Goal: Transaction & Acquisition: Purchase product/service

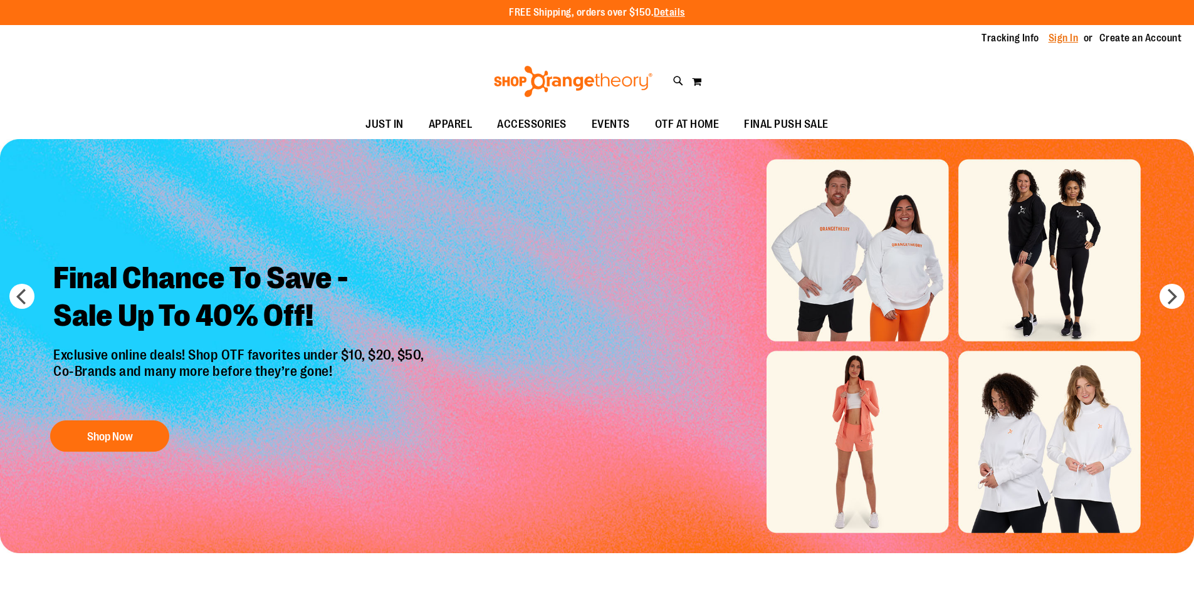
drag, startPoint x: 0, startPoint y: 0, endPoint x: 1065, endPoint y: 33, distance: 1065.6
click at [1065, 33] on link "Sign In" at bounding box center [1064, 38] width 30 height 14
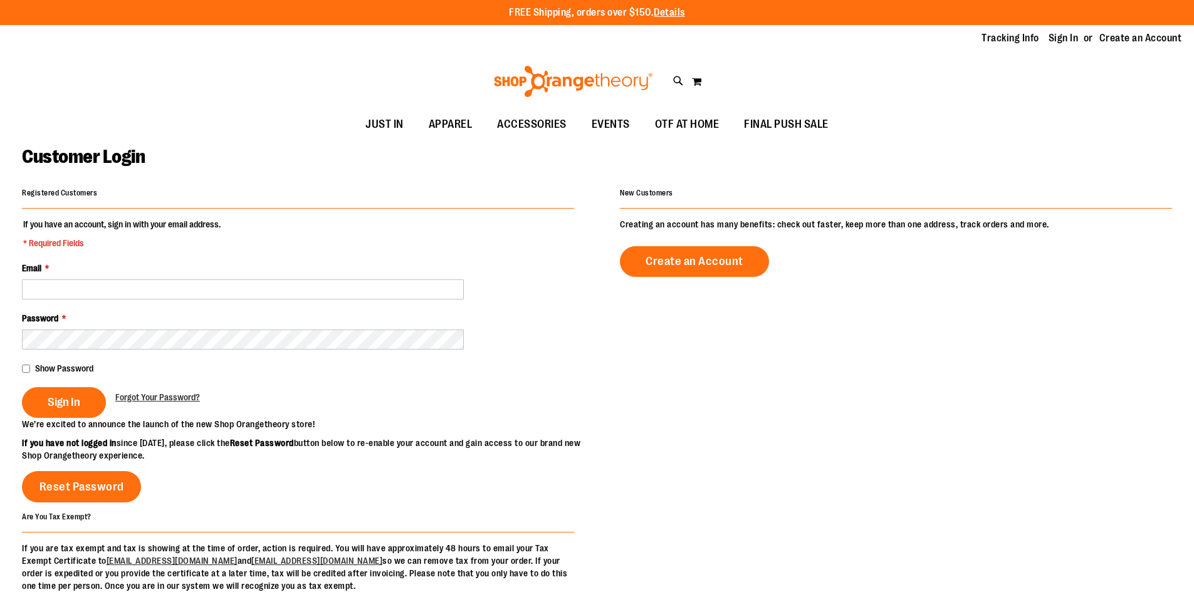
drag, startPoint x: 201, startPoint y: 273, endPoint x: 201, endPoint y: 281, distance: 8.1
click at [201, 276] on div "Email *" at bounding box center [298, 281] width 552 height 38
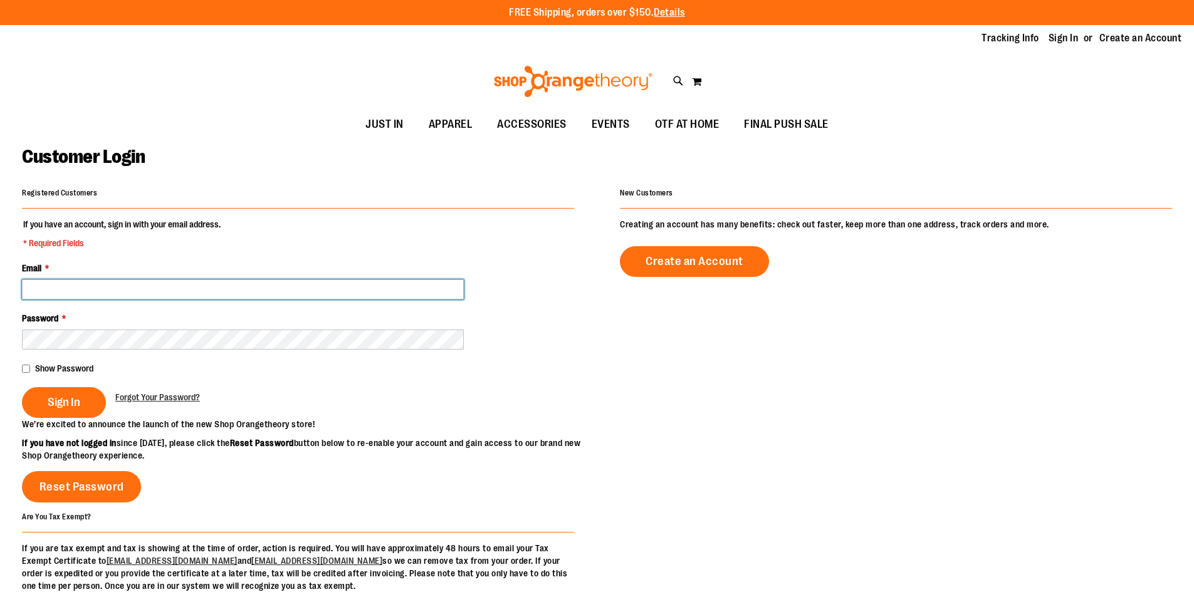
click at [201, 281] on input "Email *" at bounding box center [243, 290] width 442 height 20
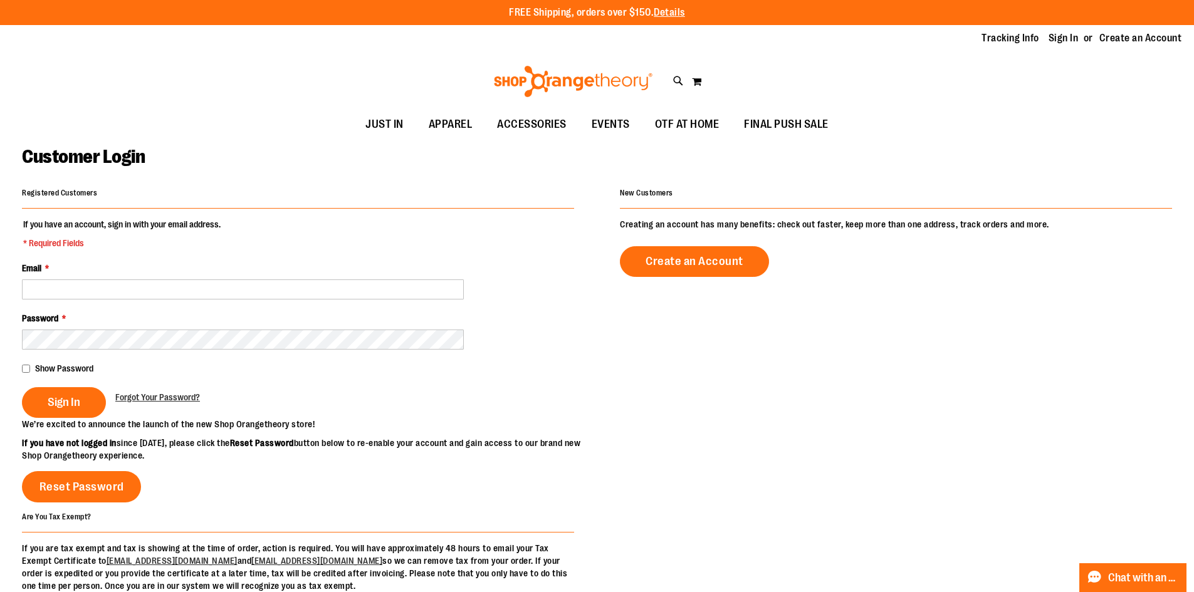
drag, startPoint x: 234, startPoint y: 280, endPoint x: 649, endPoint y: 234, distance: 417.5
click at [649, 234] on div "Creating an account has many benefits: check out faster, keep more than one add…" at bounding box center [896, 247] width 552 height 59
click at [457, 300] on fieldset "If you have an account, sign in with your email address. * Required Fields Emai…" at bounding box center [298, 318] width 552 height 200
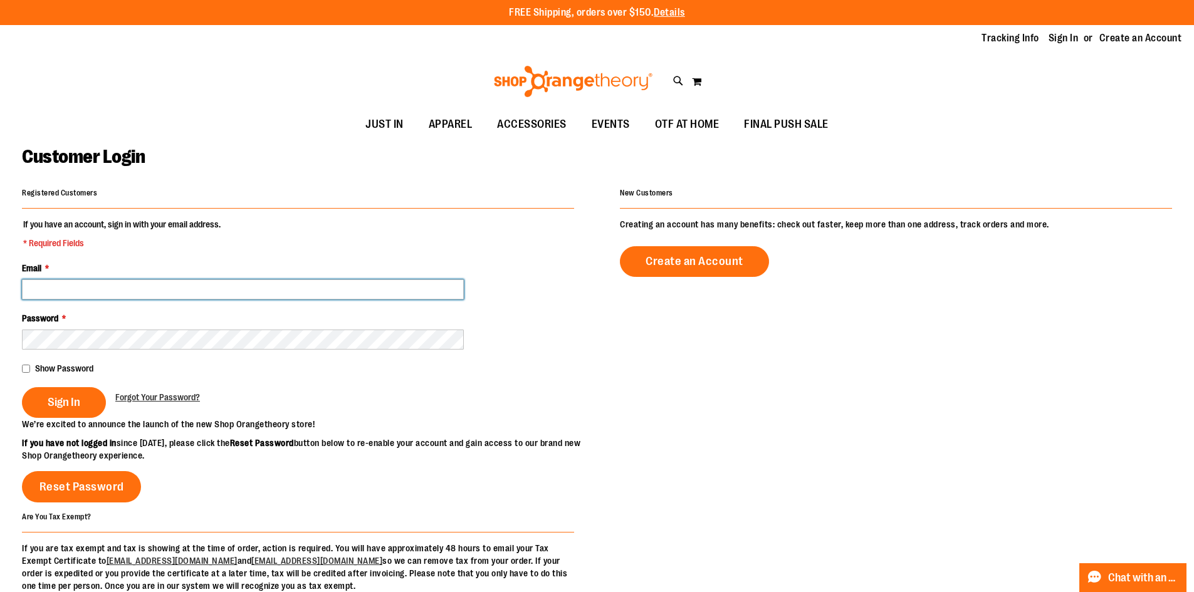
click at [387, 285] on input "Email *" at bounding box center [243, 290] width 442 height 20
click at [460, 290] on input "Email *" at bounding box center [243, 290] width 442 height 20
click at [200, 287] on input "Email *" at bounding box center [243, 290] width 442 height 20
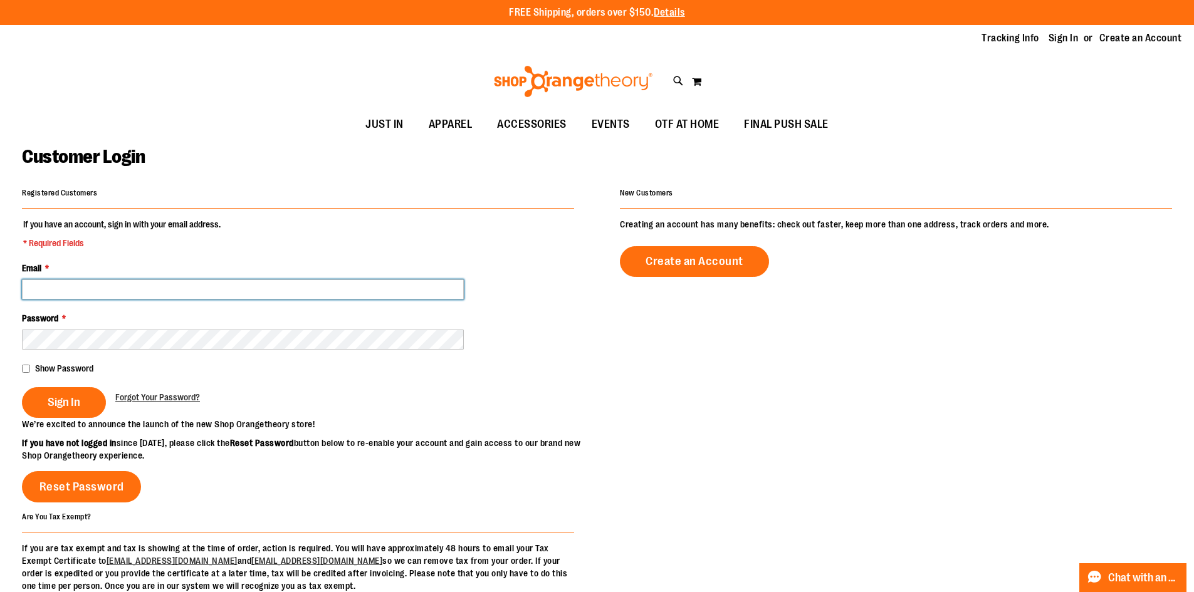
type input "**********"
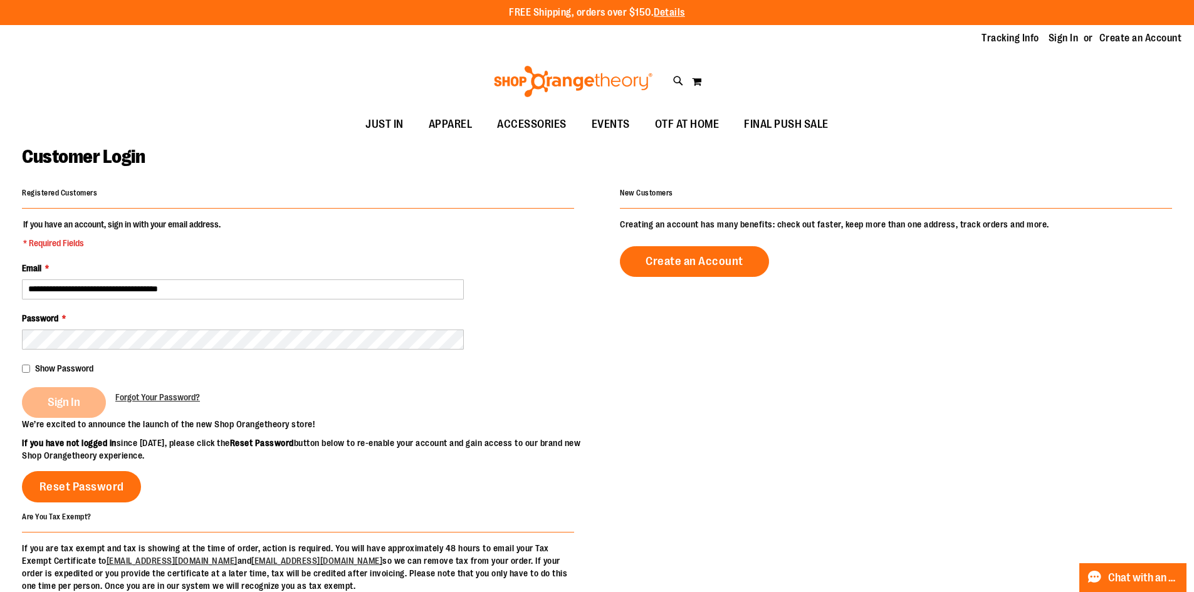
click at [61, 401] on div "Sign In" at bounding box center [68, 402] width 93 height 31
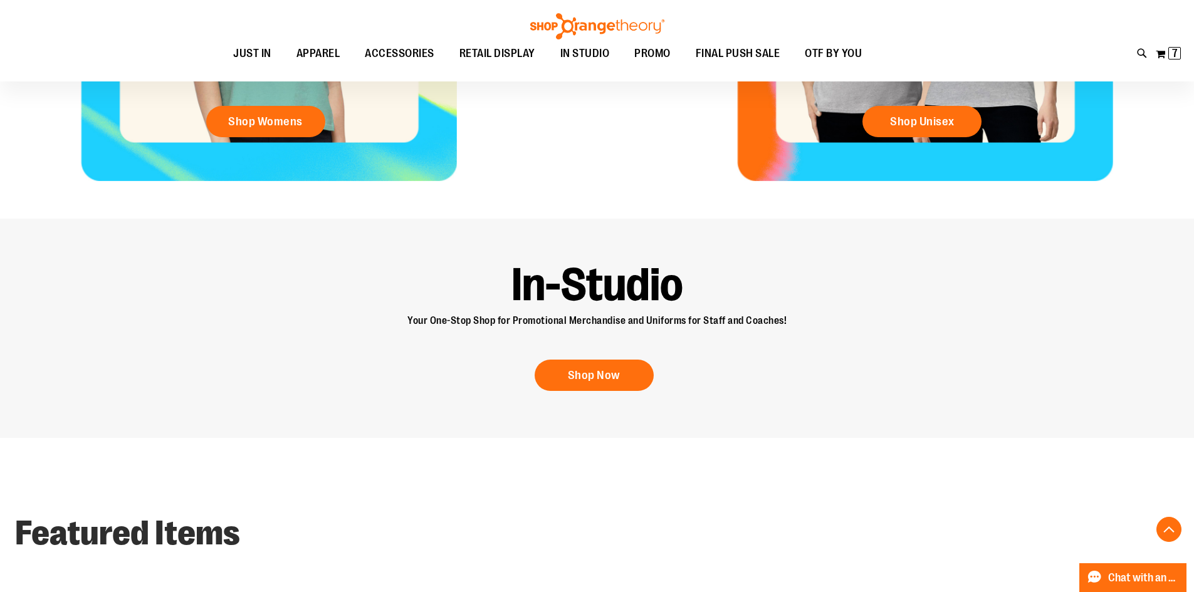
scroll to position [863, 0]
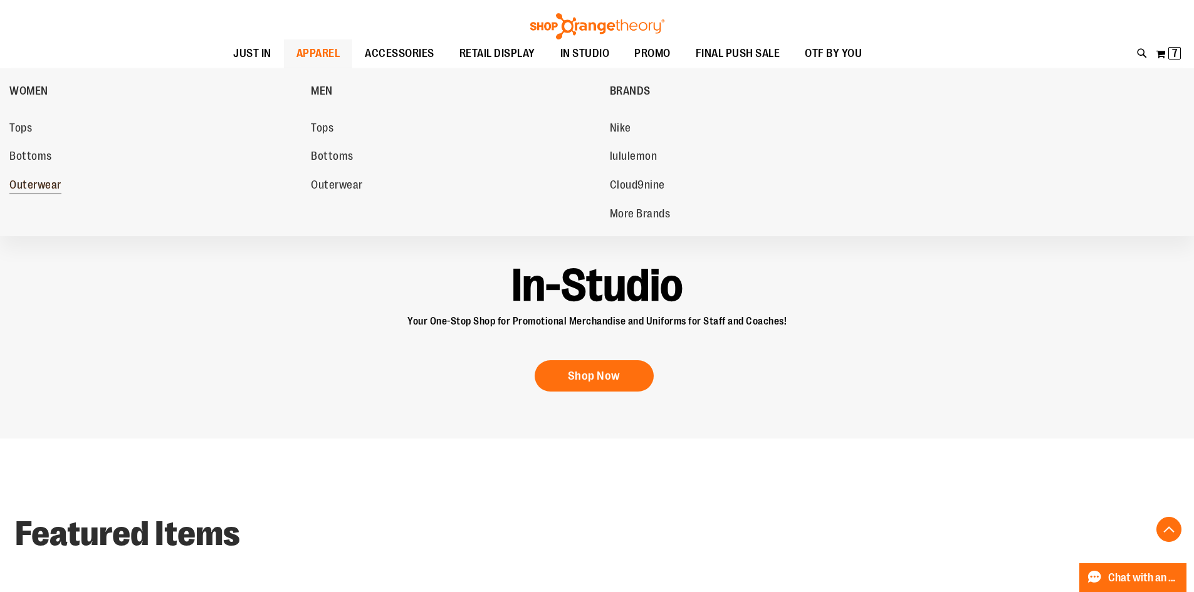
click at [23, 190] on span "Outerwear" at bounding box center [35, 187] width 52 height 16
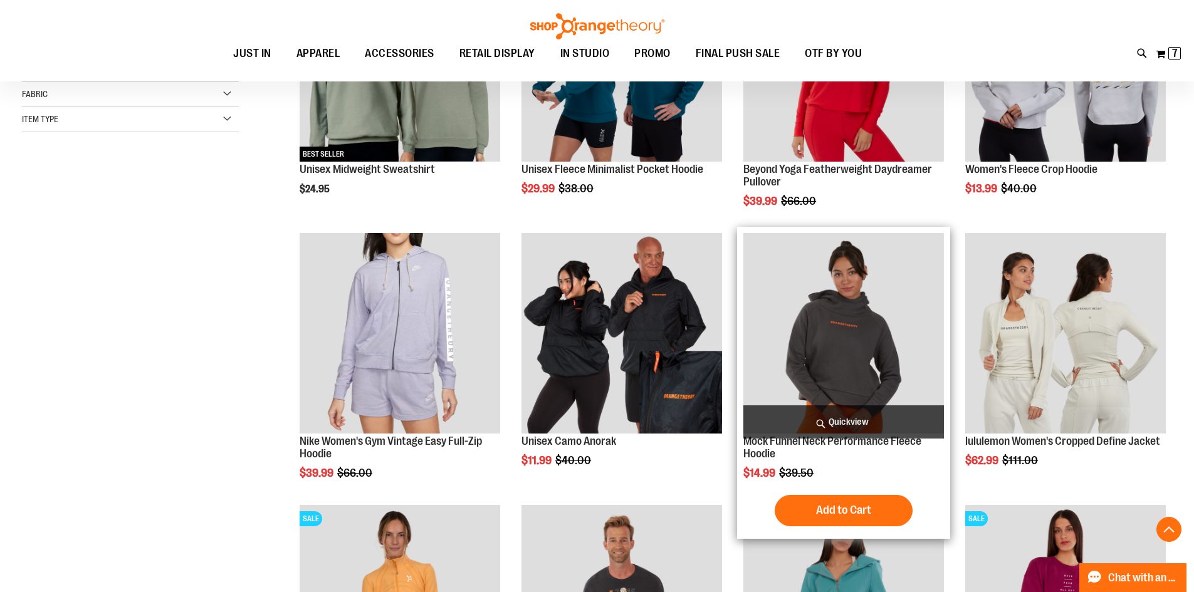
scroll to position [313, 0]
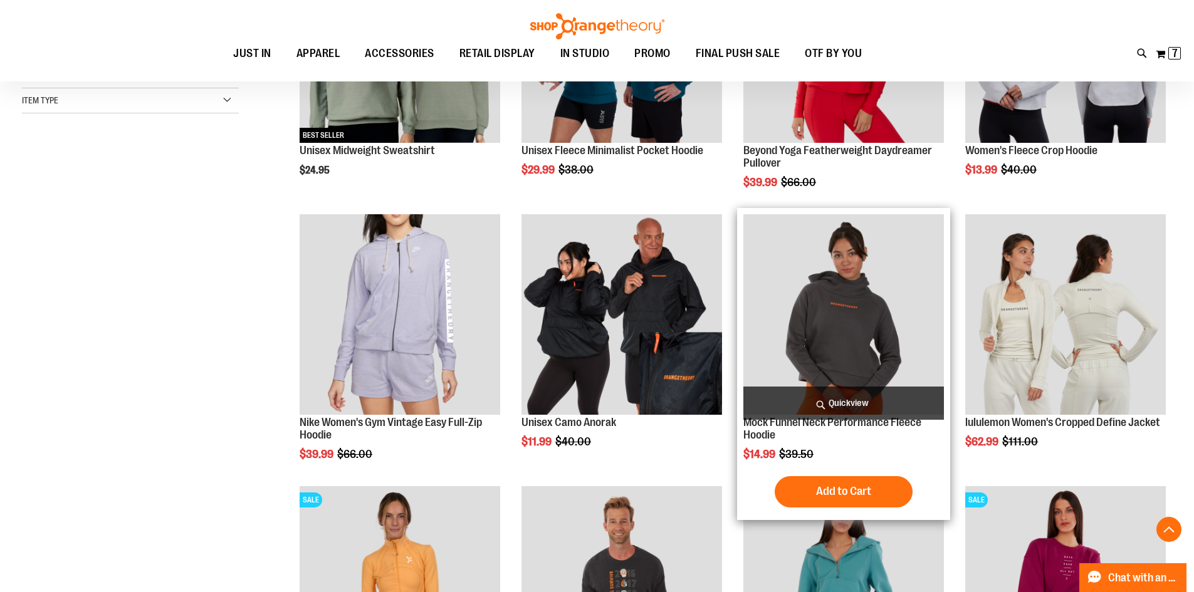
click at [864, 303] on img "product" at bounding box center [843, 314] width 201 height 201
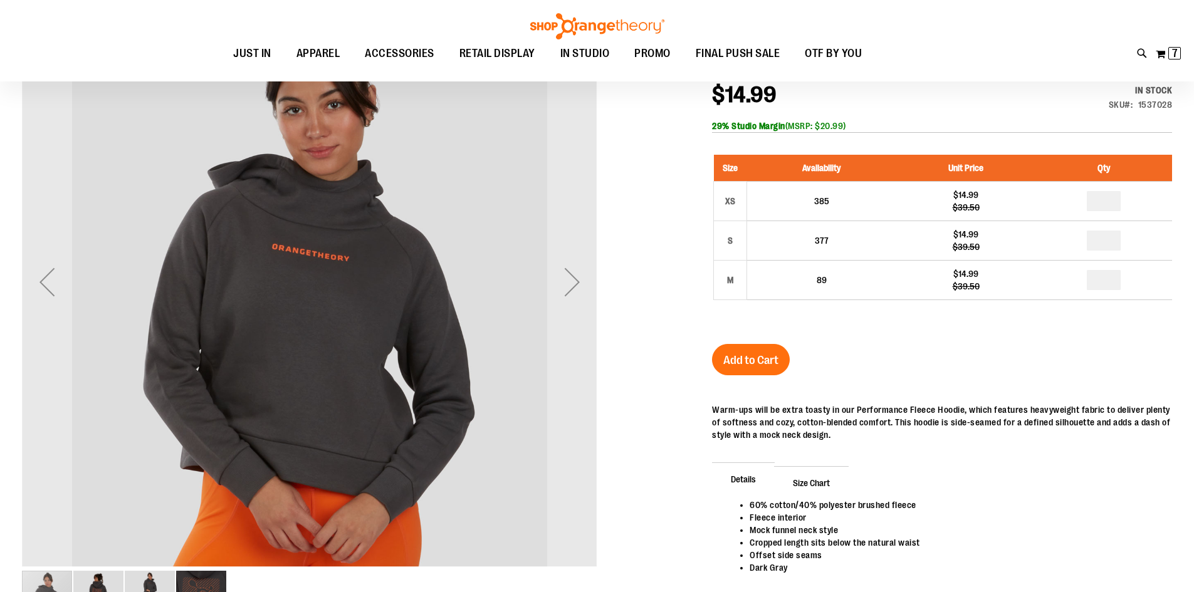
scroll to position [62, 0]
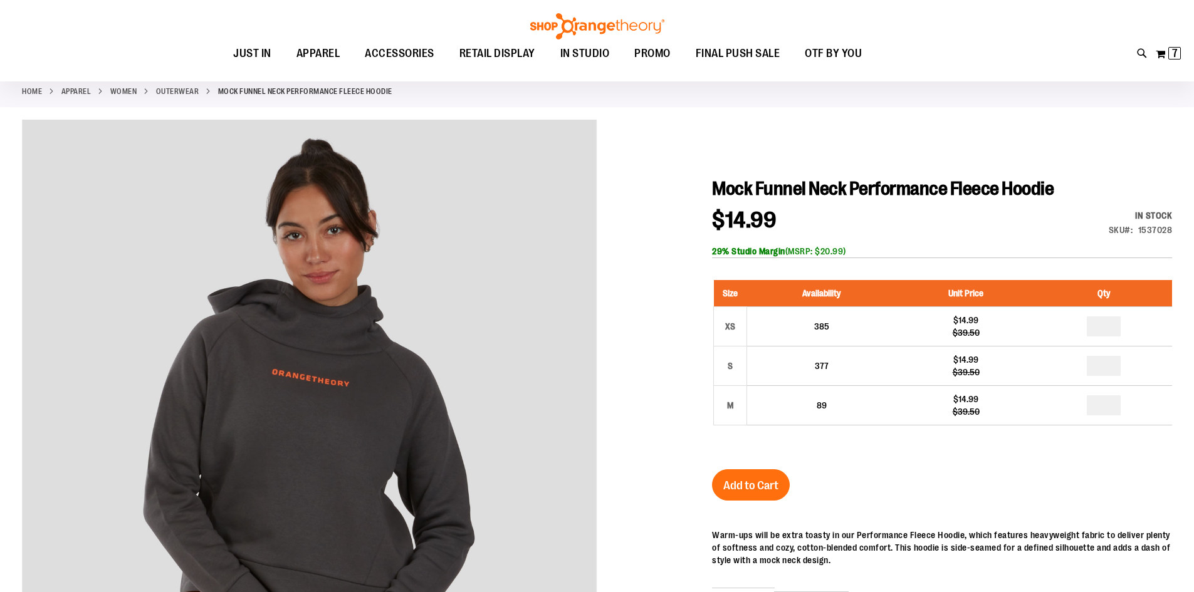
click at [925, 201] on div "Mock Funnel Neck Performance Fleece Hoodie $14.99 Regular Price $39.50 In stock…" at bounding box center [942, 463] width 460 height 573
click at [932, 191] on span "Mock Funnel Neck Performance Fleece Hoodie" at bounding box center [883, 188] width 342 height 21
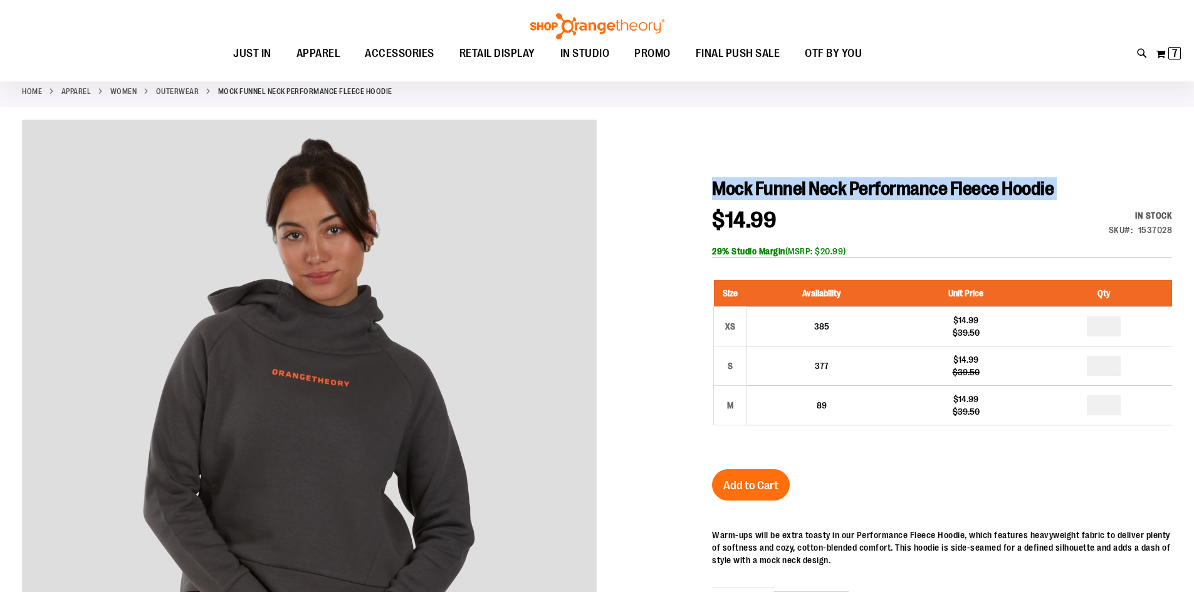
click at [932, 191] on span "Mock Funnel Neck Performance Fleece Hoodie" at bounding box center [883, 188] width 342 height 21
copy div "Mock Funnel Neck Performance Fleece Hoodie"
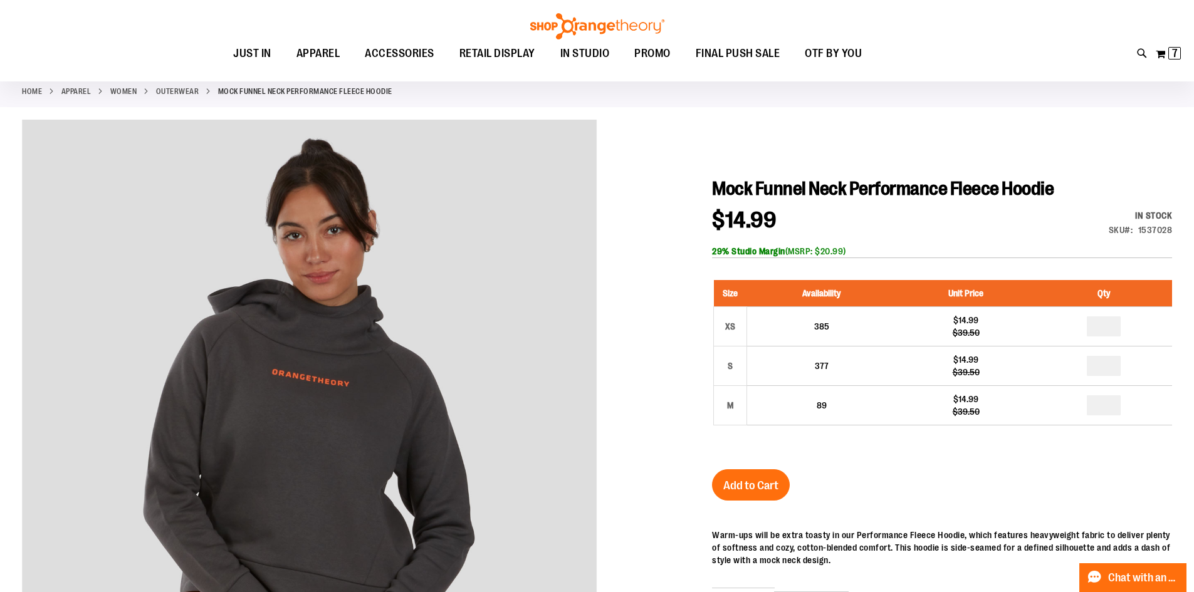
click at [1152, 228] on div "1537028" at bounding box center [1155, 230] width 34 height 13
copy div "1537028"
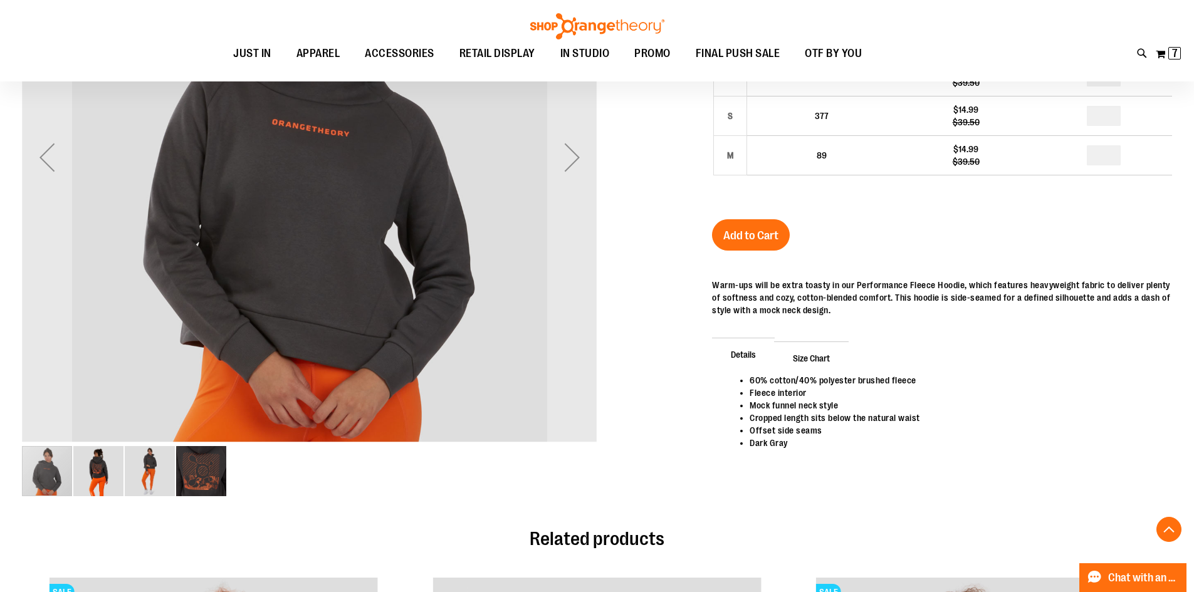
scroll to position [313, 0]
click at [159, 471] on img "image 3 of 4" at bounding box center [150, 471] width 50 height 50
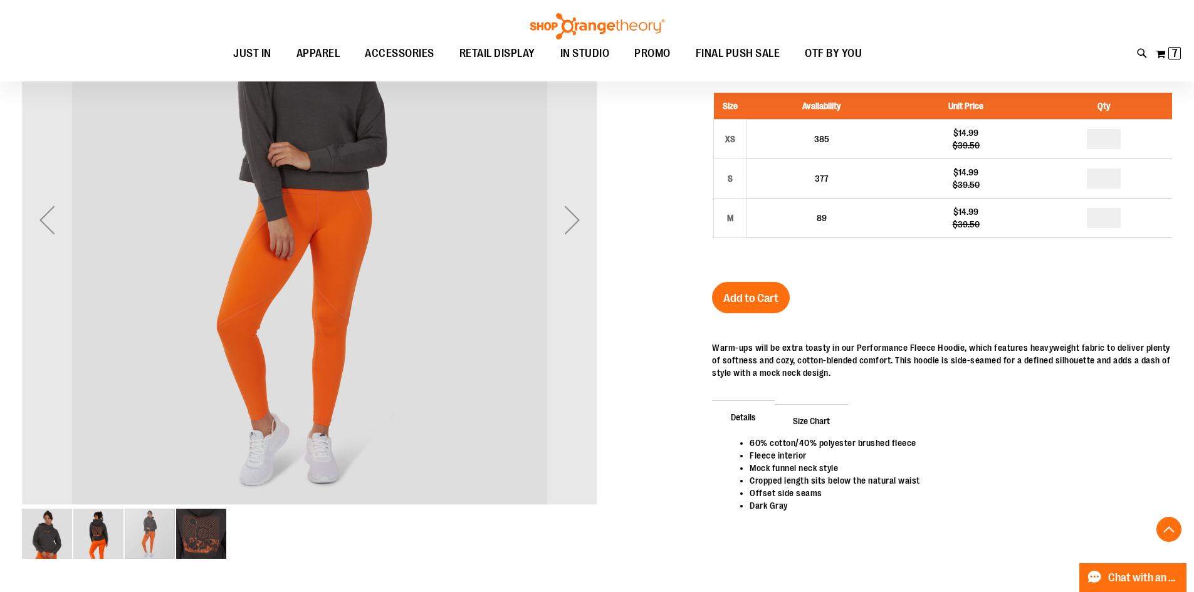
scroll to position [250, 0]
click at [192, 548] on img "image 4 of 4" at bounding box center [201, 533] width 50 height 50
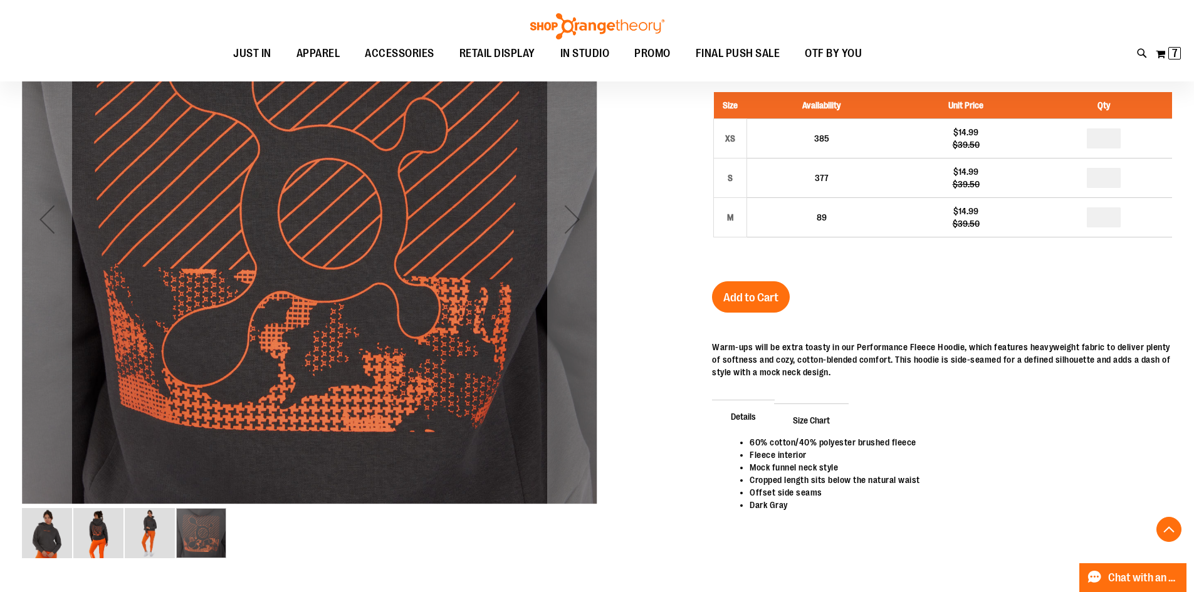
click at [104, 526] on img "image 2 of 4" at bounding box center [98, 533] width 50 height 50
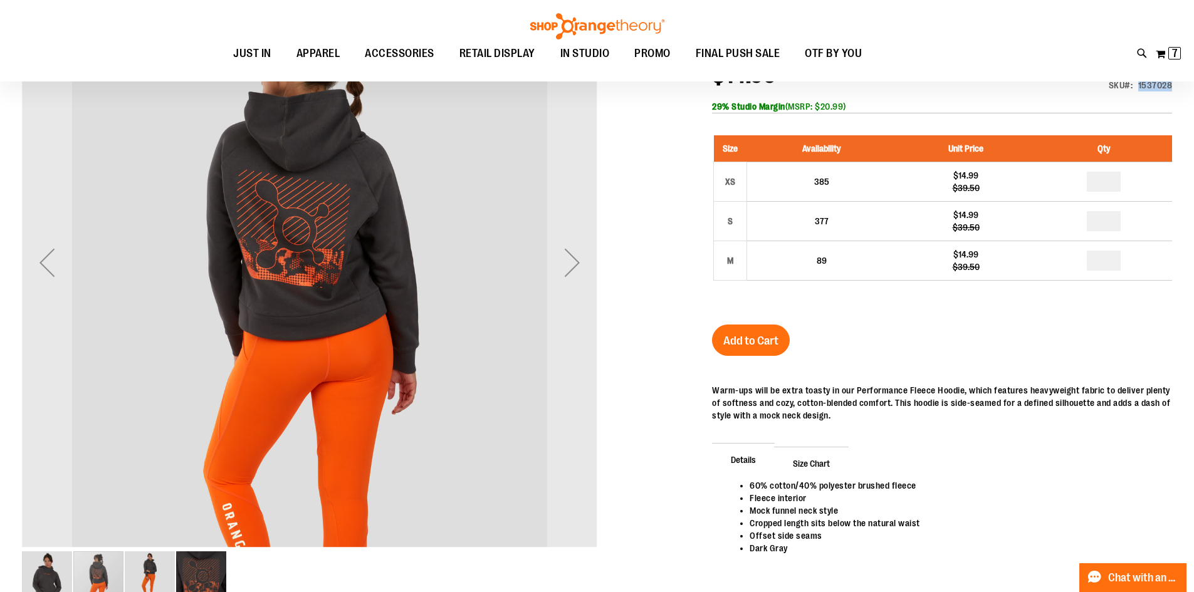
scroll to position [187, 0]
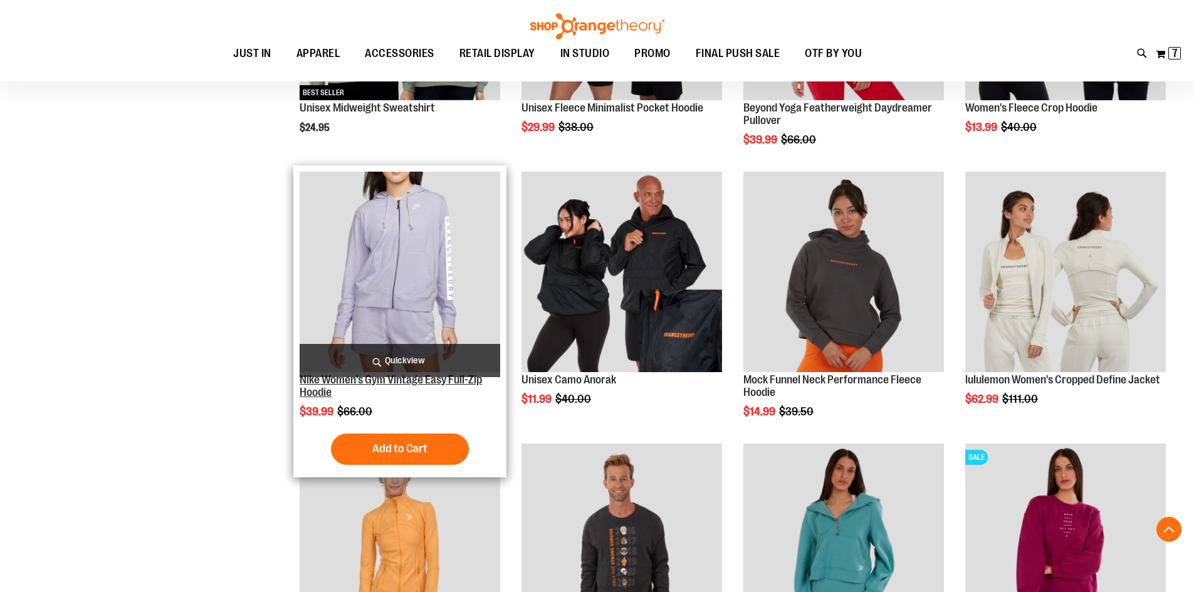
scroll to position [501, 0]
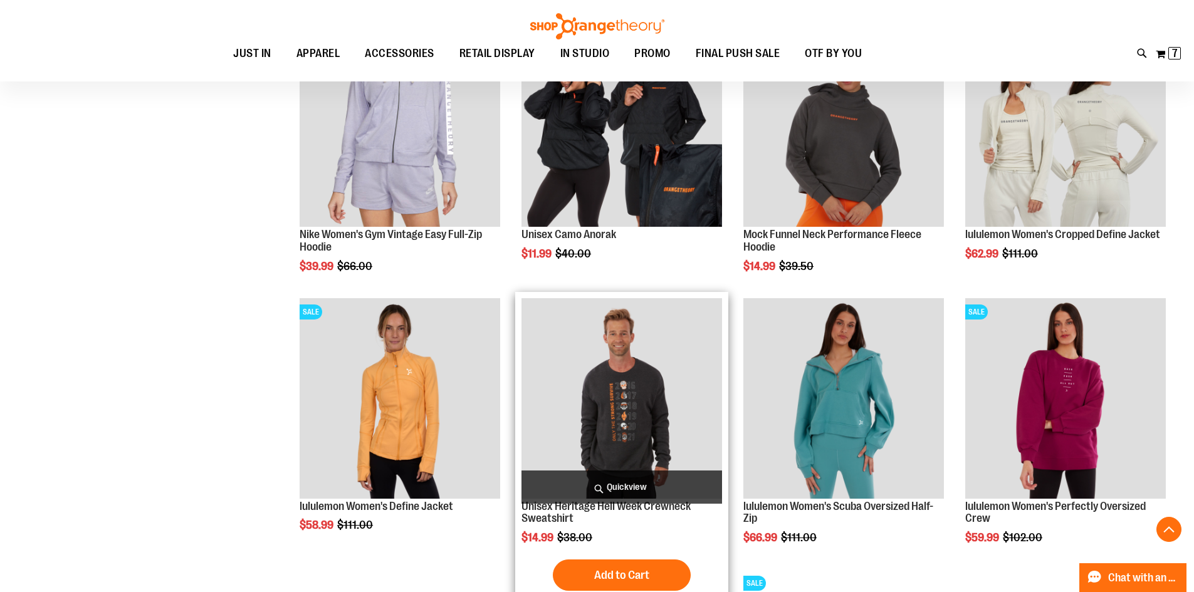
click at [596, 375] on img "product" at bounding box center [622, 398] width 201 height 201
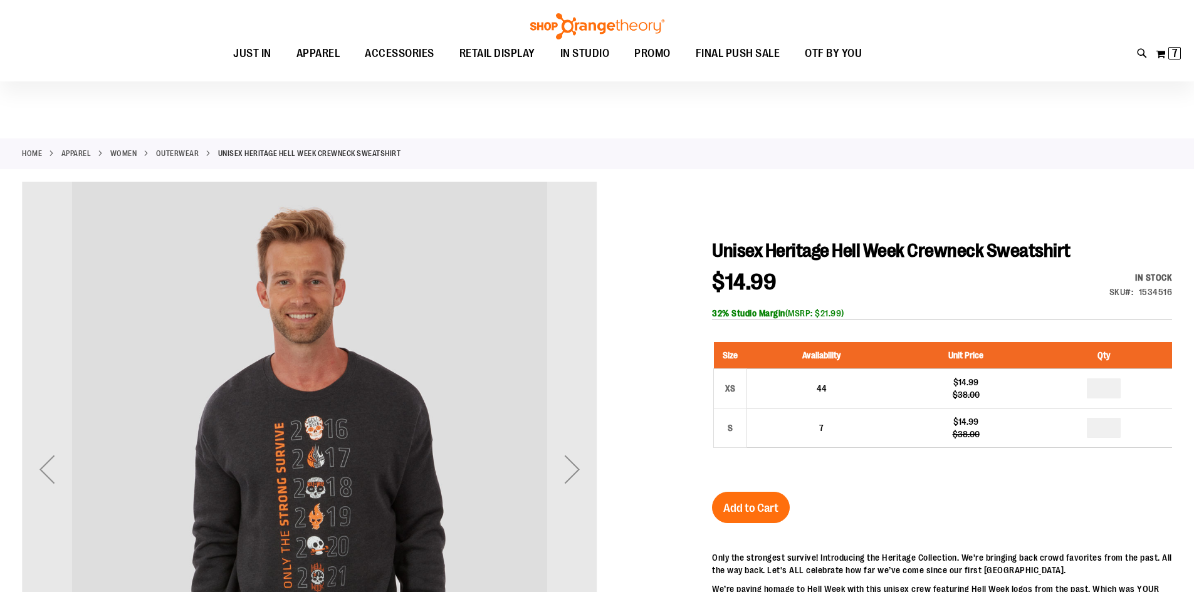
scroll to position [125, 0]
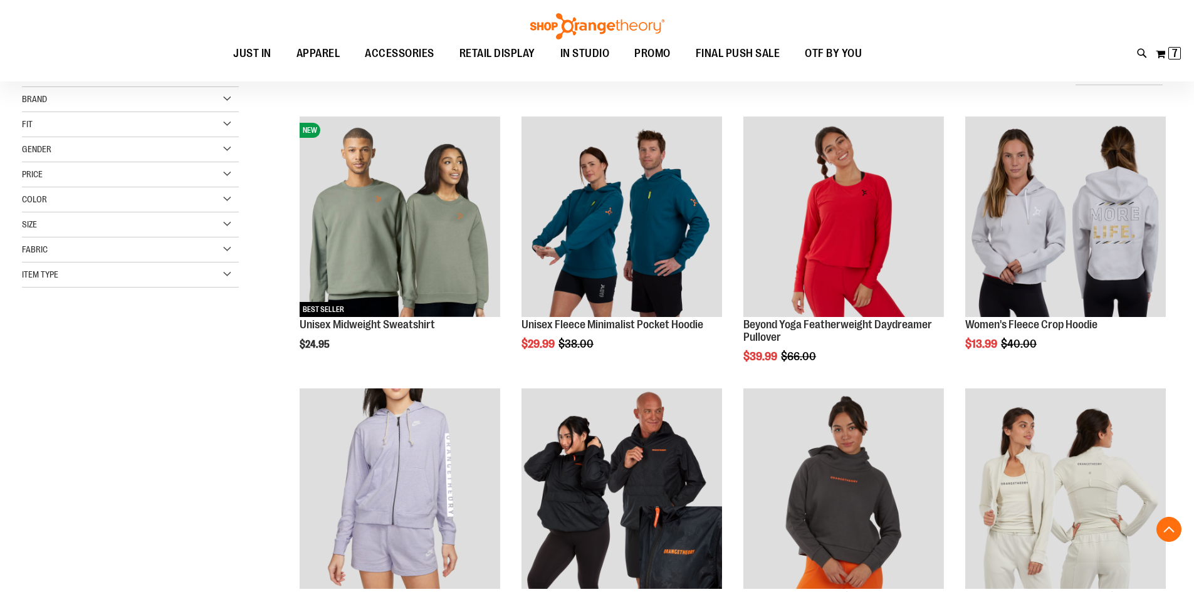
scroll to position [362, 0]
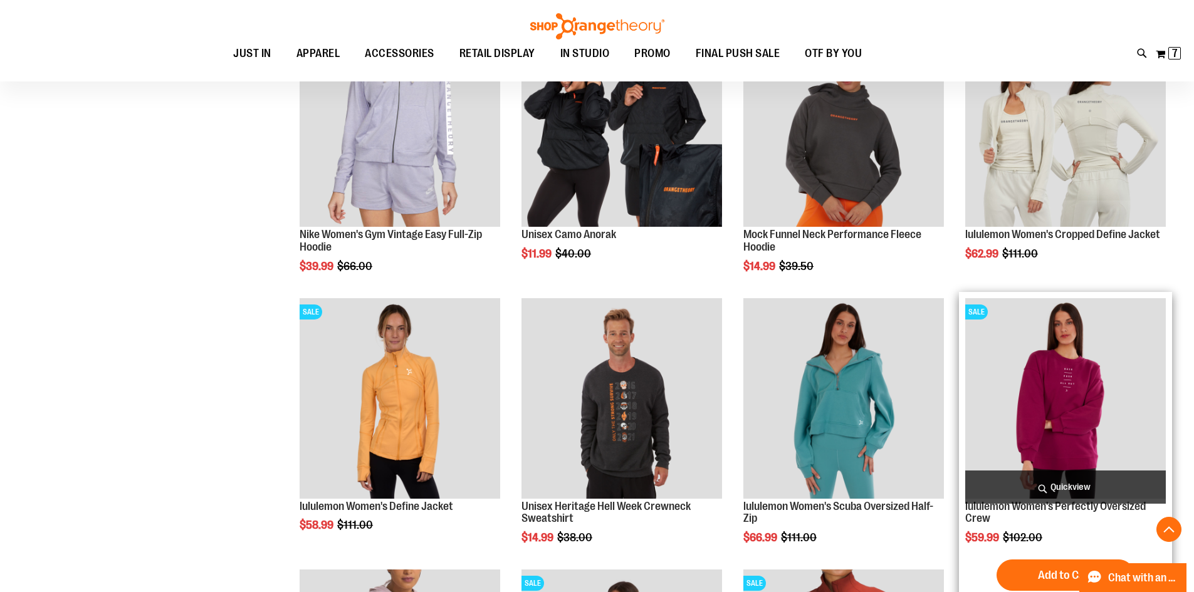
click at [1051, 362] on img "product" at bounding box center [1065, 398] width 201 height 201
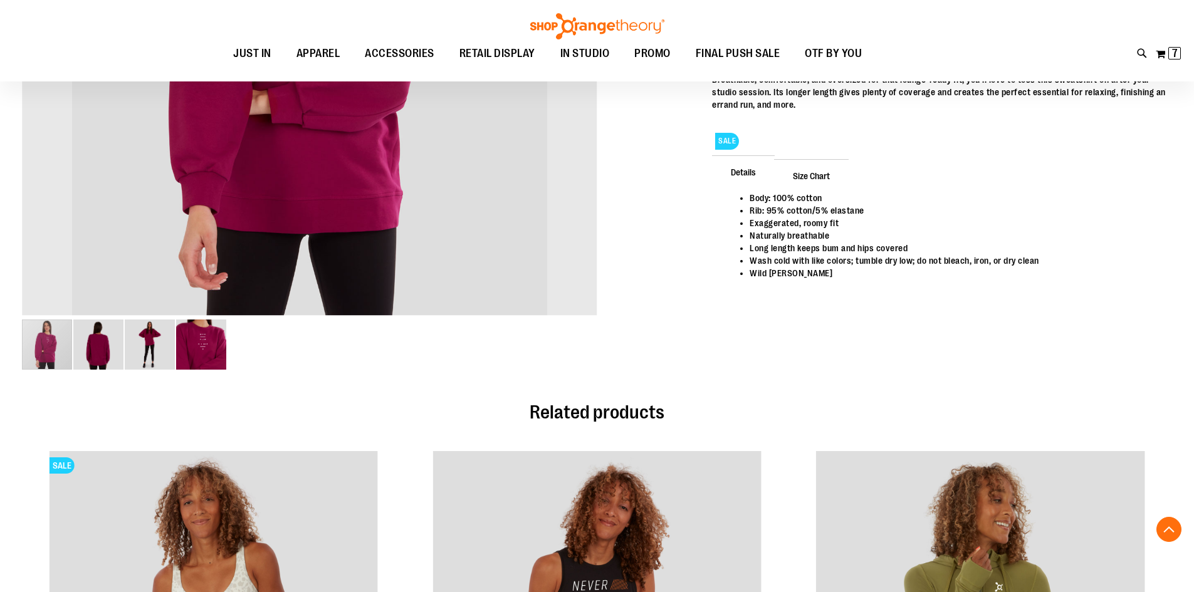
scroll to position [438, 0]
click at [151, 349] on img "image 3 of 4" at bounding box center [150, 345] width 50 height 50
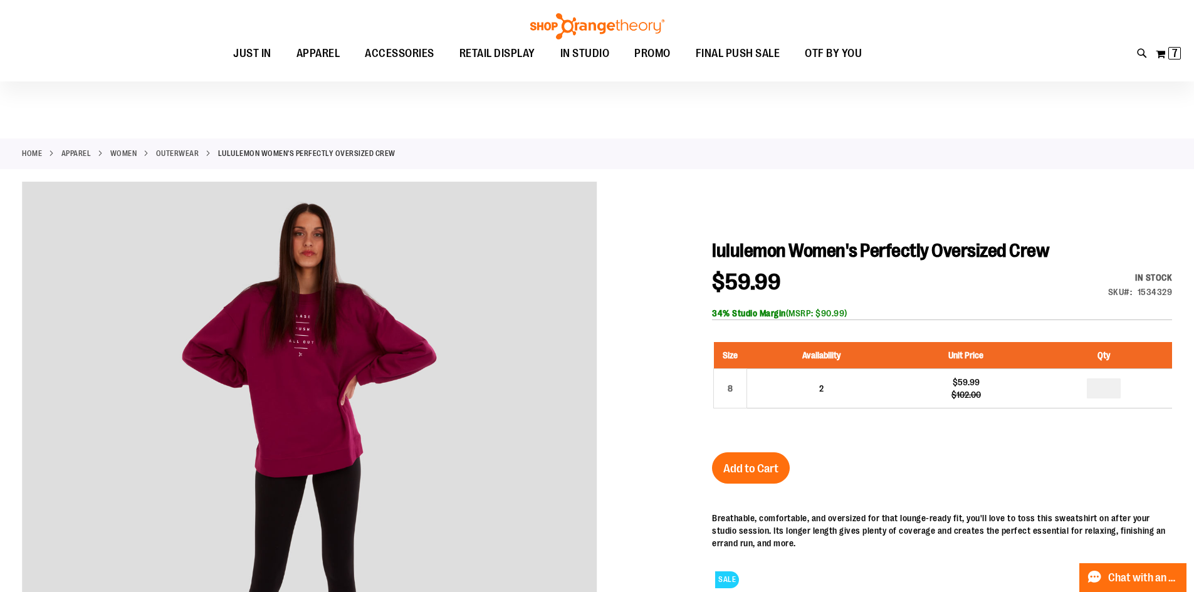
scroll to position [125, 0]
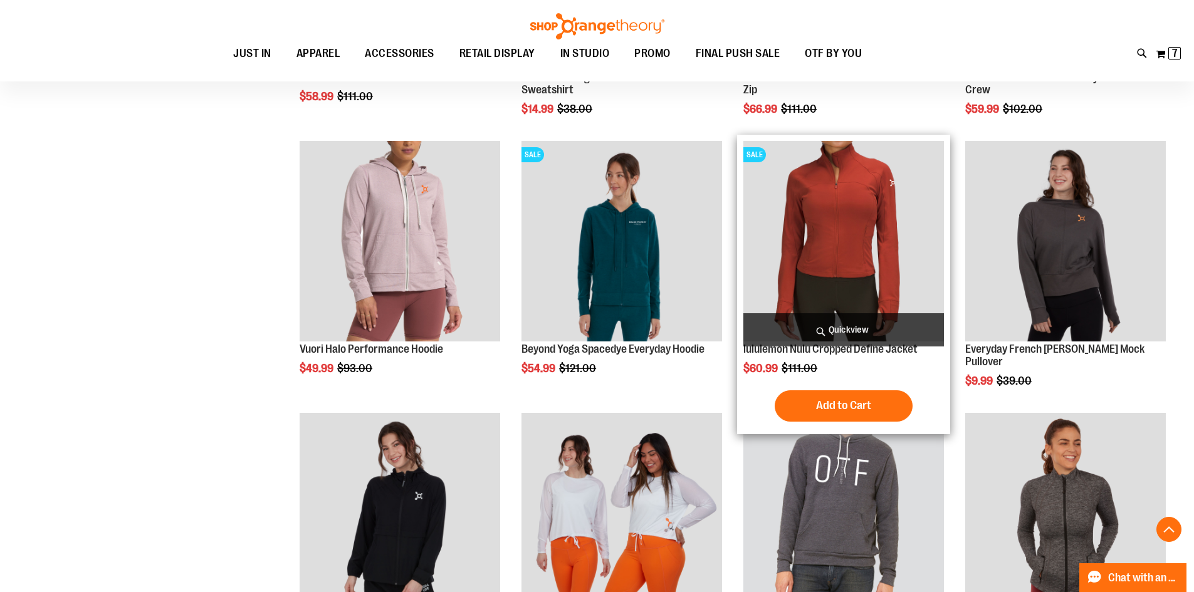
scroll to position [1002, 0]
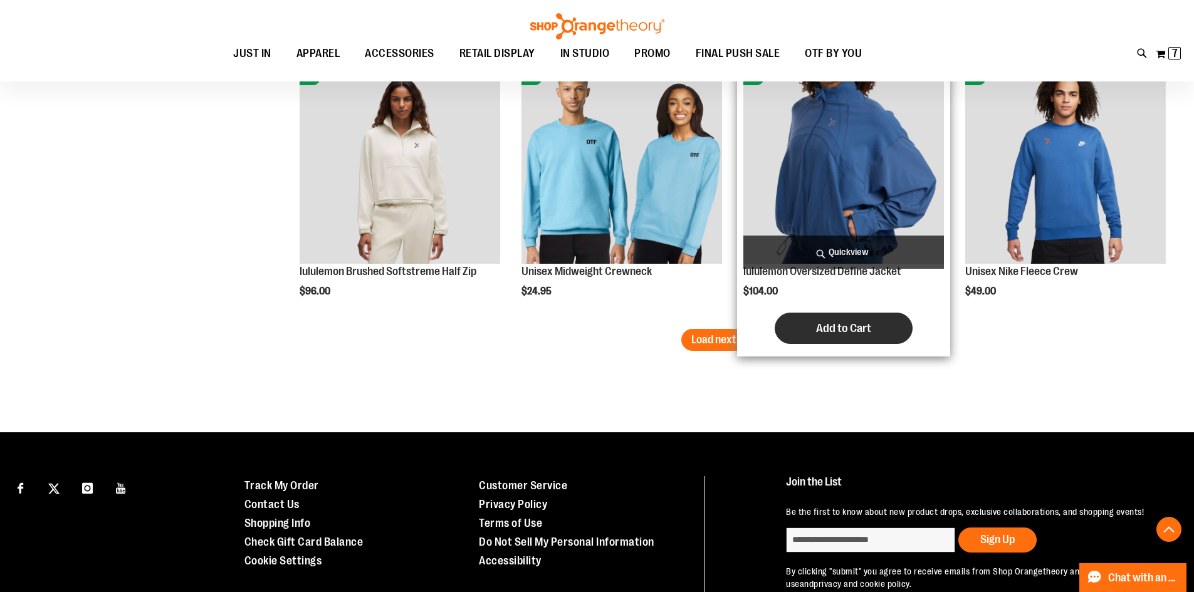
scroll to position [2440, 0]
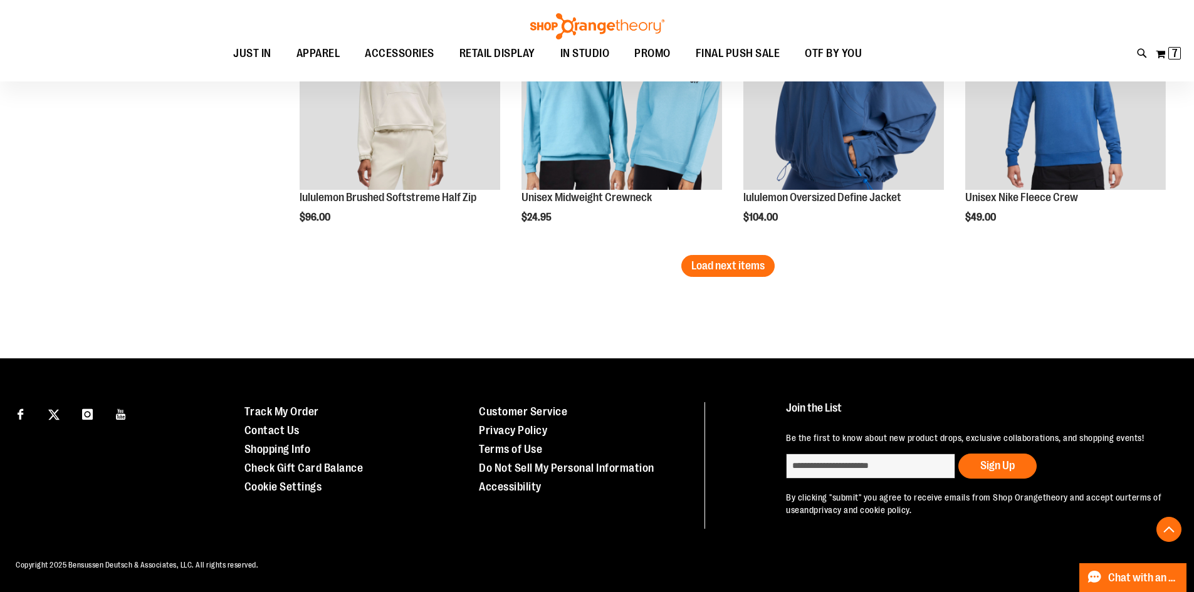
click at [737, 261] on span "Load next items" at bounding box center [727, 266] width 73 height 13
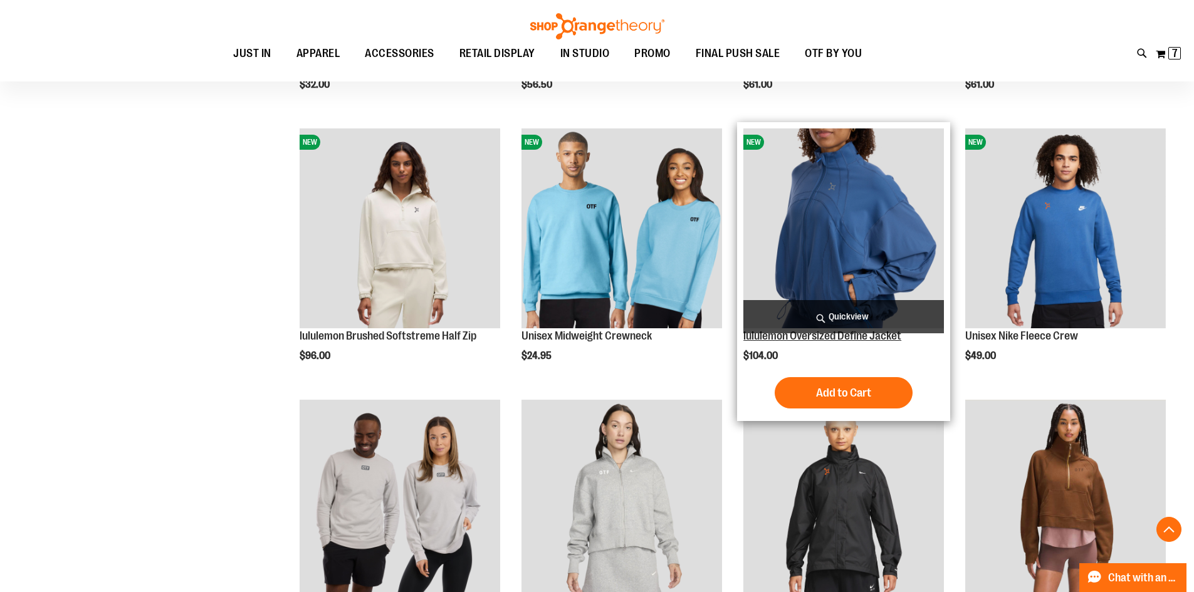
scroll to position [2431, 0]
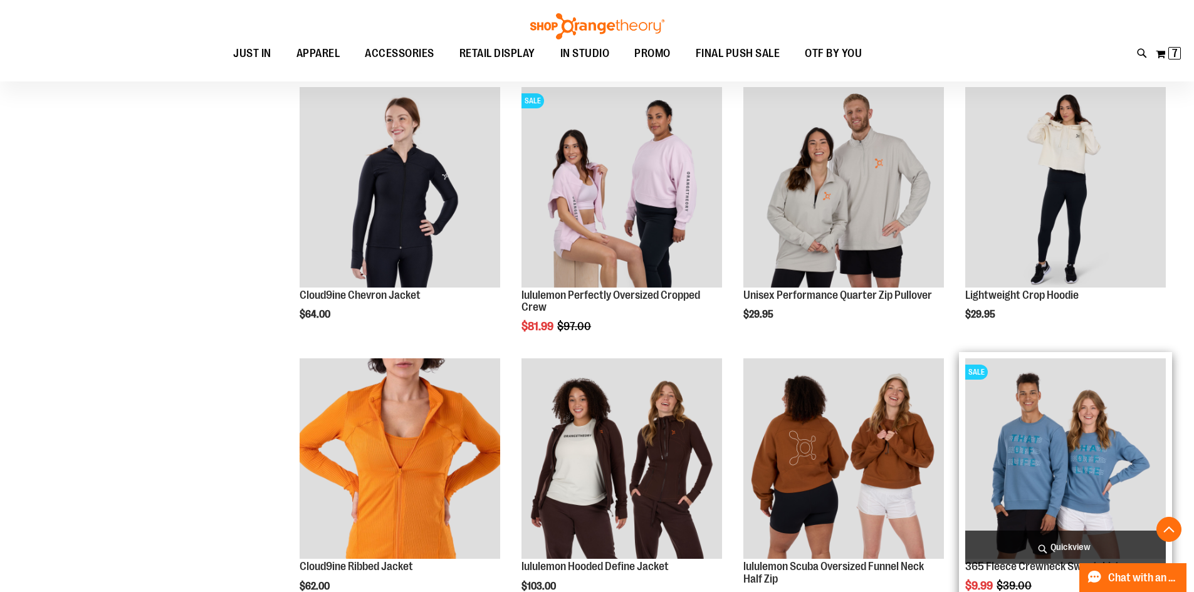
scroll to position [2933, 0]
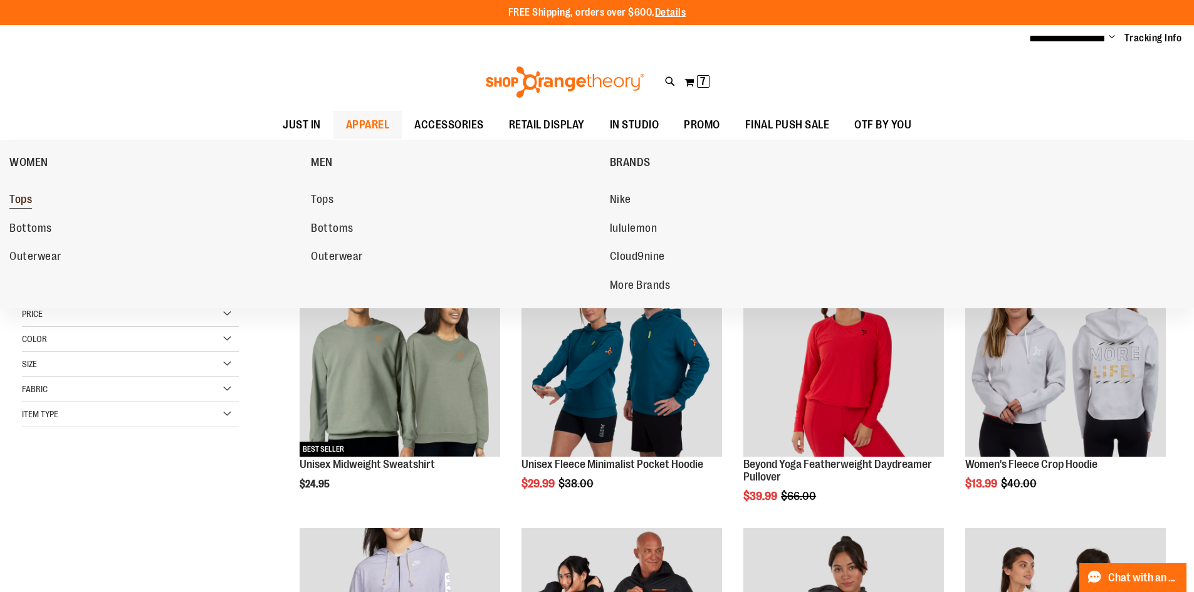
click at [19, 196] on span "Tops" at bounding box center [20, 201] width 23 height 16
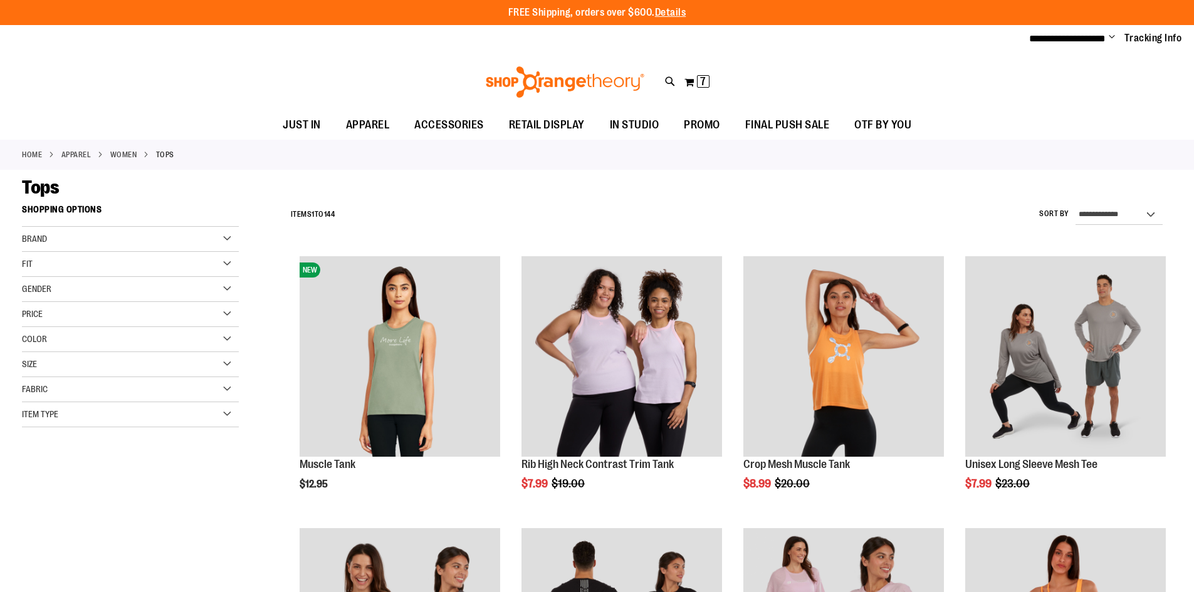
click at [227, 282] on div "Gender" at bounding box center [130, 289] width 217 height 25
click at [29, 313] on link "Women 92 items" at bounding box center [123, 314] width 208 height 13
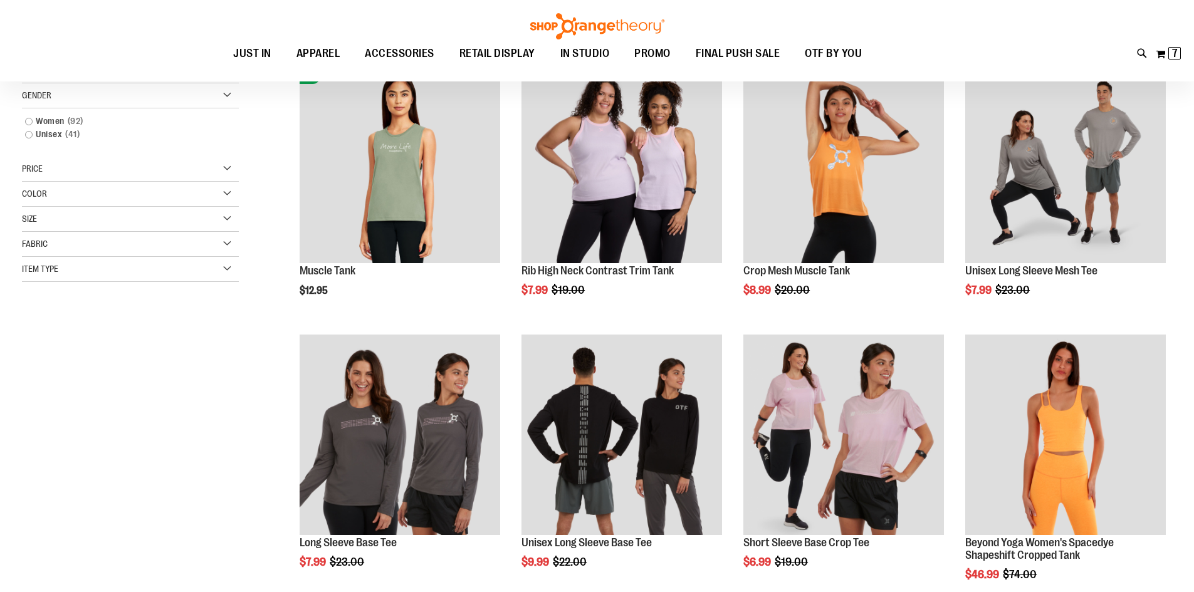
scroll to position [198, 0]
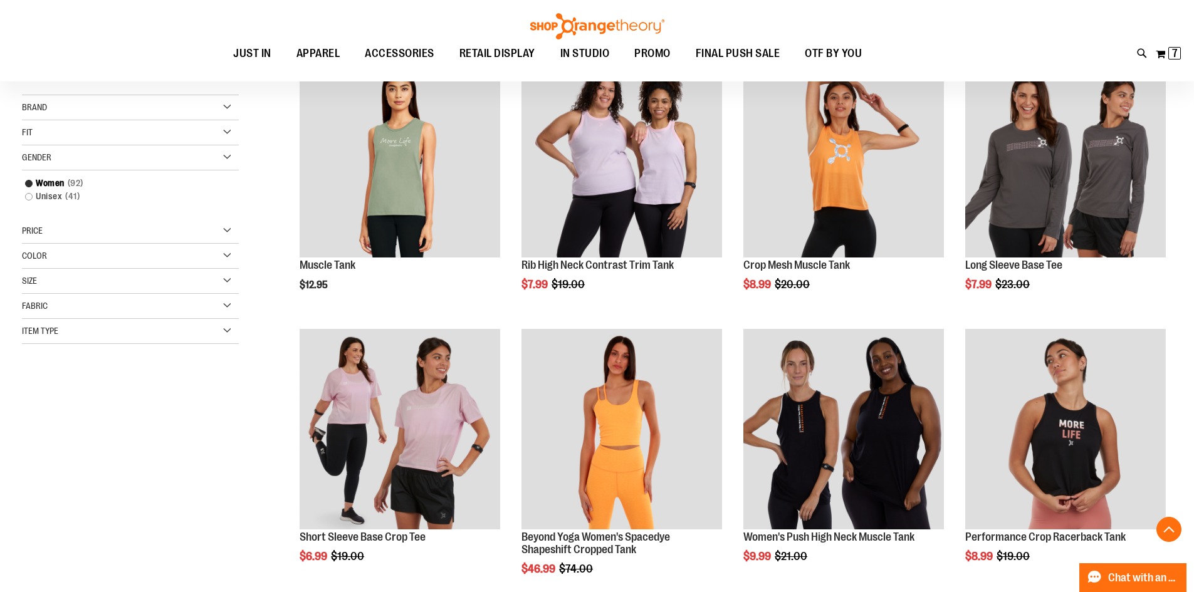
click at [28, 118] on div "Brand Nike lululemon Orangetheory Beyond Yoga" at bounding box center [130, 219] width 217 height 249
click at [159, 291] on div "Size" at bounding box center [130, 281] width 217 height 25
click at [58, 316] on div "S" at bounding box center [55, 312] width 19 height 19
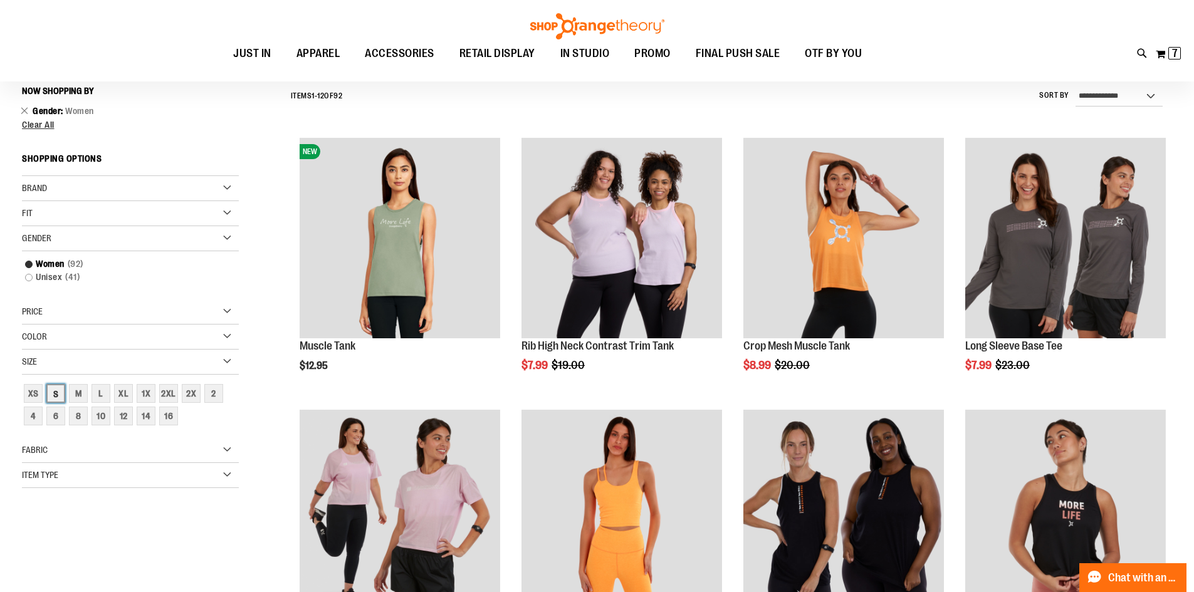
scroll to position [117, 0]
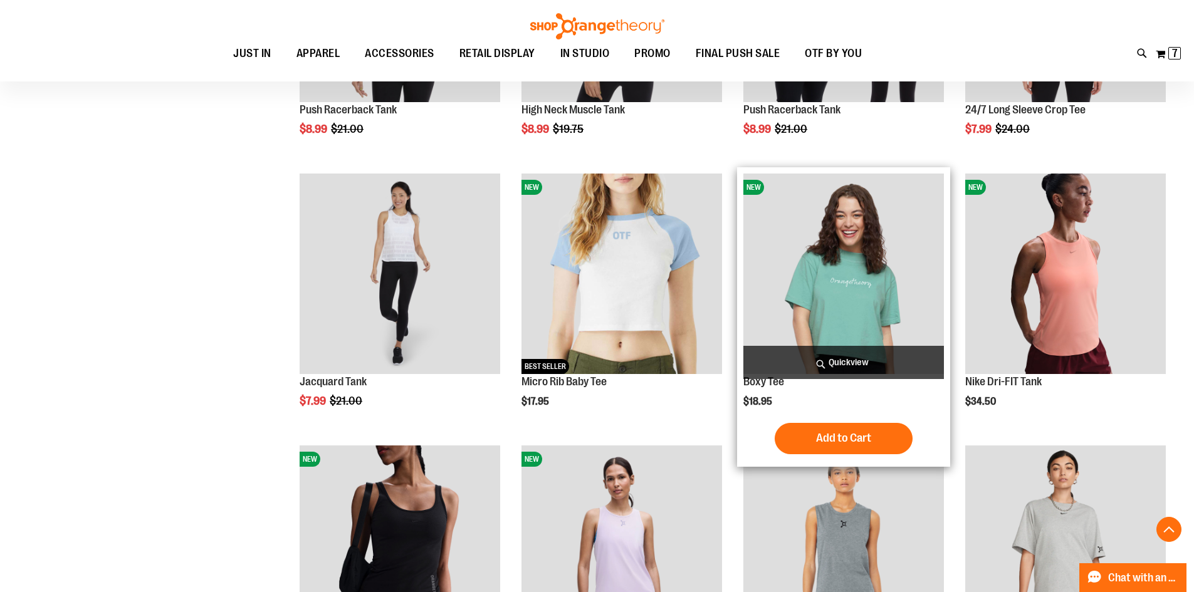
scroll to position [1182, 0]
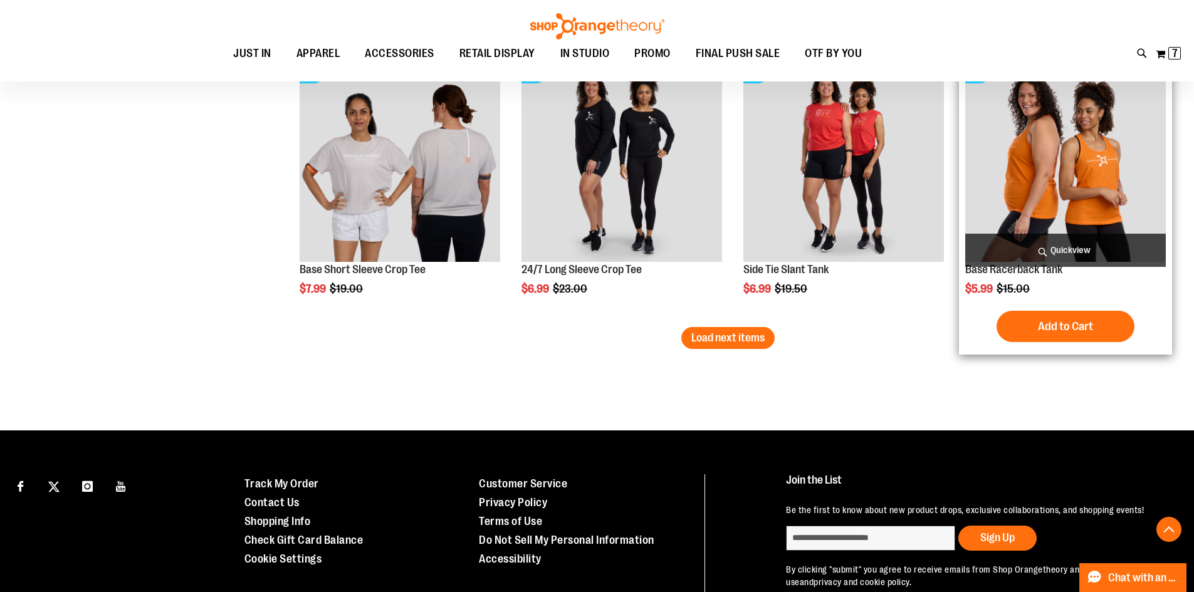
scroll to position [2373, 0]
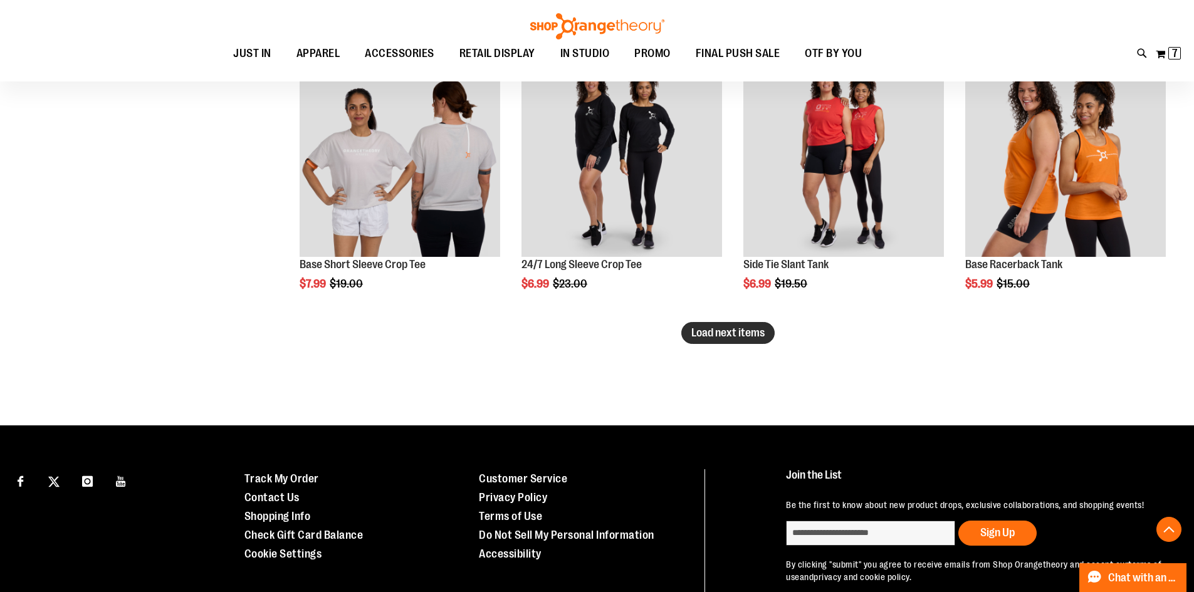
click at [759, 339] on span "Load next items" at bounding box center [727, 333] width 73 height 13
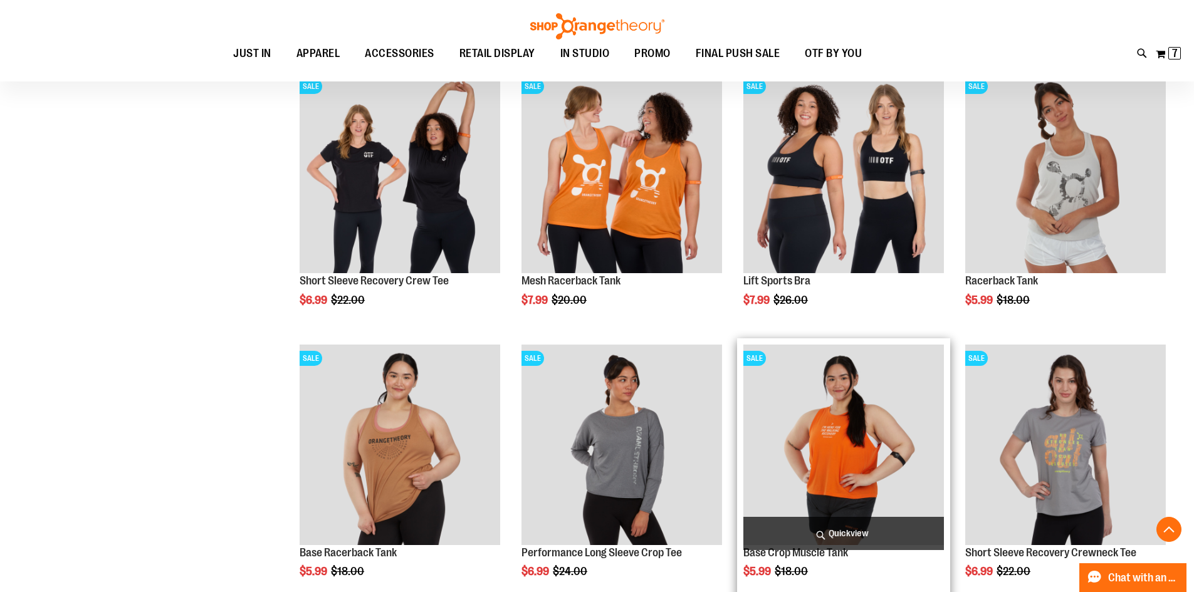
scroll to position [3131, 0]
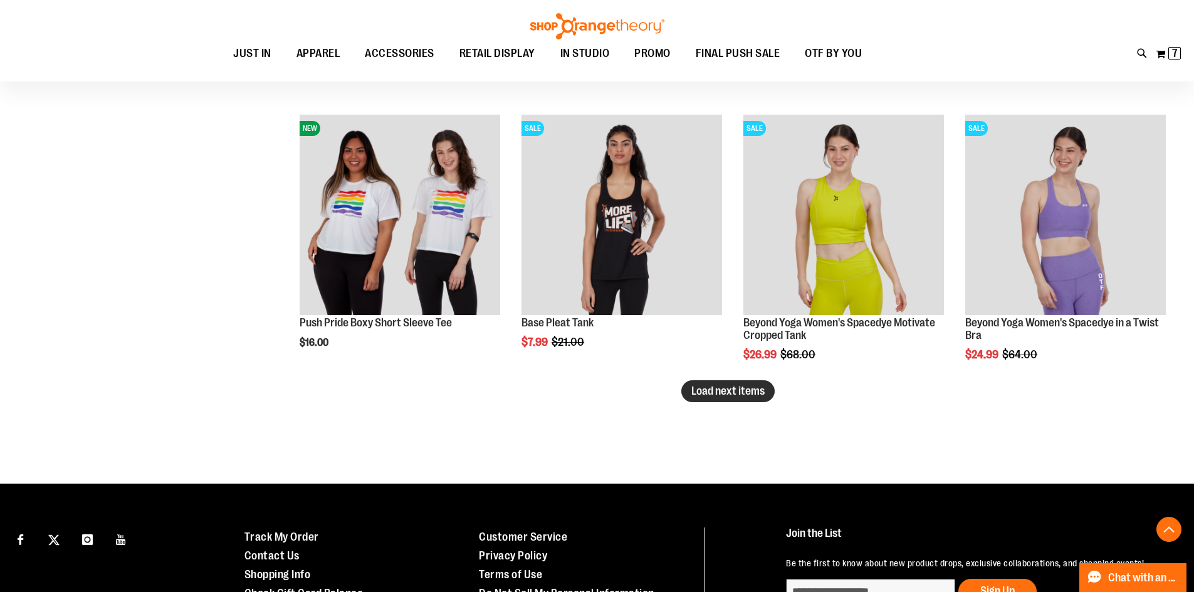
click at [715, 384] on button "Load next items" at bounding box center [727, 392] width 93 height 22
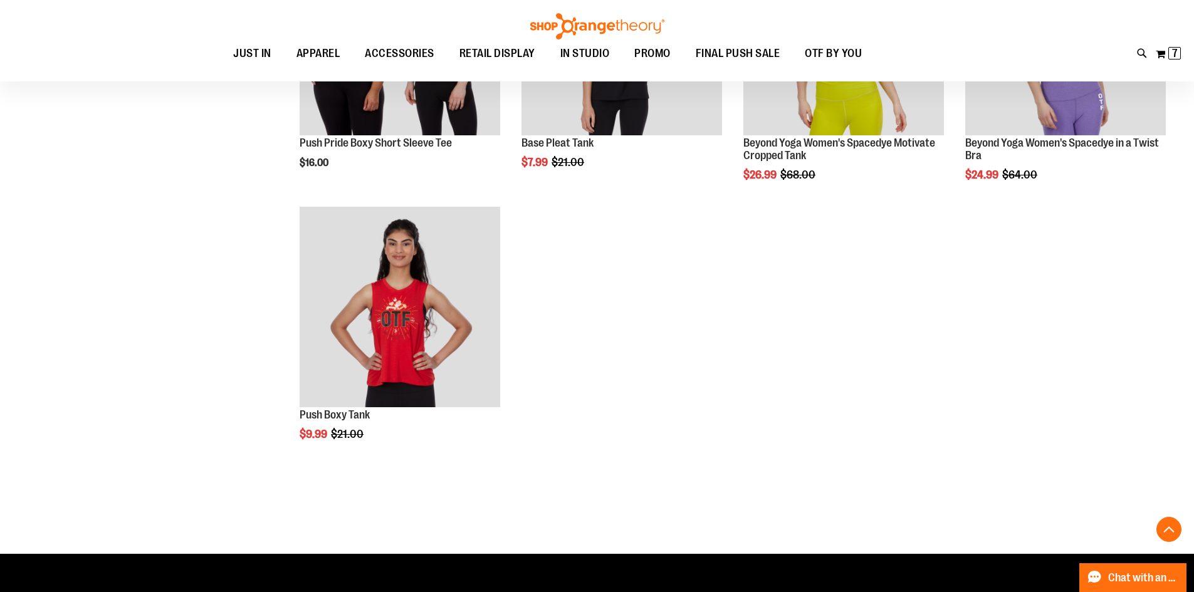
scroll to position [3381, 0]
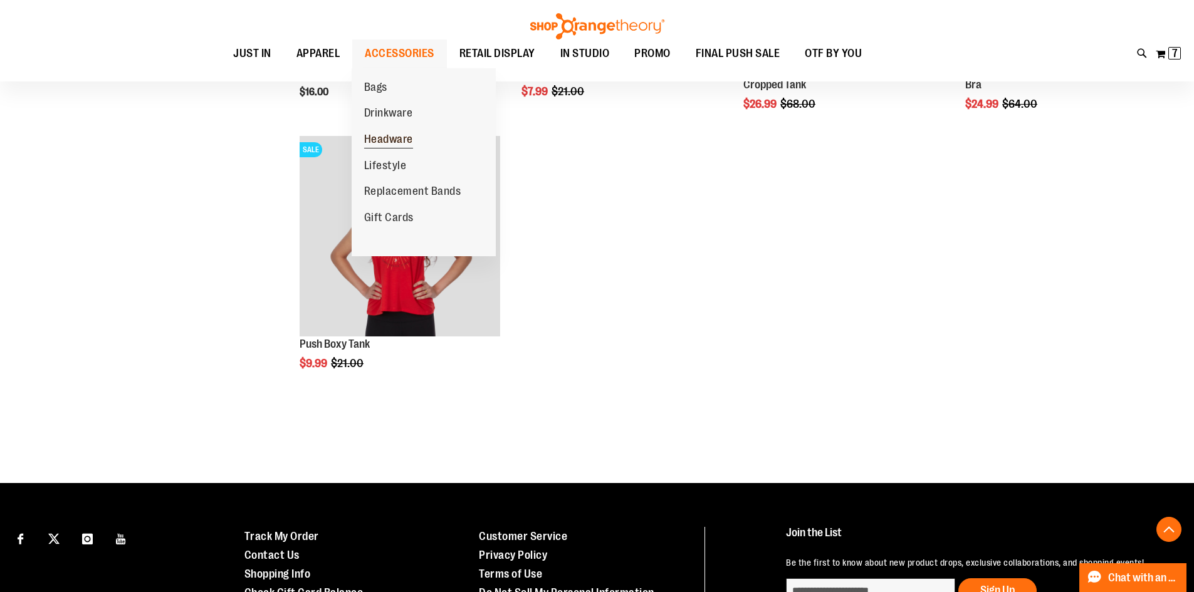
click at [391, 134] on span "Headware" at bounding box center [388, 141] width 49 height 16
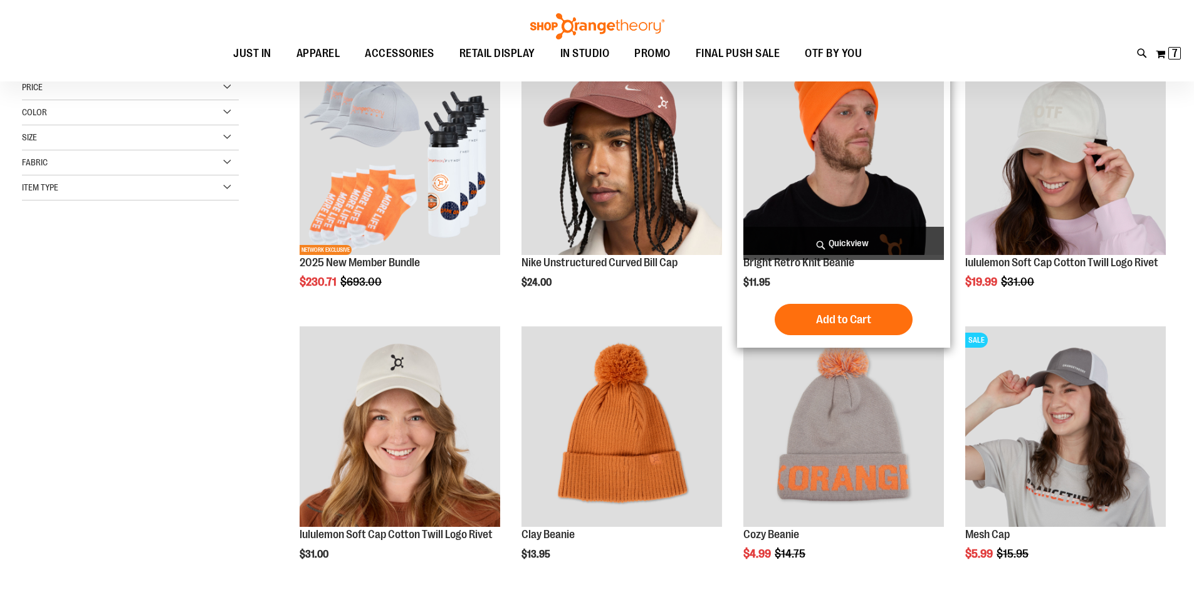
scroll to position [250, 0]
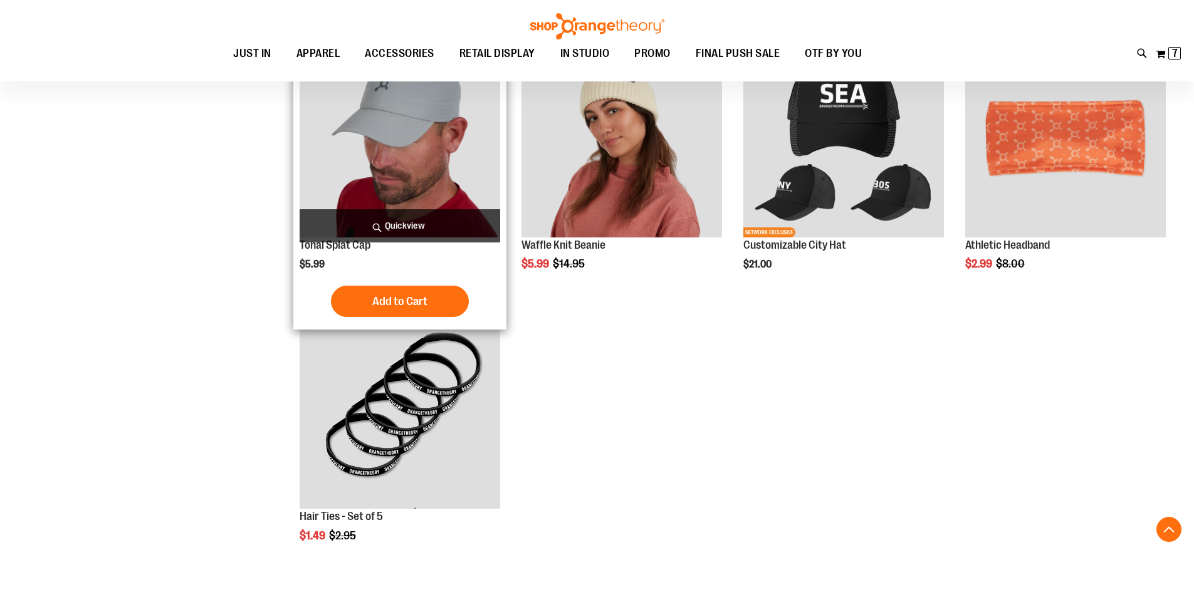
scroll to position [752, 0]
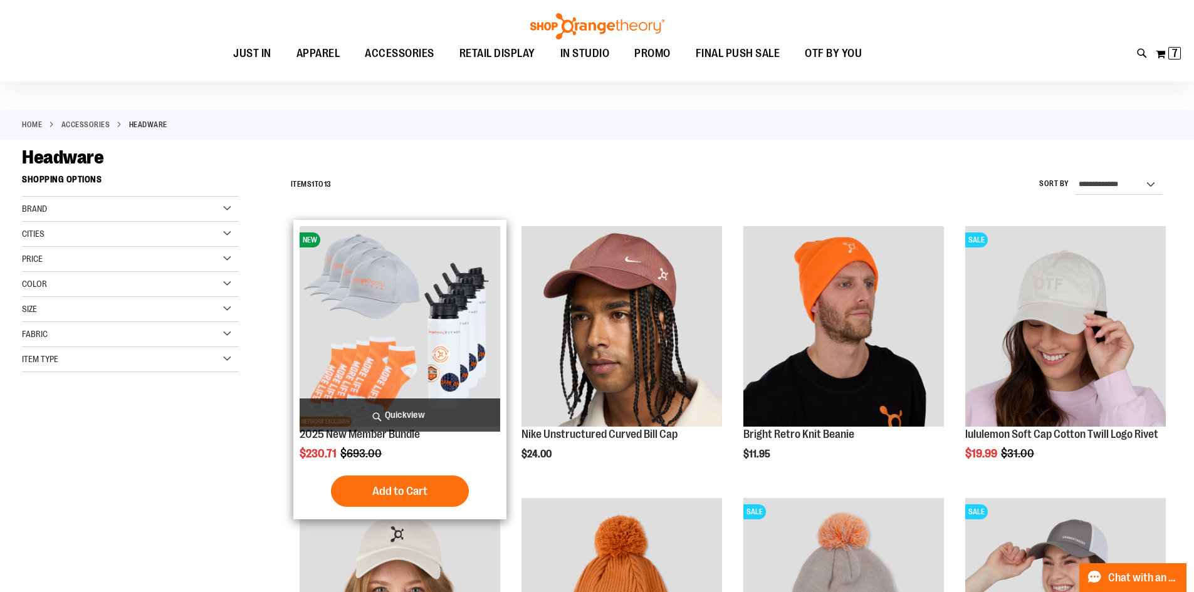
scroll to position [62, 0]
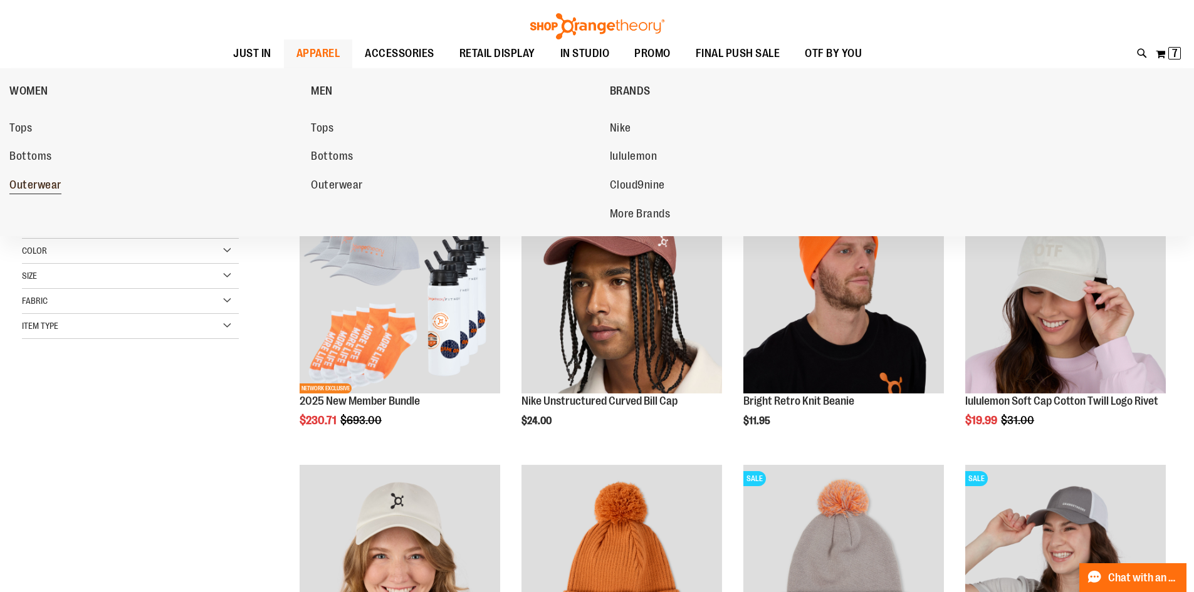
click at [24, 184] on span "Outerwear" at bounding box center [35, 187] width 52 height 16
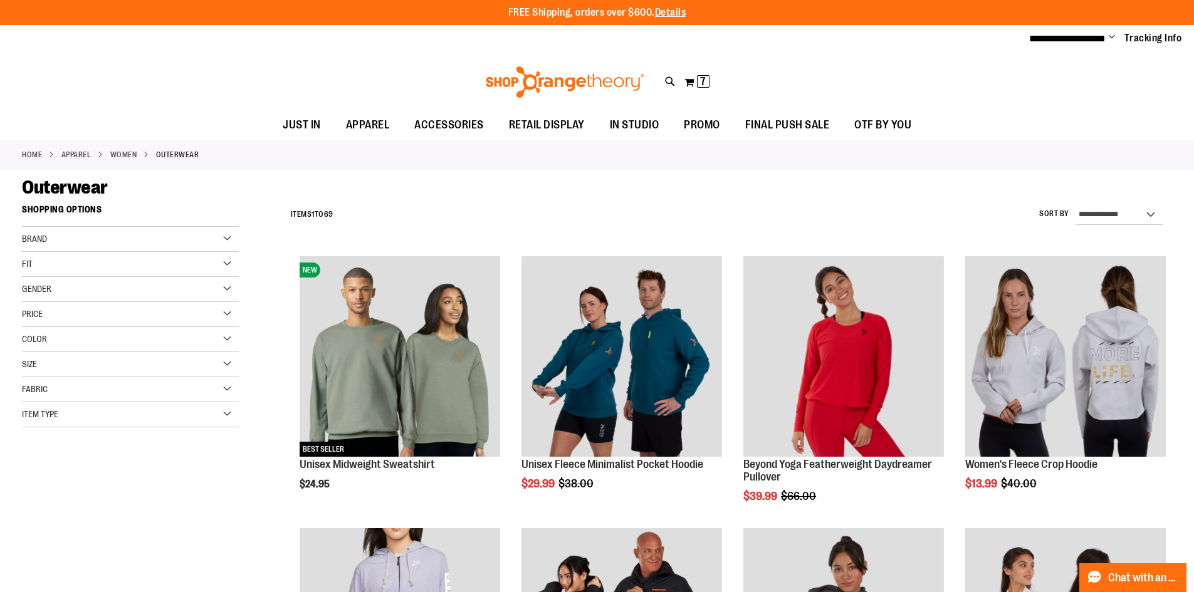
click at [224, 288] on div "Gender" at bounding box center [130, 289] width 217 height 25
click at [51, 315] on link "Women 45 items" at bounding box center [123, 314] width 208 height 13
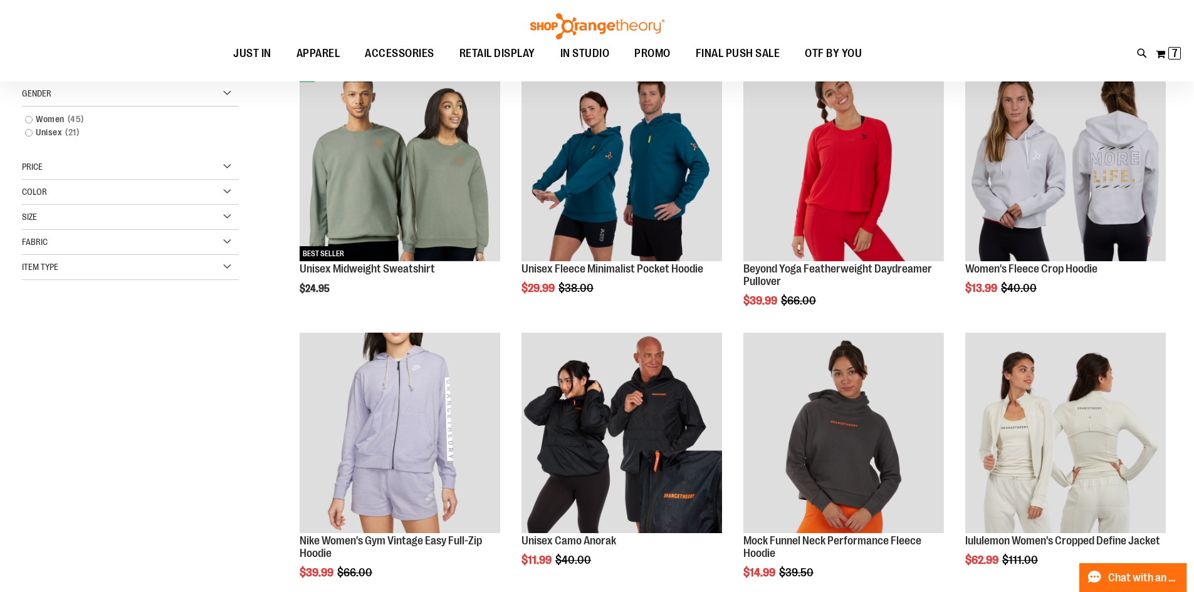
scroll to position [198, 0]
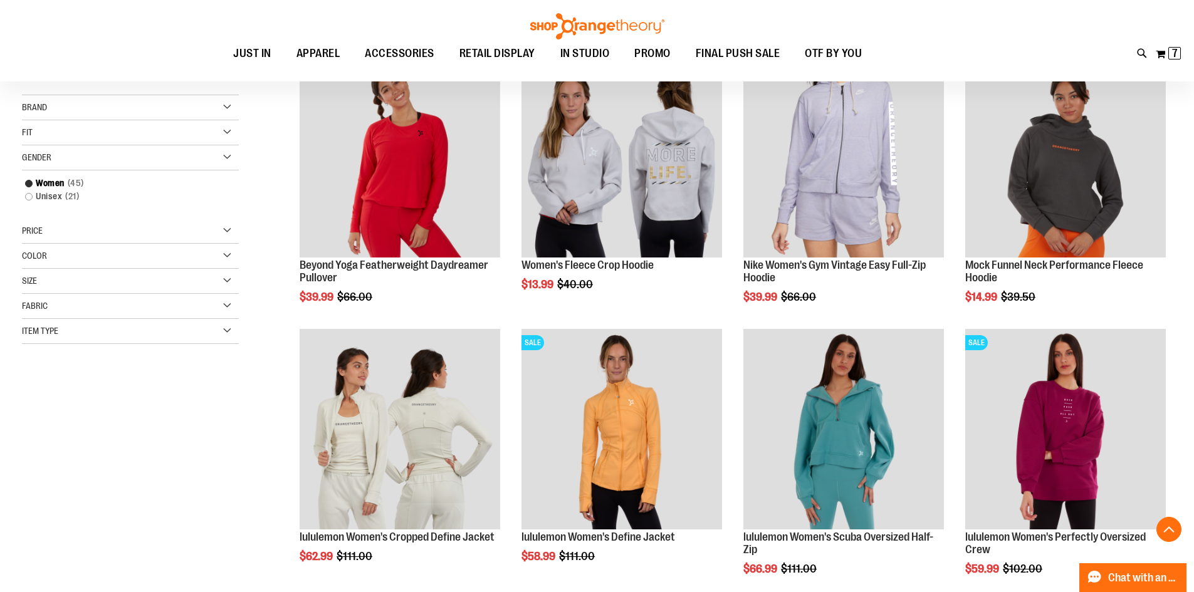
click at [225, 249] on div "Color" at bounding box center [130, 256] width 217 height 25
click at [38, 335] on div "Size" at bounding box center [130, 344] width 217 height 25
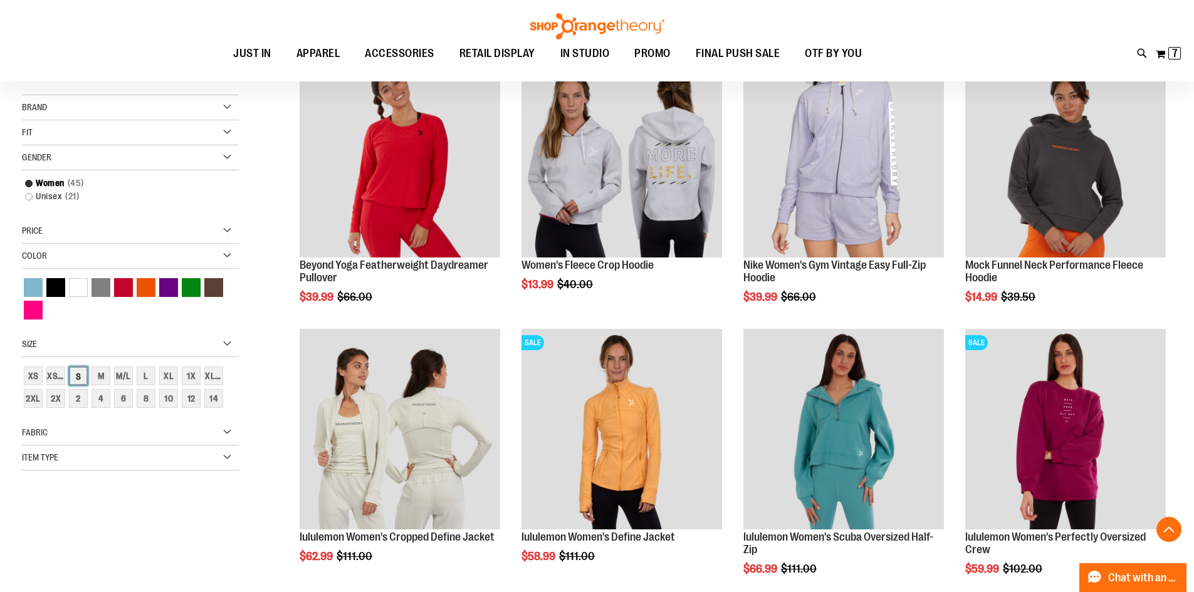
click at [83, 382] on div "S" at bounding box center [78, 376] width 19 height 19
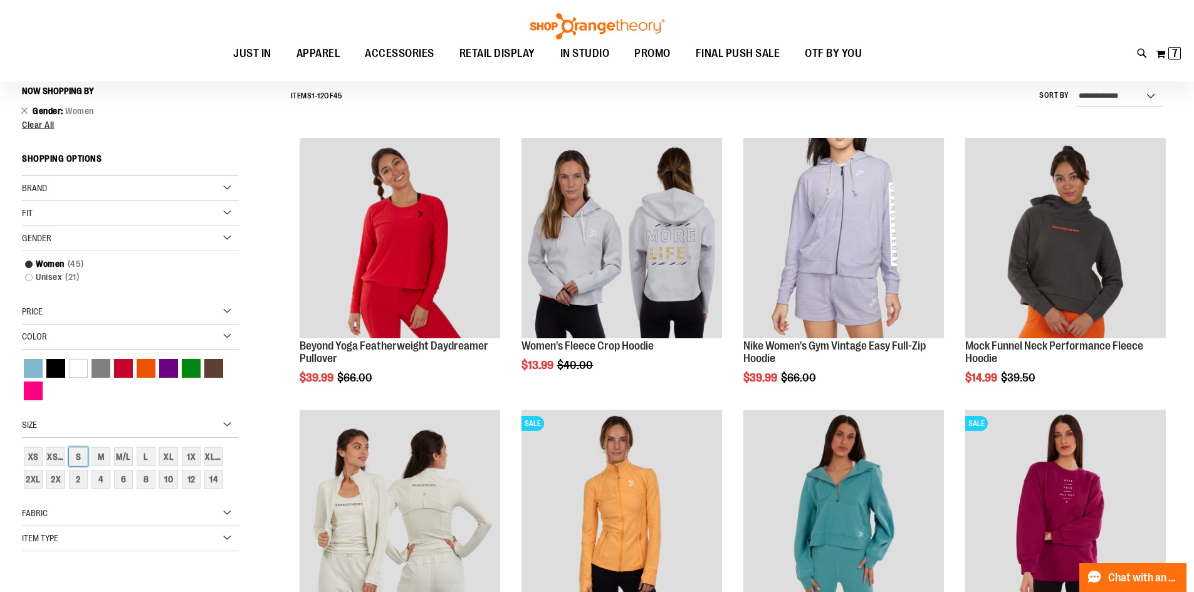
scroll to position [117, 0]
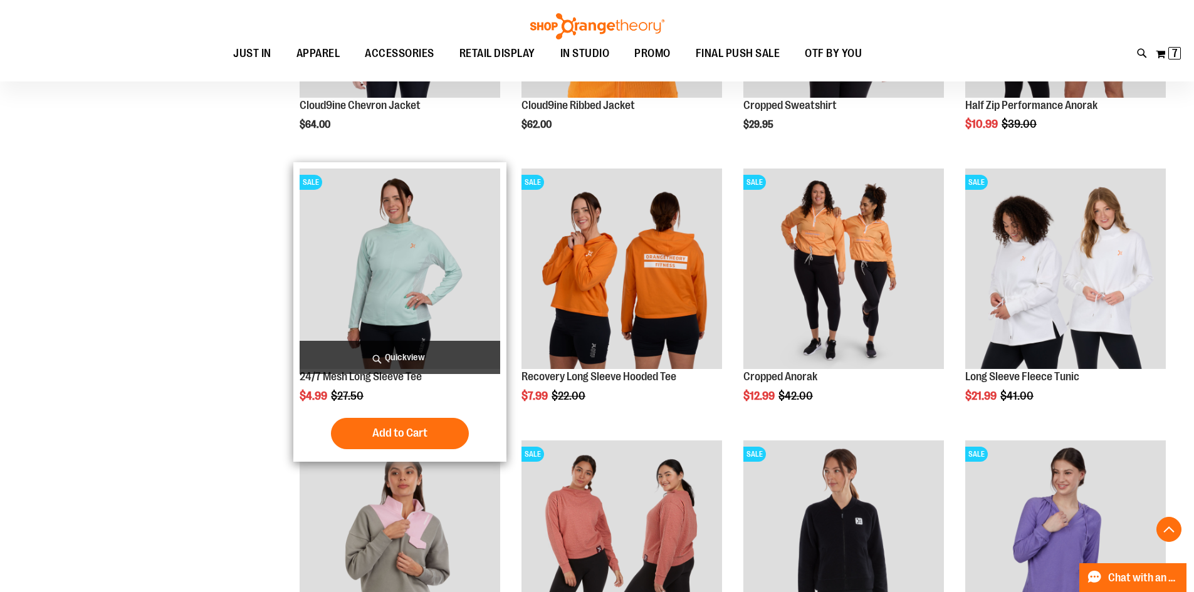
scroll to position [932, 0]
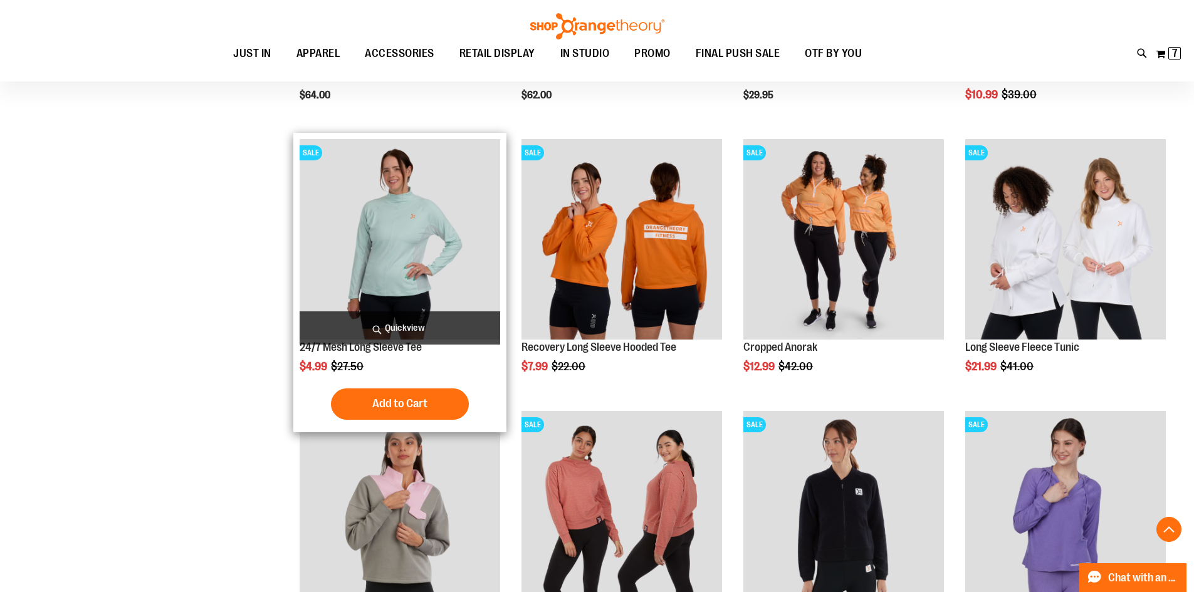
click at [455, 205] on img "product" at bounding box center [400, 239] width 201 height 201
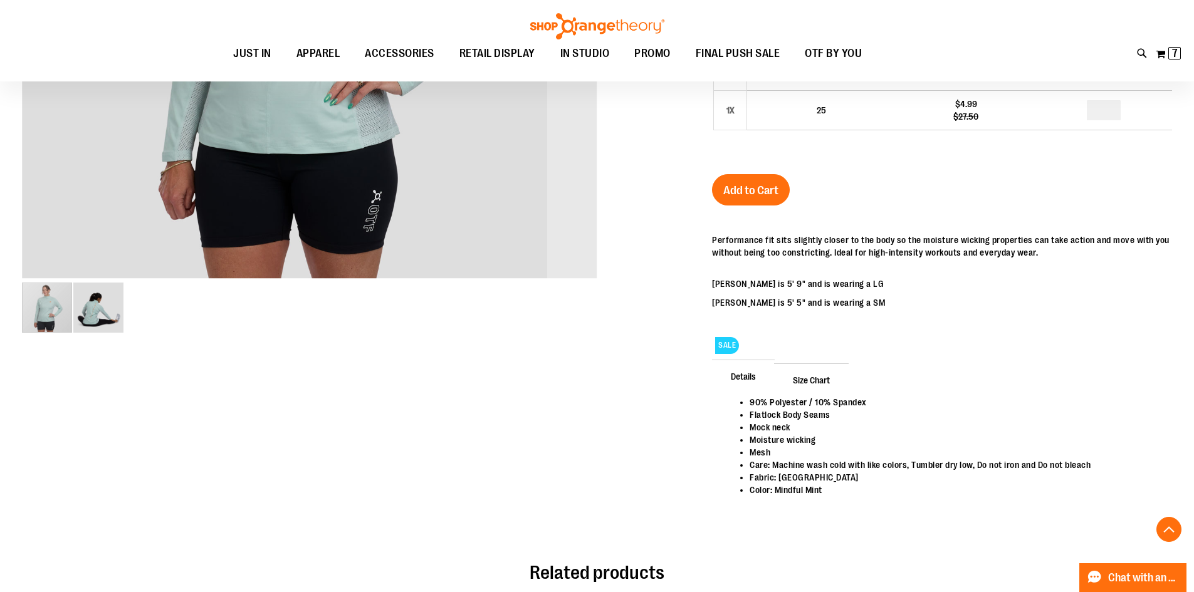
scroll to position [501, 0]
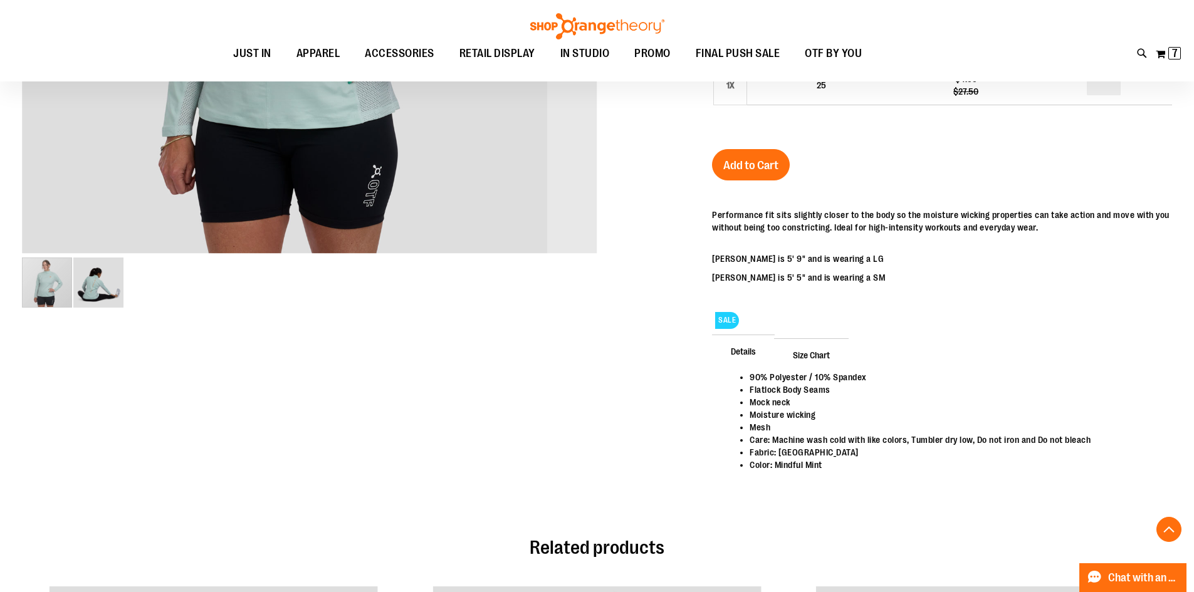
click at [83, 293] on img "image 2 of 2" at bounding box center [98, 283] width 50 height 50
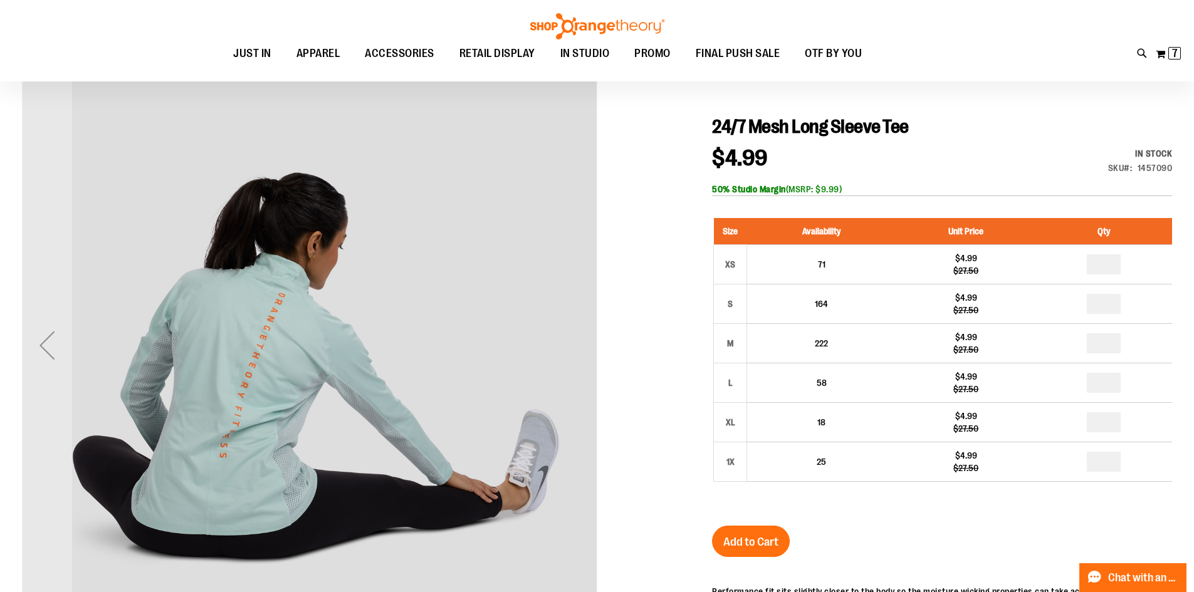
scroll to position [62, 0]
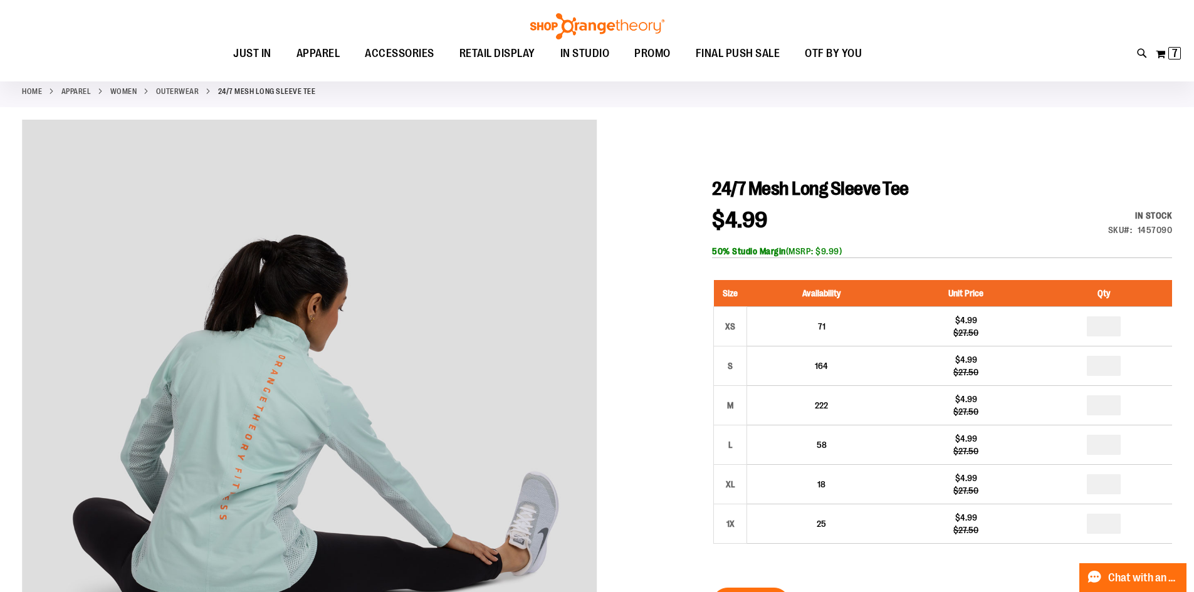
click at [795, 191] on span "24/7 Mesh Long Sleeve Tee" at bounding box center [810, 188] width 197 height 21
copy div "24/7 Mesh Long Sleeve Tee"
click at [1153, 229] on div "1457090" at bounding box center [1155, 230] width 35 height 13
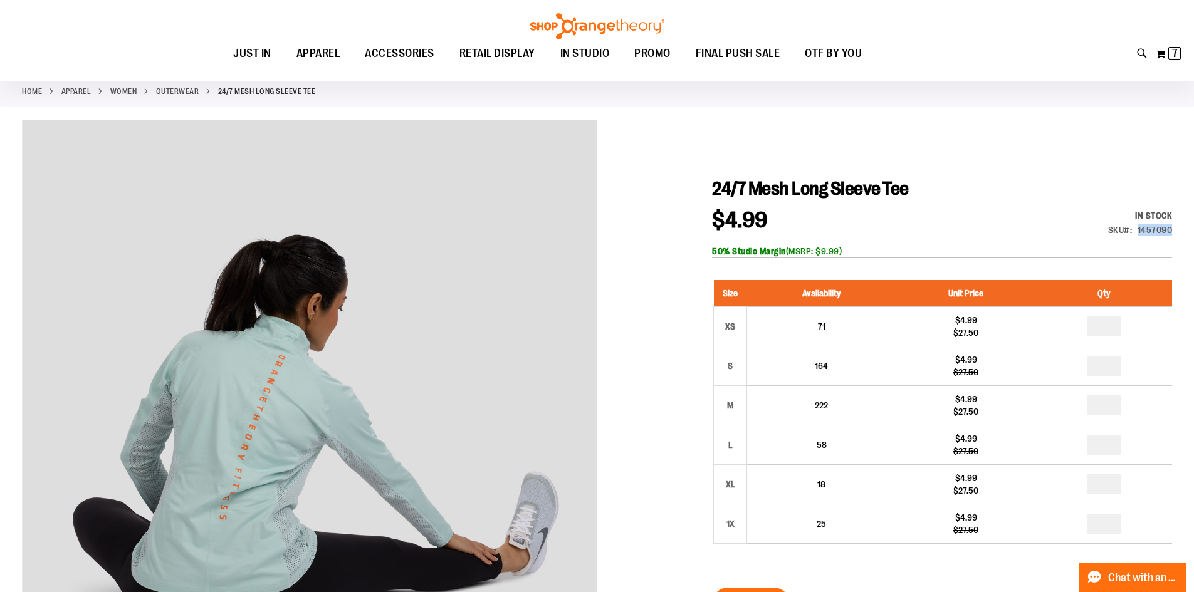
click at [1153, 229] on div "1457090" at bounding box center [1155, 230] width 35 height 13
copy div "1457090"
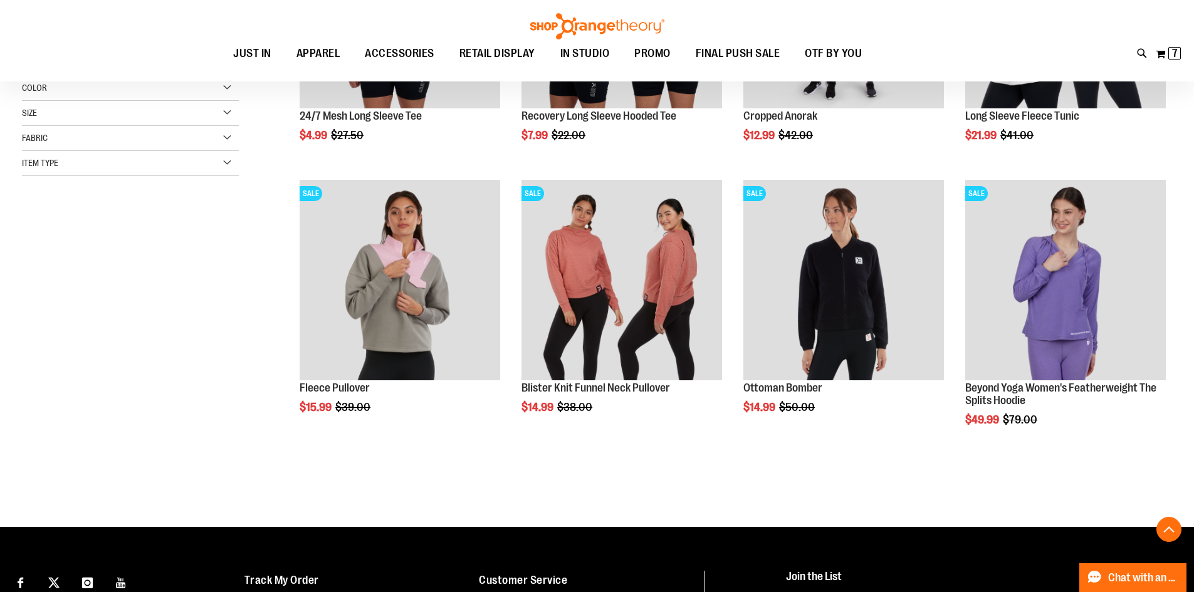
scroll to position [359, 0]
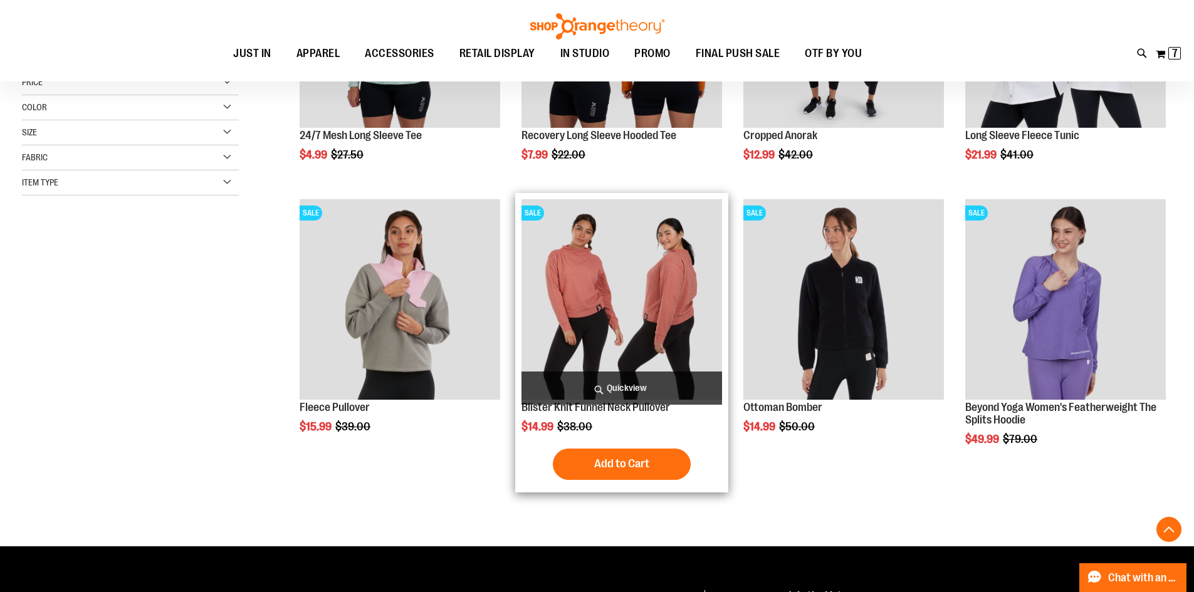
click at [628, 274] on img "product" at bounding box center [622, 299] width 201 height 201
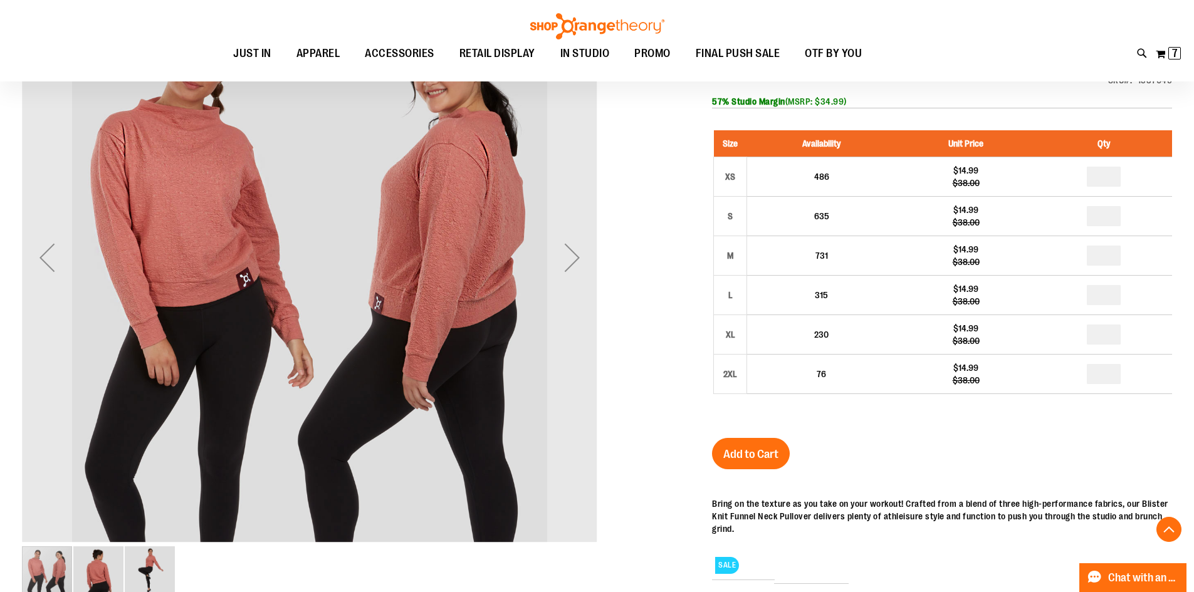
scroll to position [313, 0]
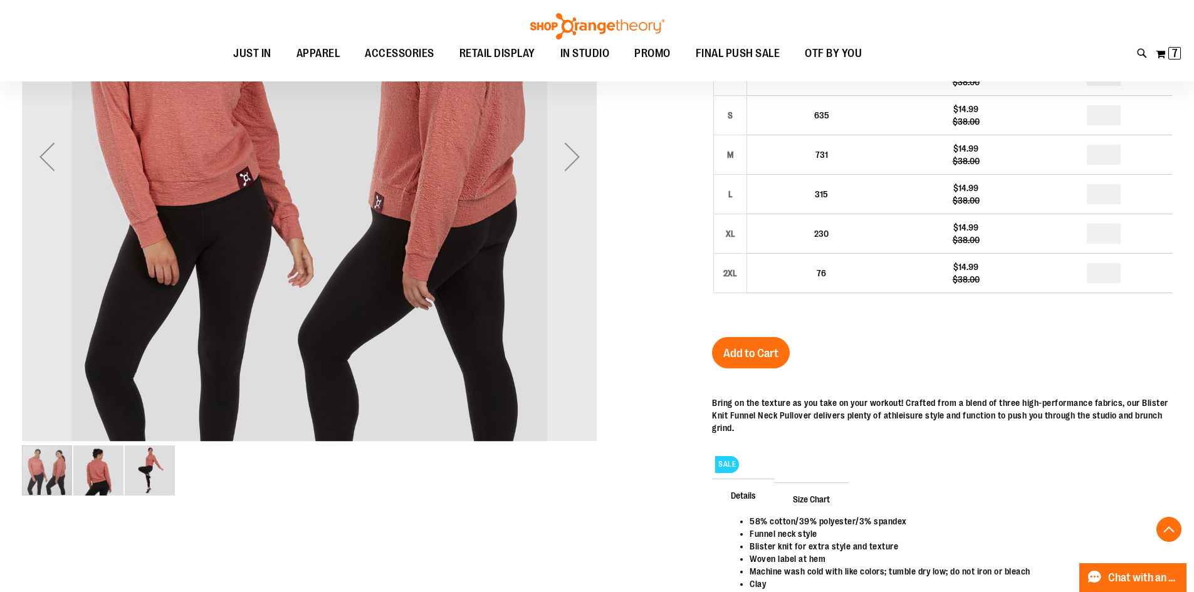
click at [146, 470] on img "image 3 of 3" at bounding box center [150, 471] width 50 height 50
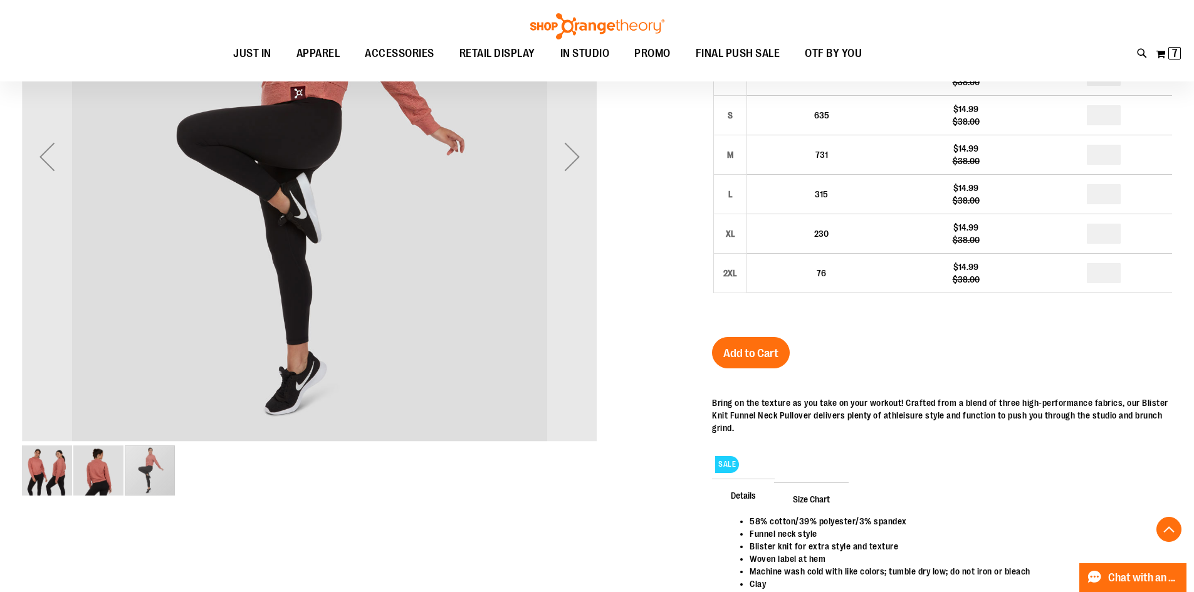
click at [83, 448] on img "image 2 of 3" at bounding box center [98, 471] width 50 height 50
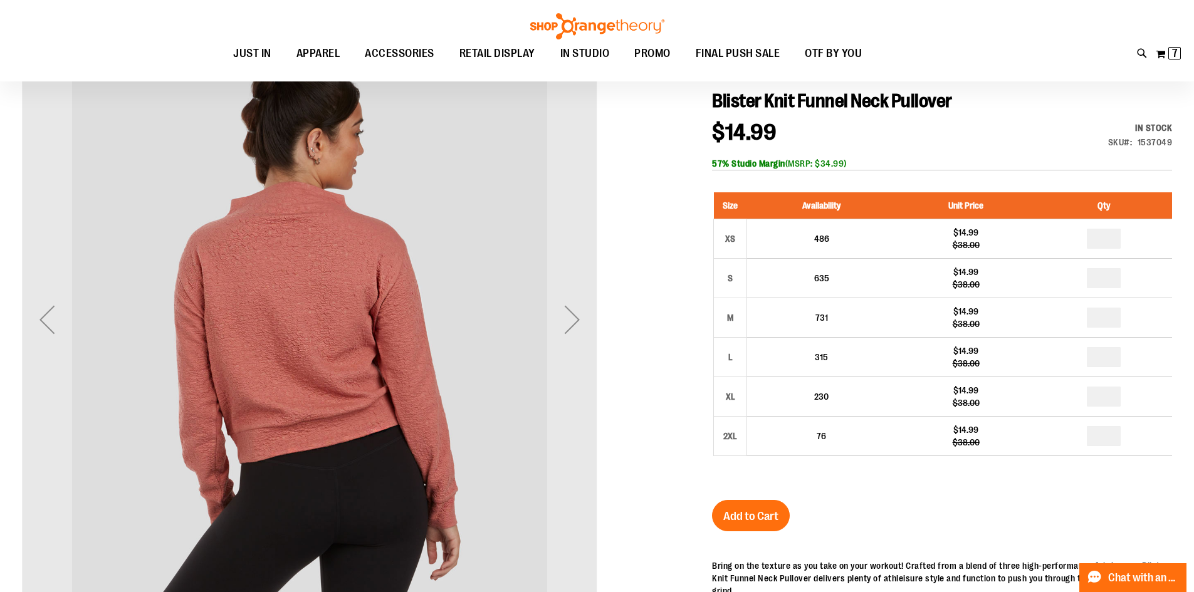
scroll to position [125, 0]
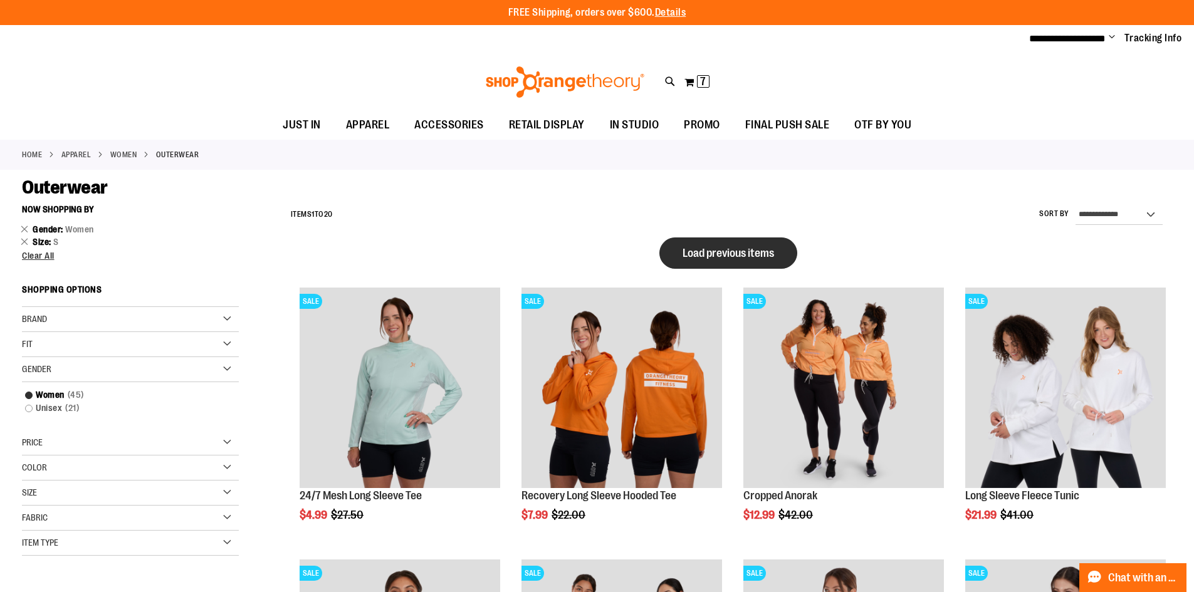
click at [750, 256] on span "Load previous items" at bounding box center [729, 253] width 92 height 13
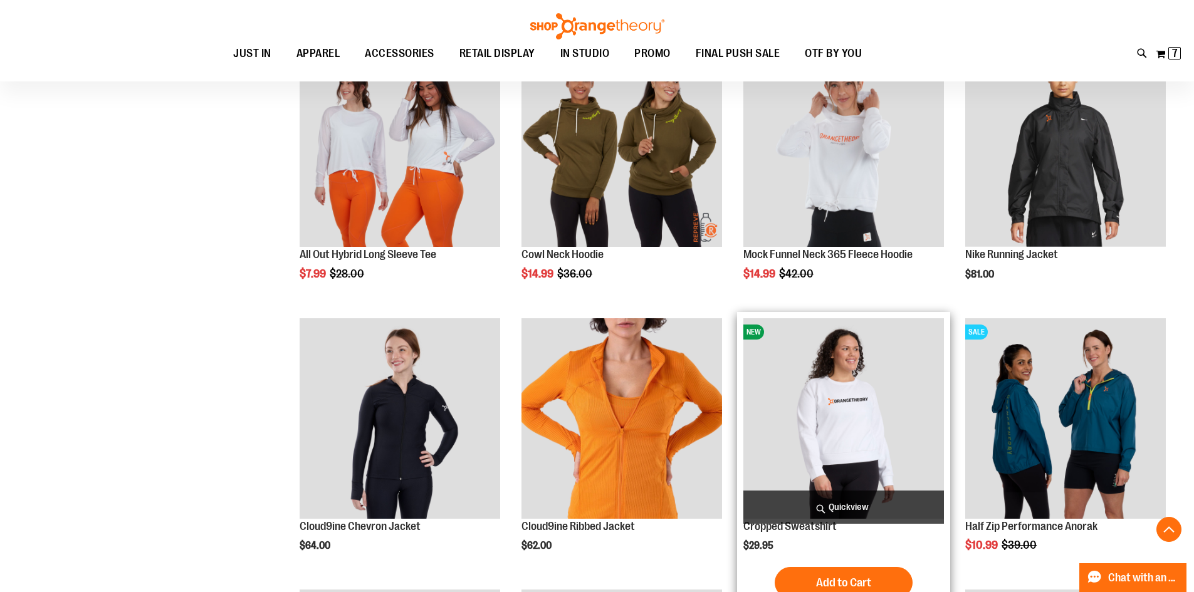
scroll to position [564, 0]
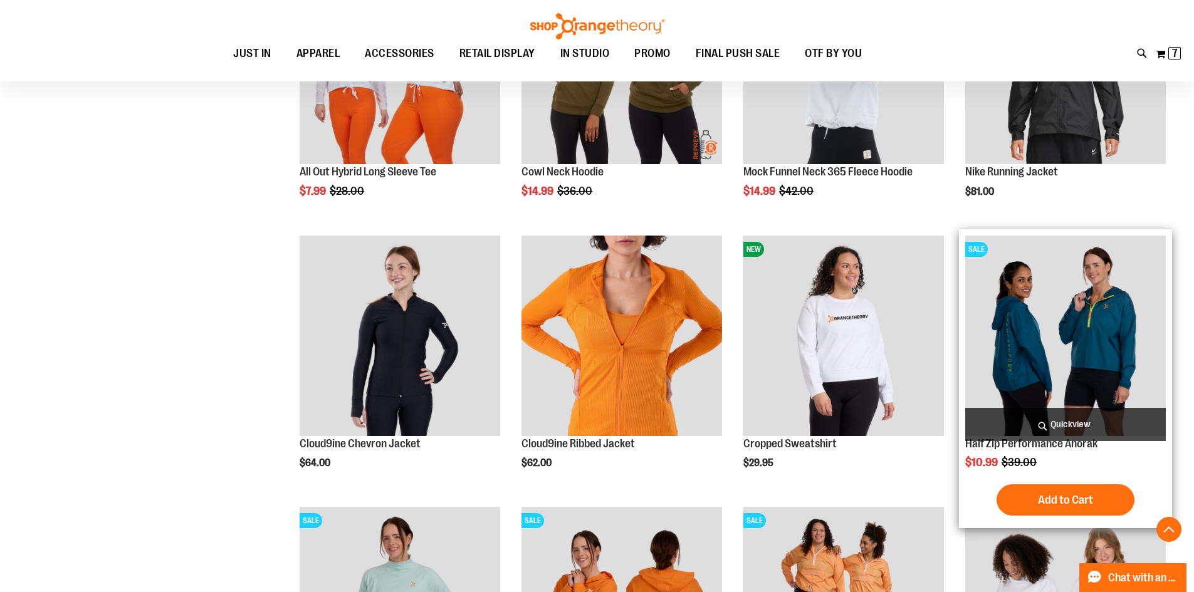
click at [1061, 349] on img "product" at bounding box center [1065, 336] width 201 height 201
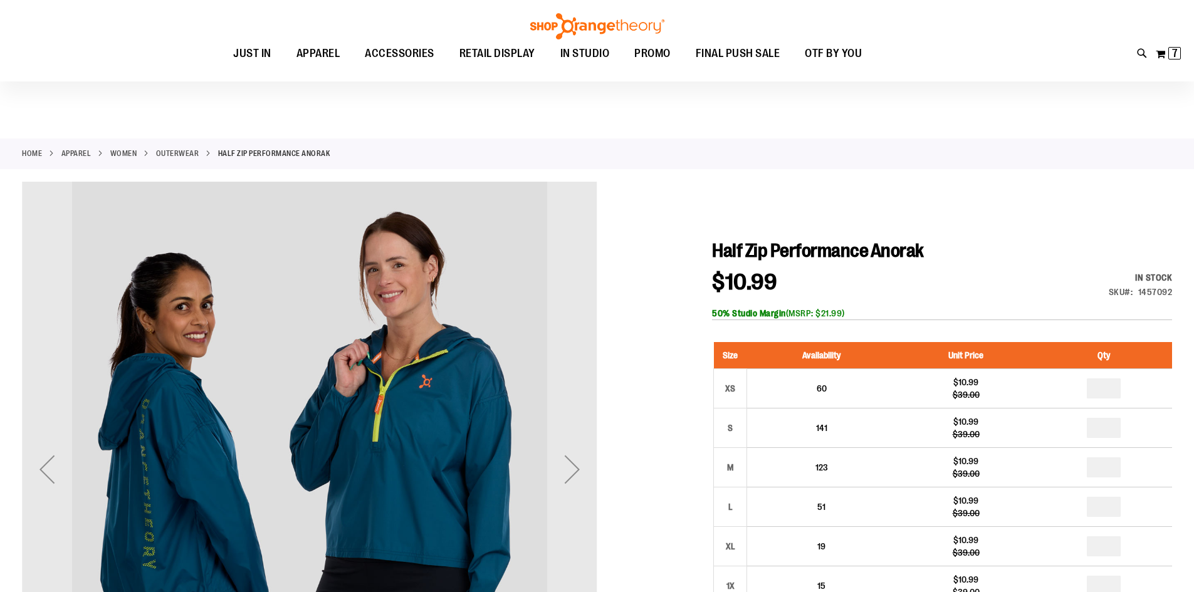
scroll to position [125, 0]
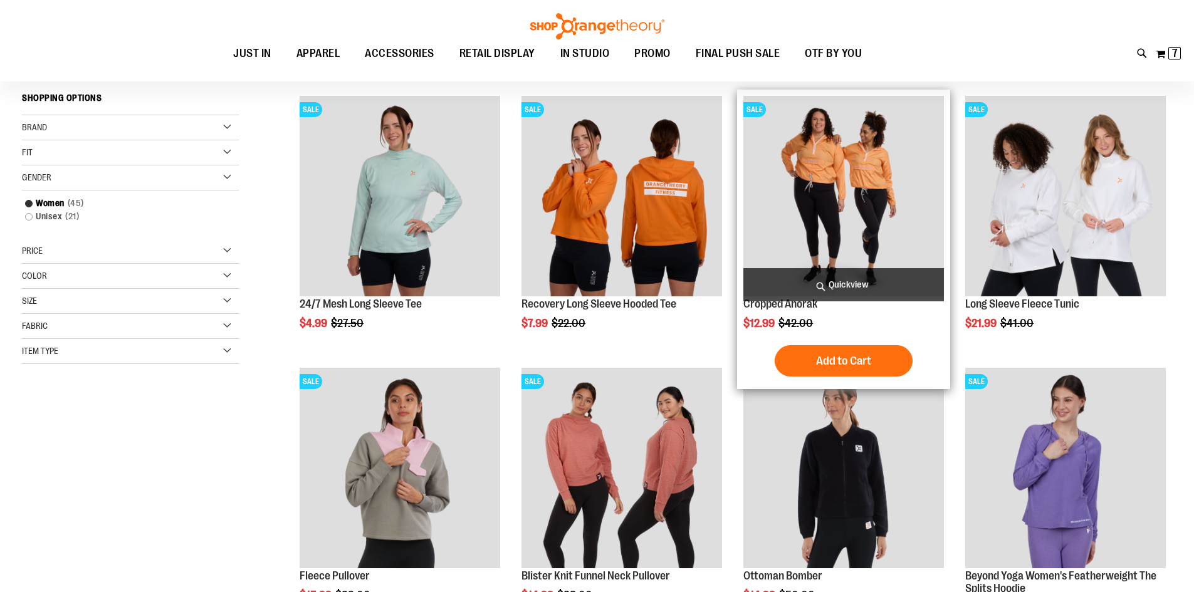
scroll to position [187, 0]
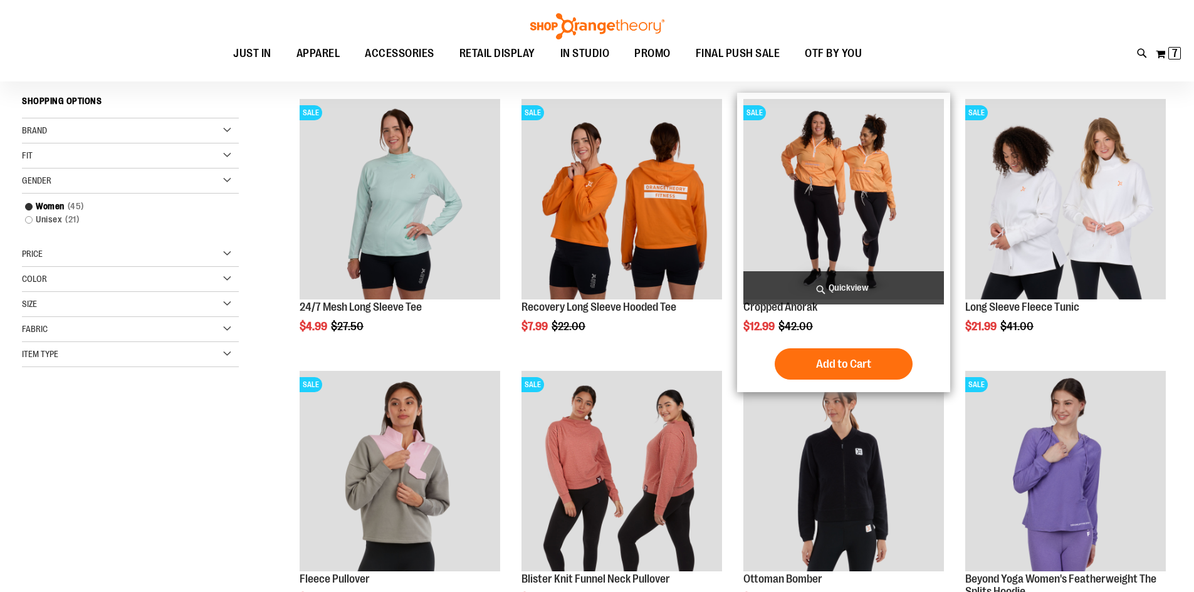
click at [829, 194] on img "product" at bounding box center [843, 199] width 201 height 201
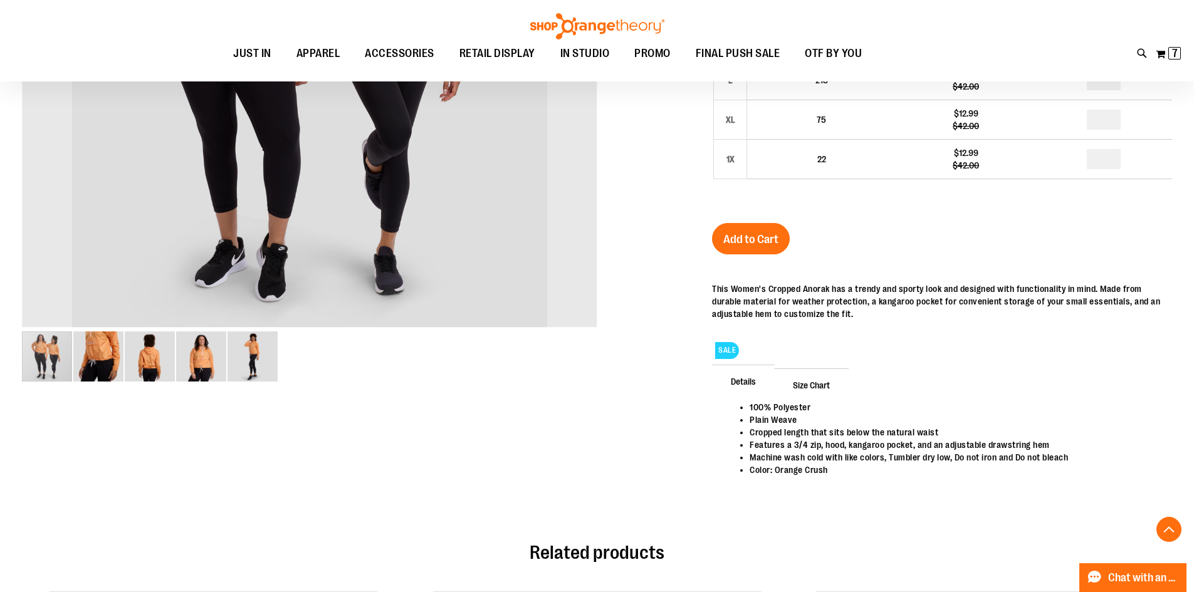
scroll to position [438, 0]
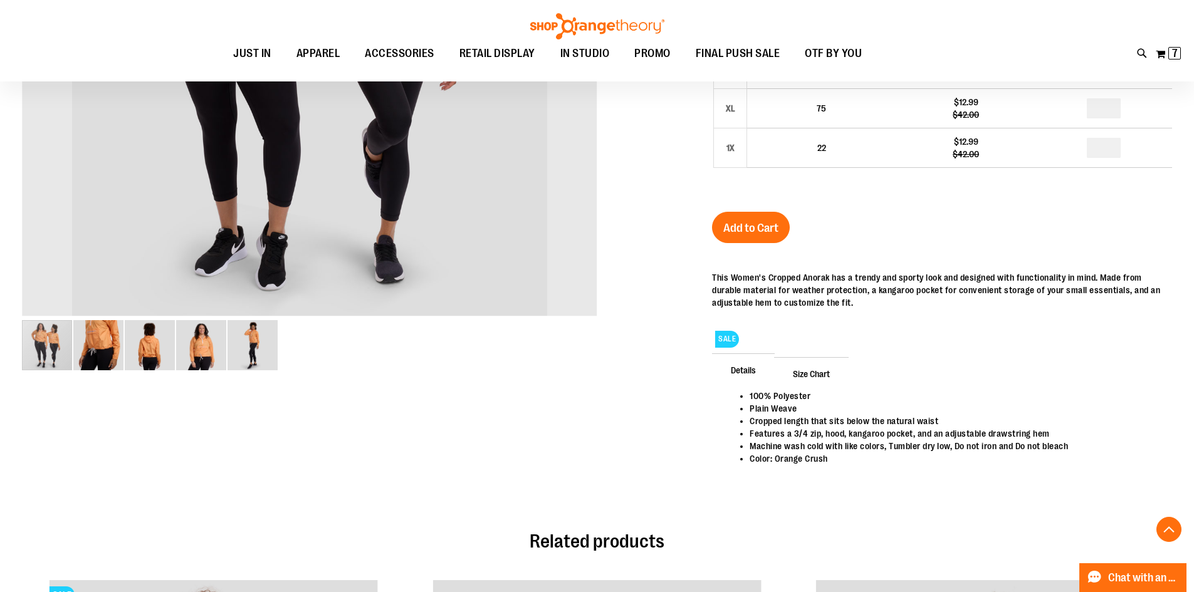
click at [196, 358] on img "image 4 of 5" at bounding box center [201, 345] width 50 height 50
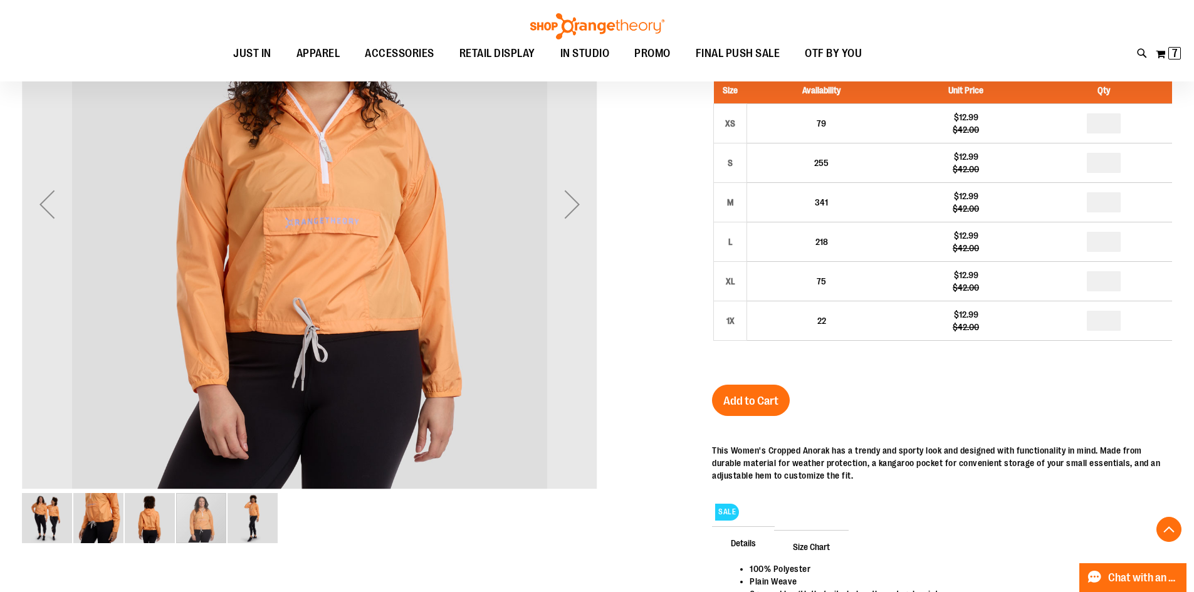
scroll to position [375, 0]
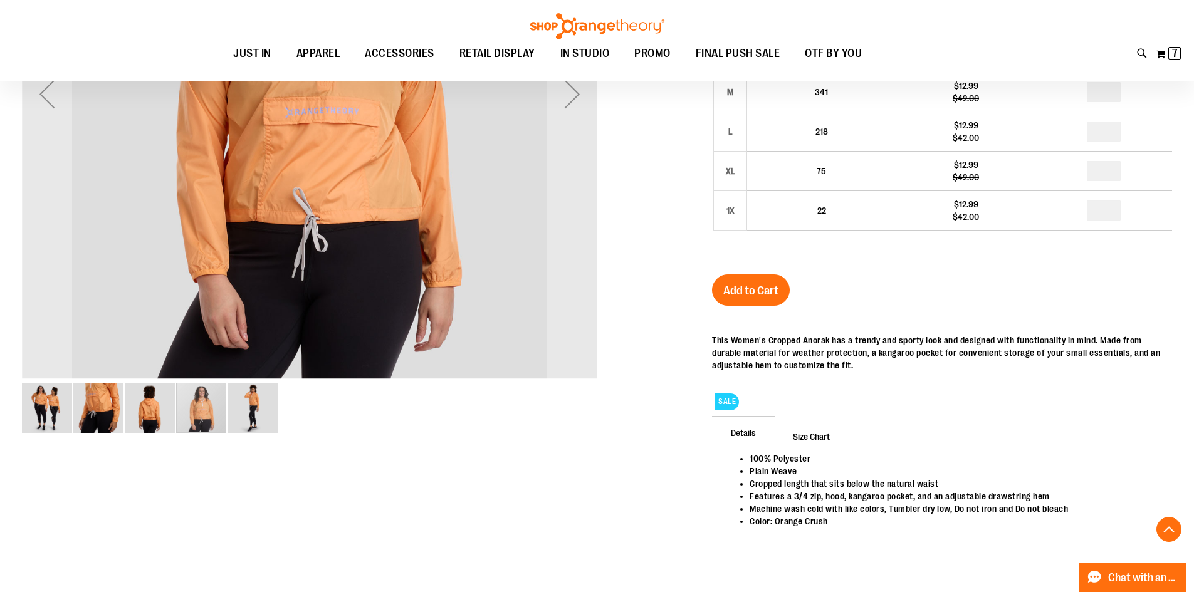
drag, startPoint x: 135, startPoint y: 409, endPoint x: 180, endPoint y: 415, distance: 45.6
click at [137, 409] on img "image 3 of 5" at bounding box center [150, 408] width 50 height 50
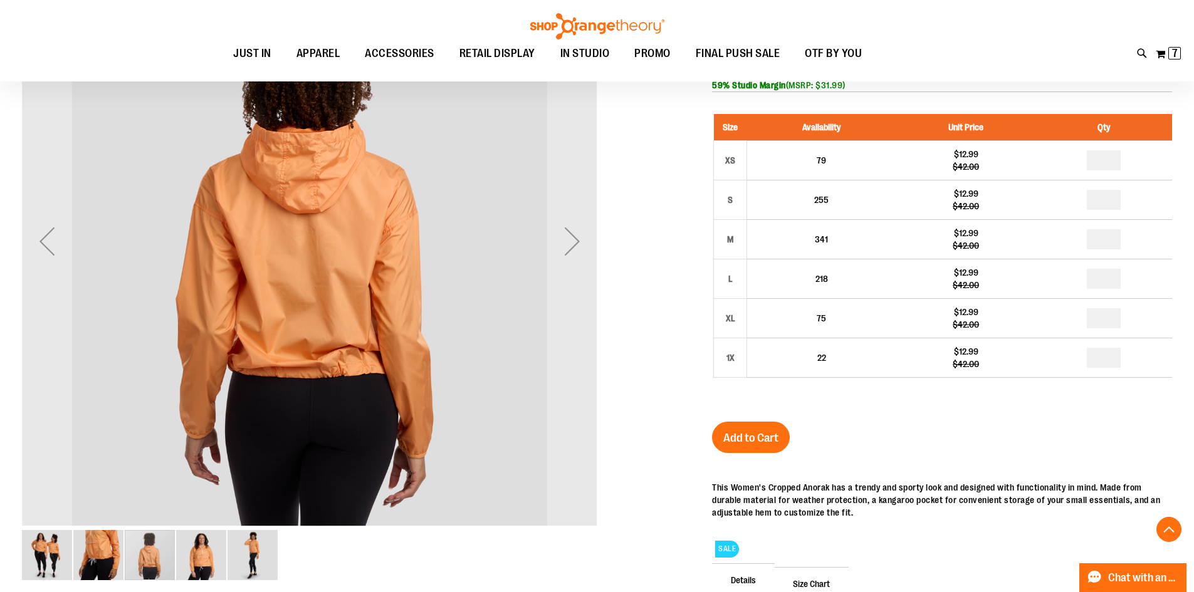
scroll to position [250, 0]
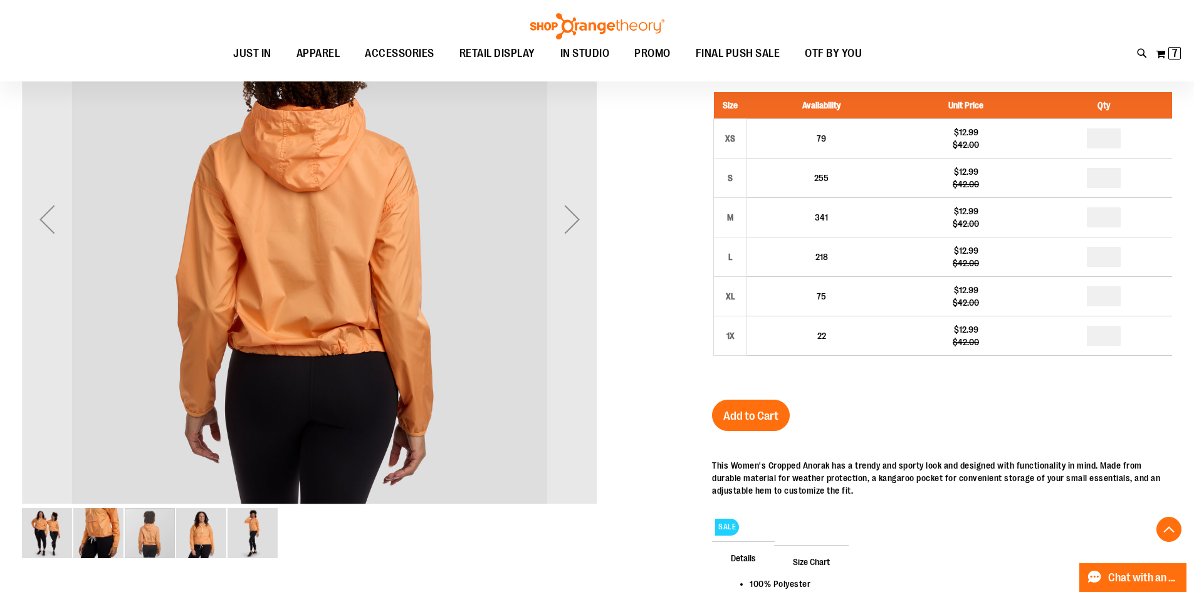
click at [60, 538] on img "image 1 of 5" at bounding box center [47, 533] width 50 height 50
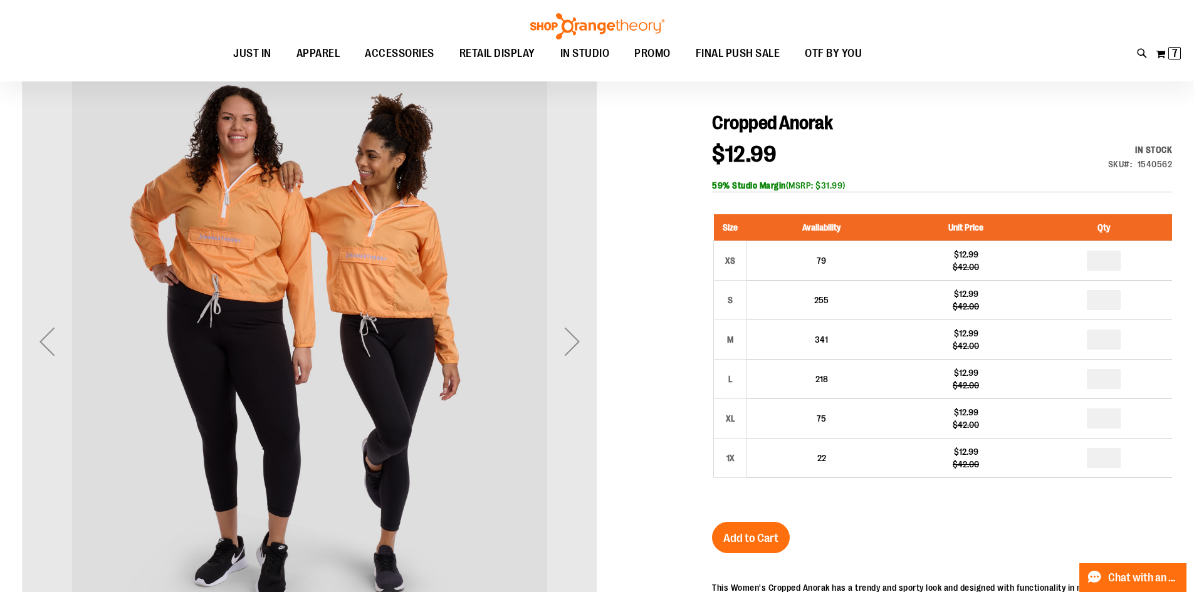
scroll to position [0, 0]
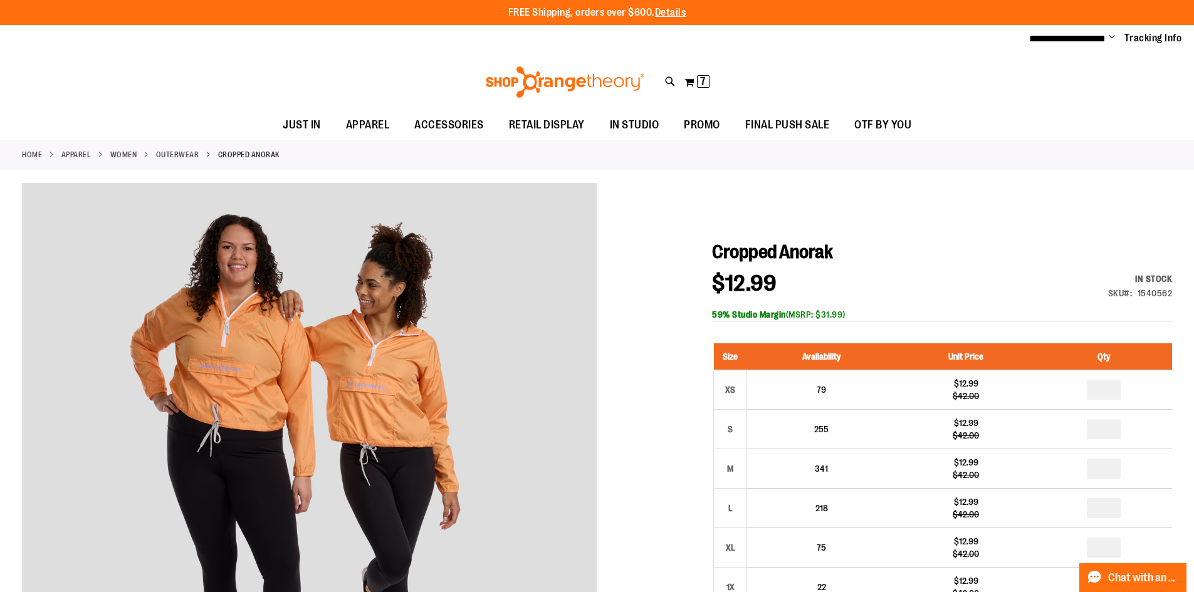
click at [766, 243] on span "Cropped Anorak" at bounding box center [772, 251] width 120 height 21
copy div "Cropped Anorak"
click at [1162, 295] on div "1540562" at bounding box center [1155, 293] width 35 height 13
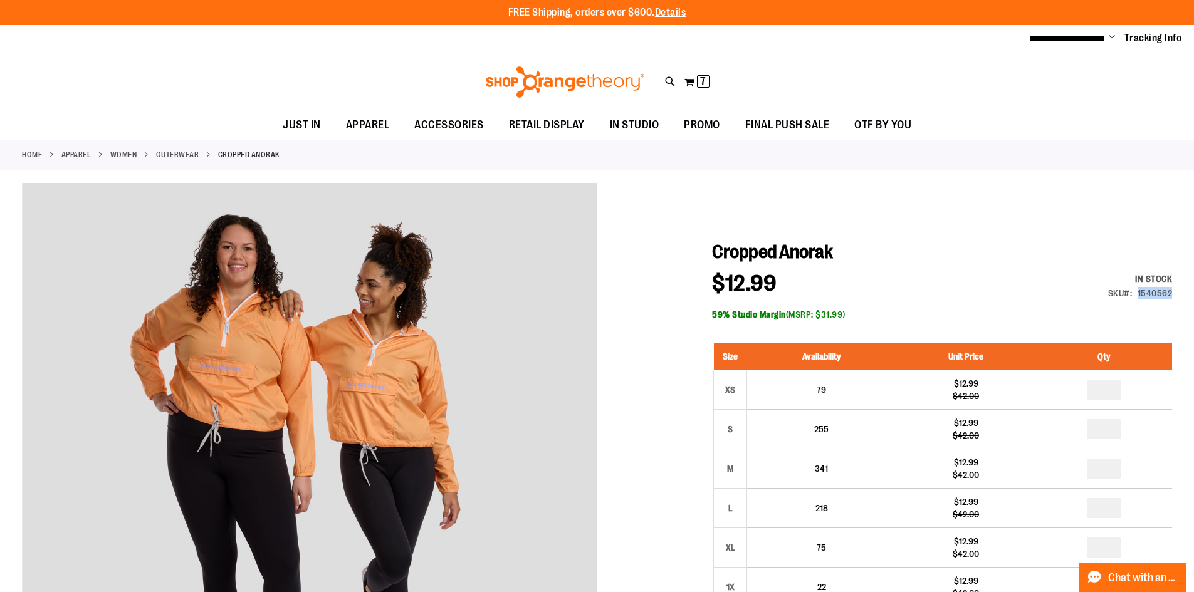
click at [1162, 295] on div "1540562" at bounding box center [1155, 293] width 35 height 13
copy div "1540562"
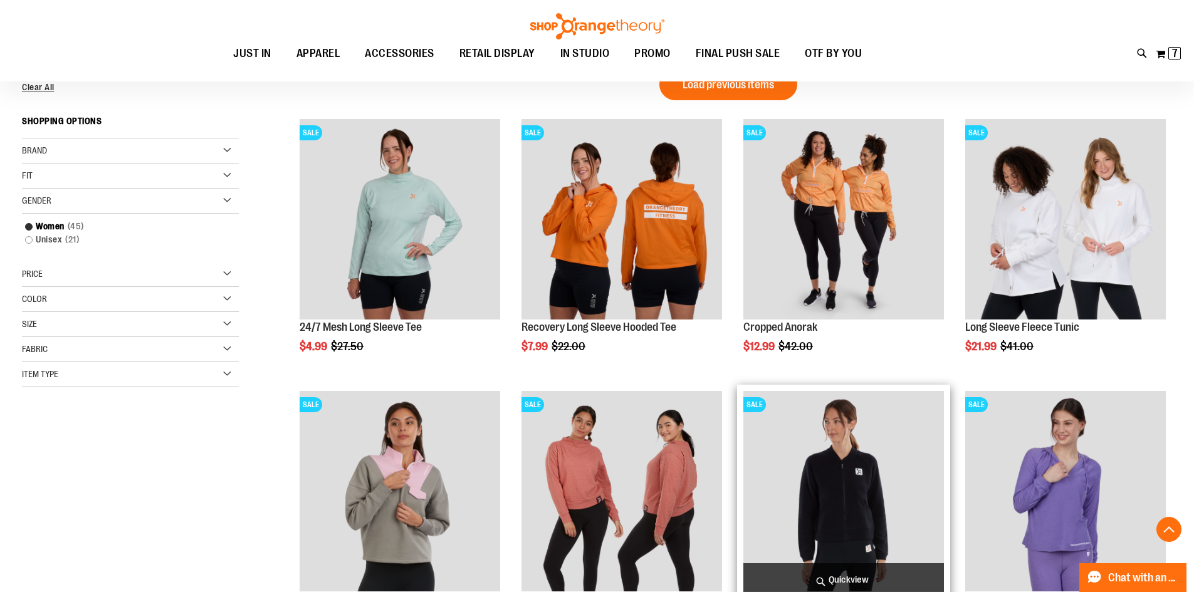
scroll to position [65, 0]
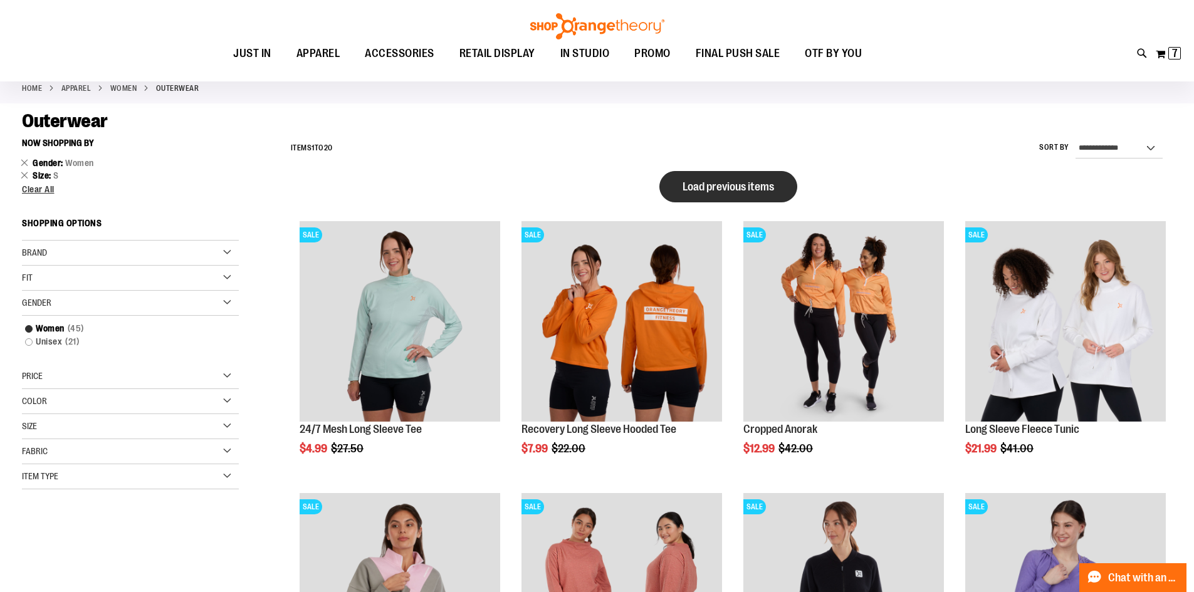
click at [751, 177] on button "Load previous items" at bounding box center [728, 186] width 138 height 31
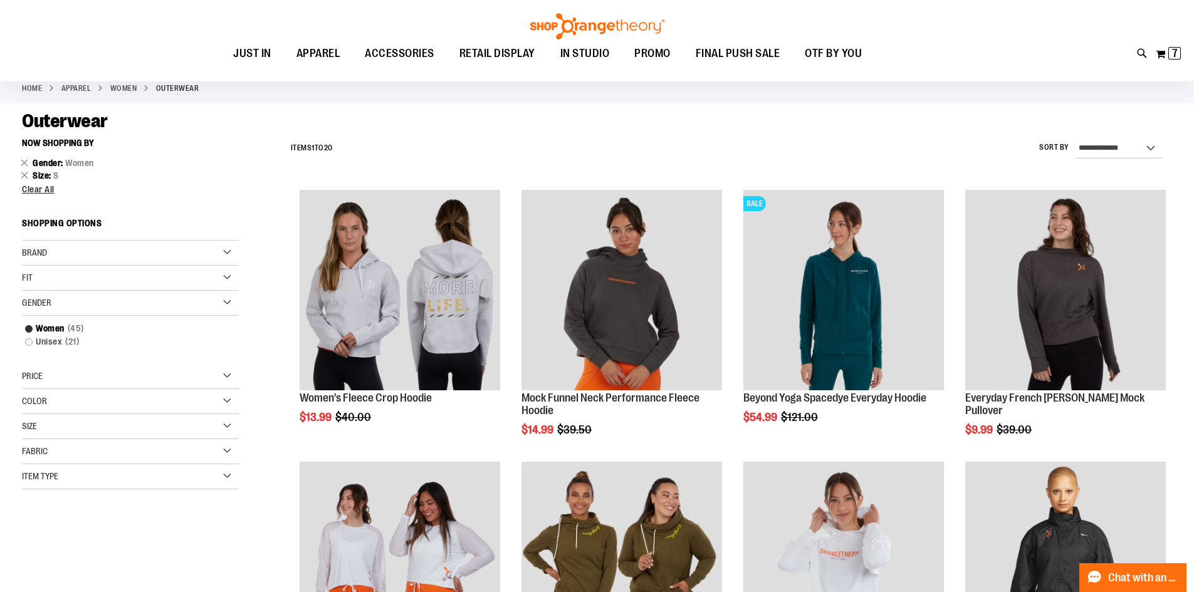
click at [127, 88] on link "WOMEN" at bounding box center [123, 88] width 27 height 11
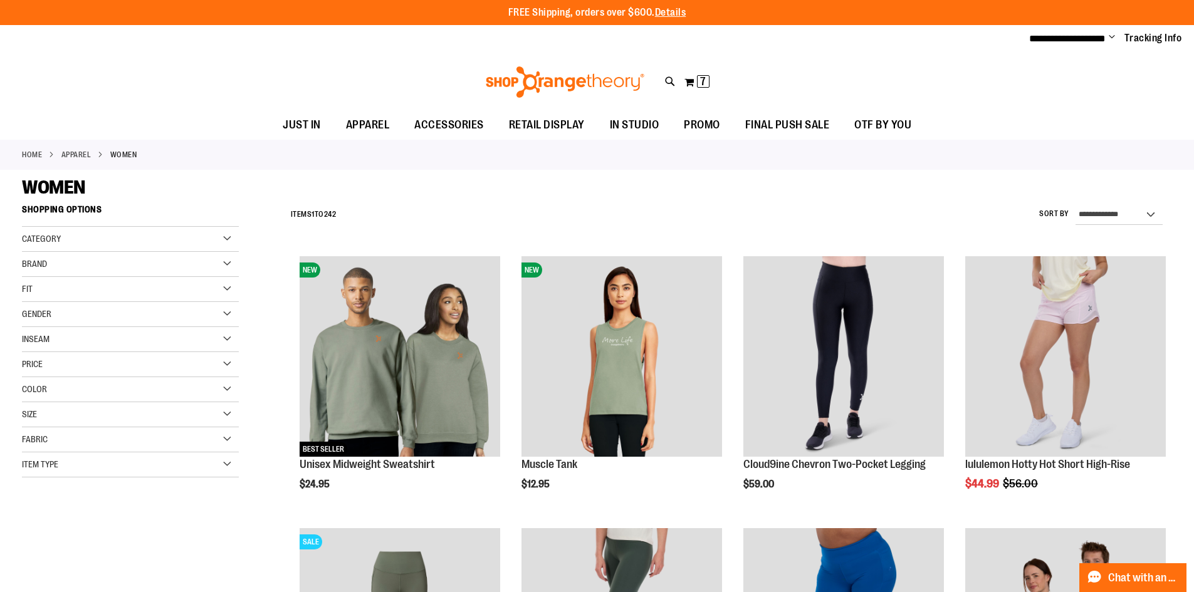
click at [229, 414] on div "Size" at bounding box center [130, 414] width 217 height 25
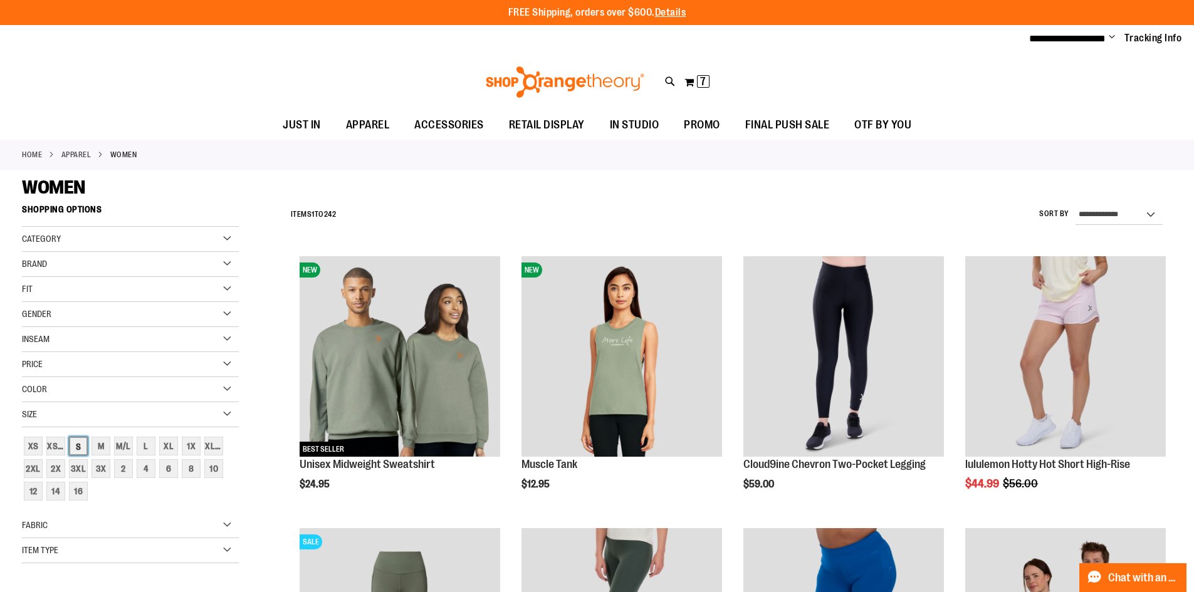
click at [70, 442] on div "S" at bounding box center [78, 446] width 19 height 19
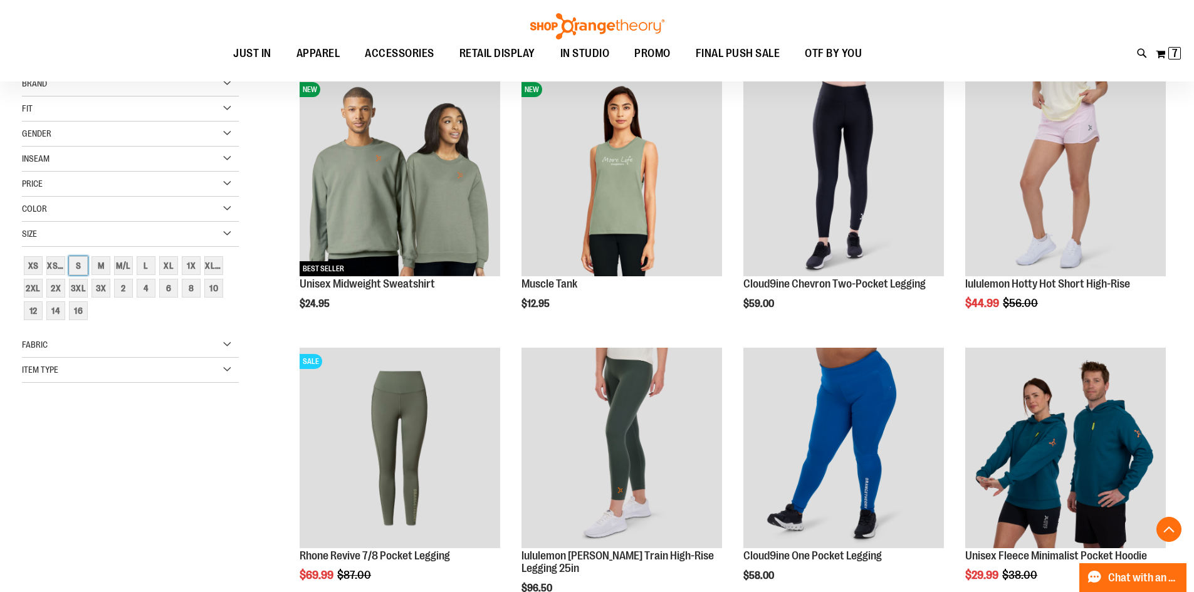
scroll to position [198, 0]
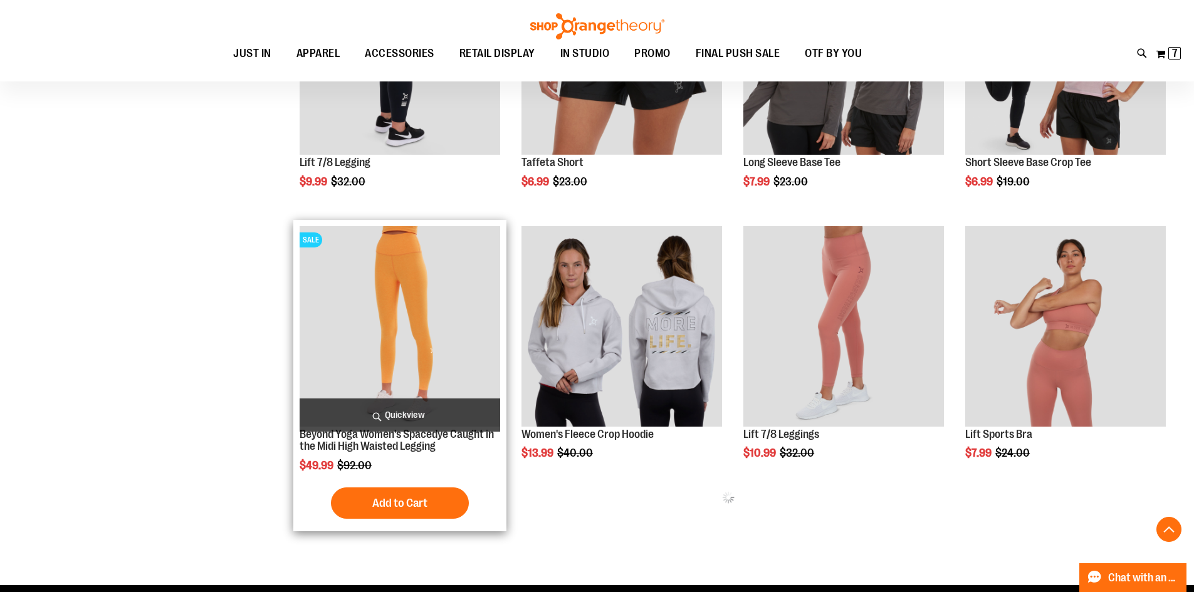
scroll to position [574, 0]
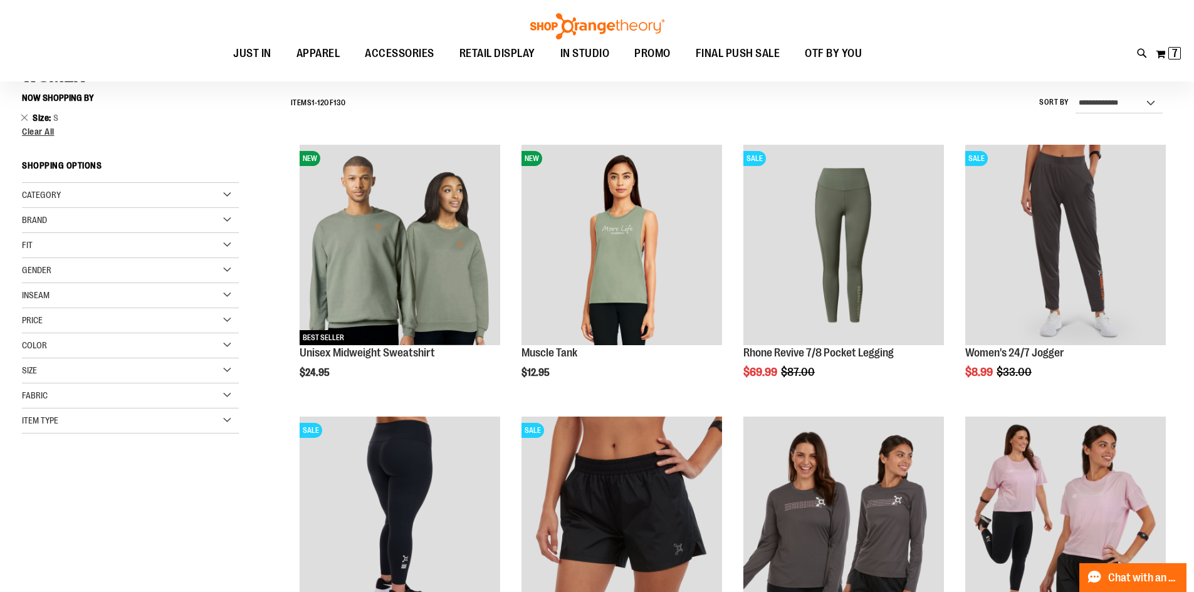
scroll to position [73, 0]
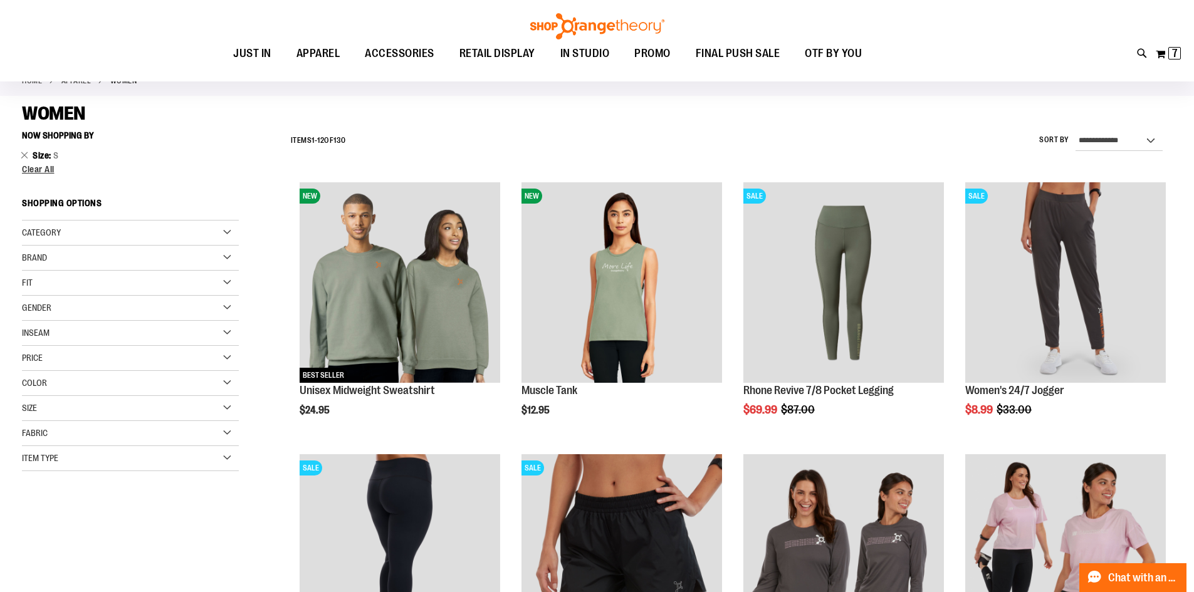
click at [205, 305] on div "Gender" at bounding box center [130, 308] width 217 height 25
click at [34, 333] on link "Women 80 items" at bounding box center [123, 333] width 208 height 13
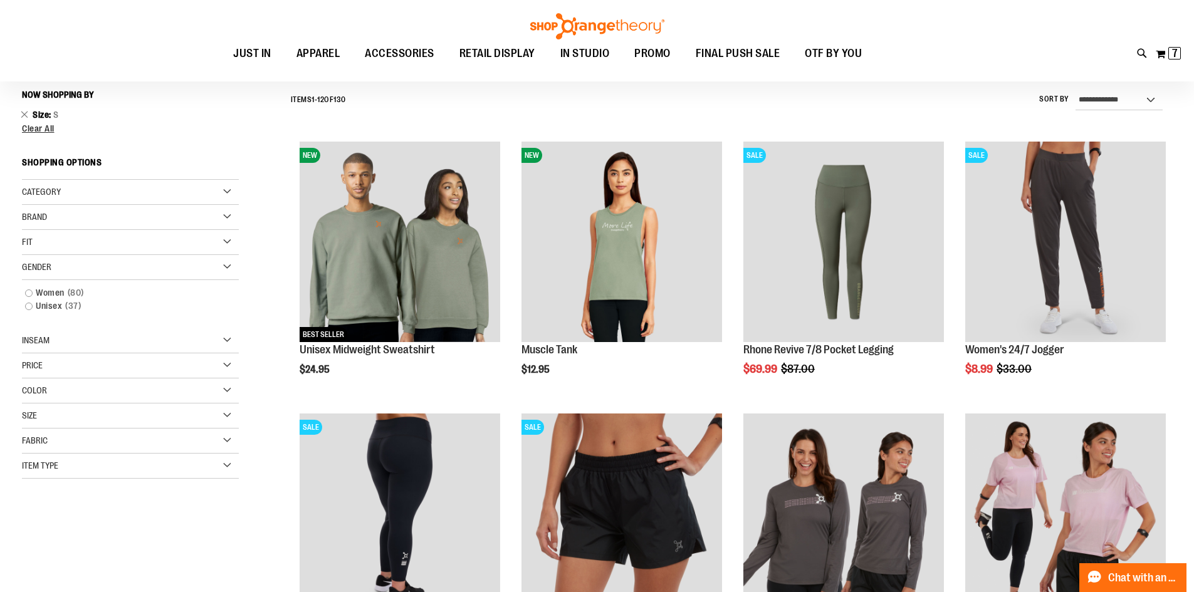
scroll to position [117, 0]
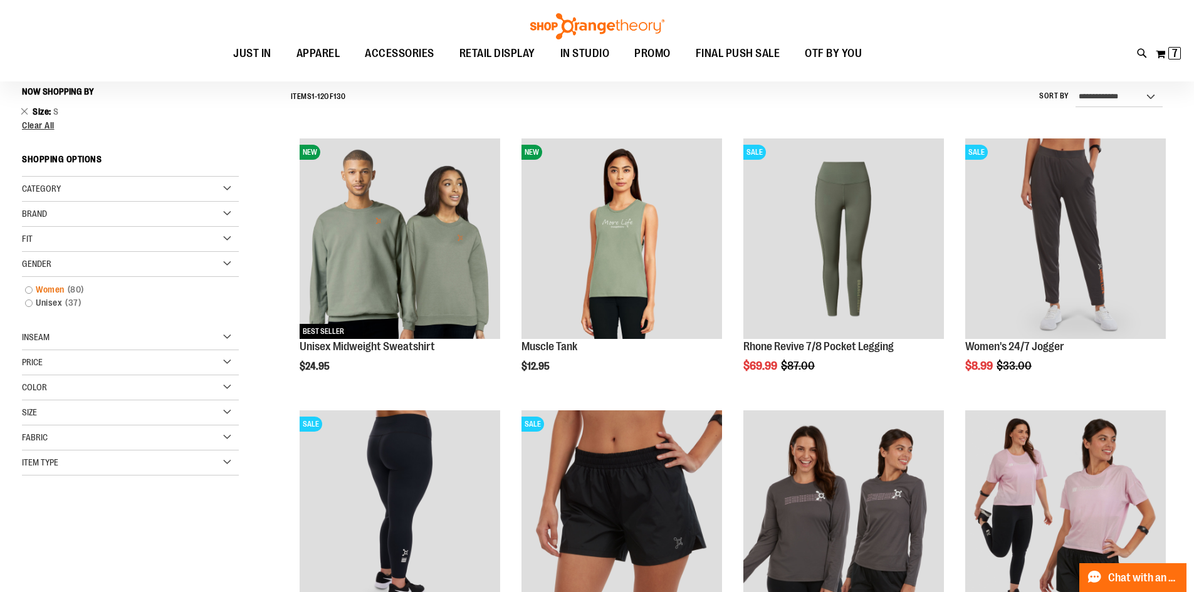
click at [27, 288] on link "Women 80 items" at bounding box center [123, 289] width 208 height 13
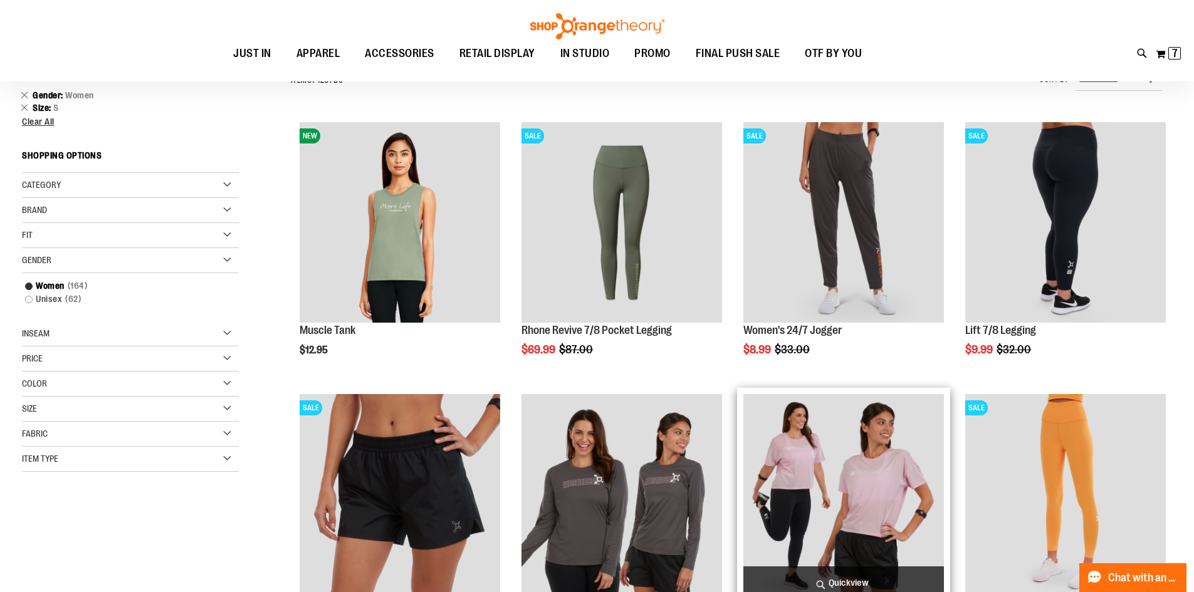
scroll to position [54, 0]
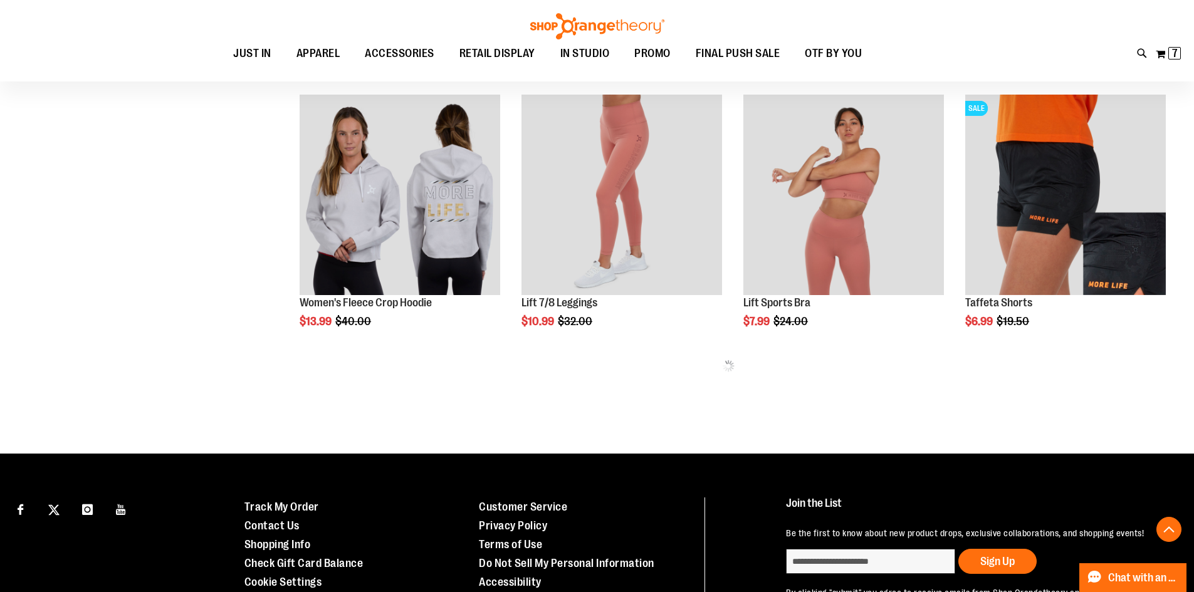
scroll to position [800, 0]
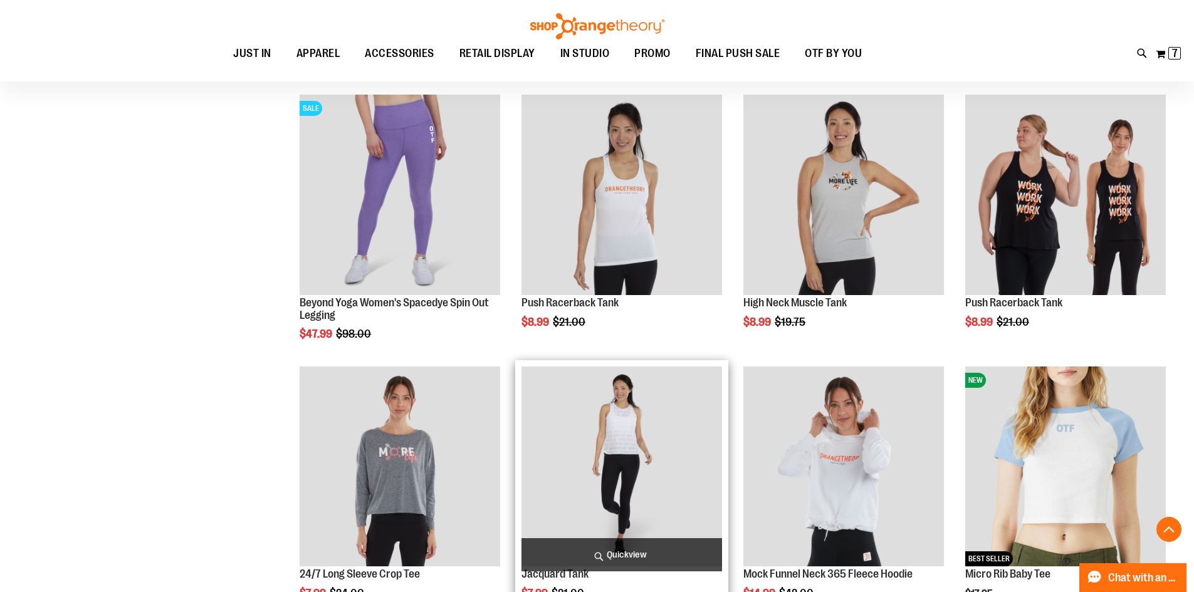
scroll to position [2304, 0]
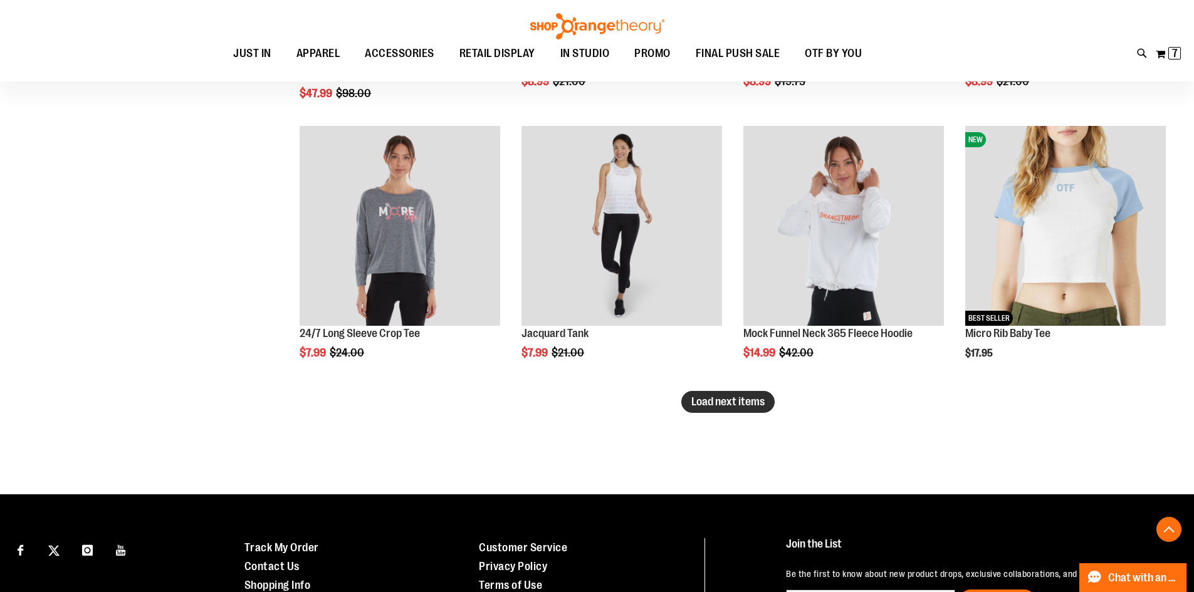
click at [724, 399] on span "Load next items" at bounding box center [727, 402] width 73 height 13
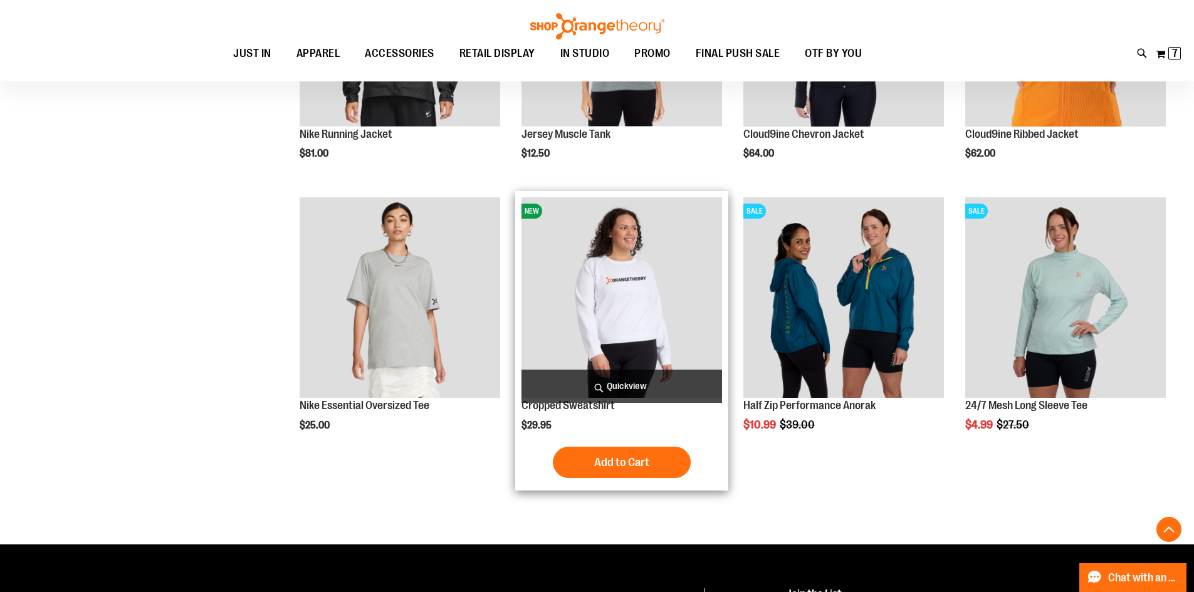
scroll to position [3057, 0]
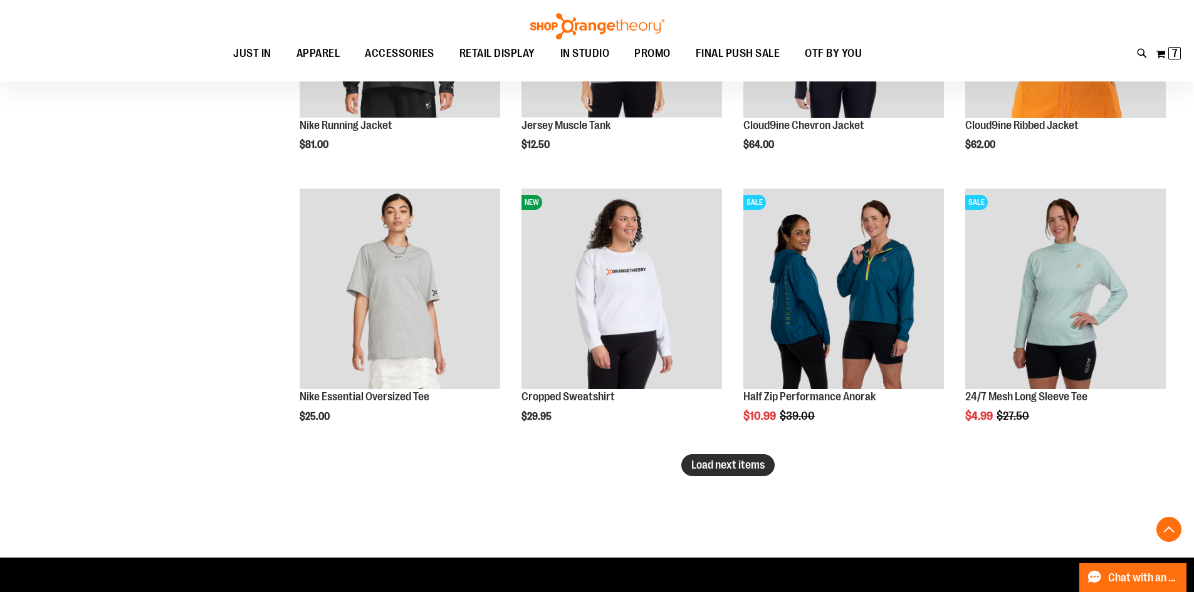
click at [735, 471] on span "Load next items" at bounding box center [727, 465] width 73 height 13
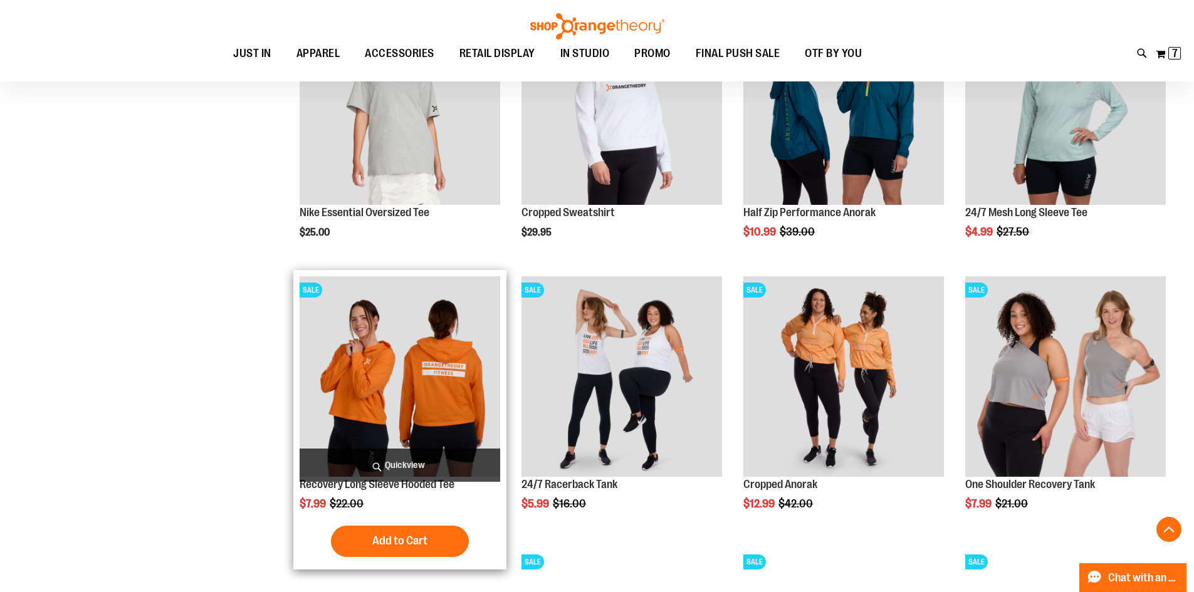
scroll to position [3245, 0]
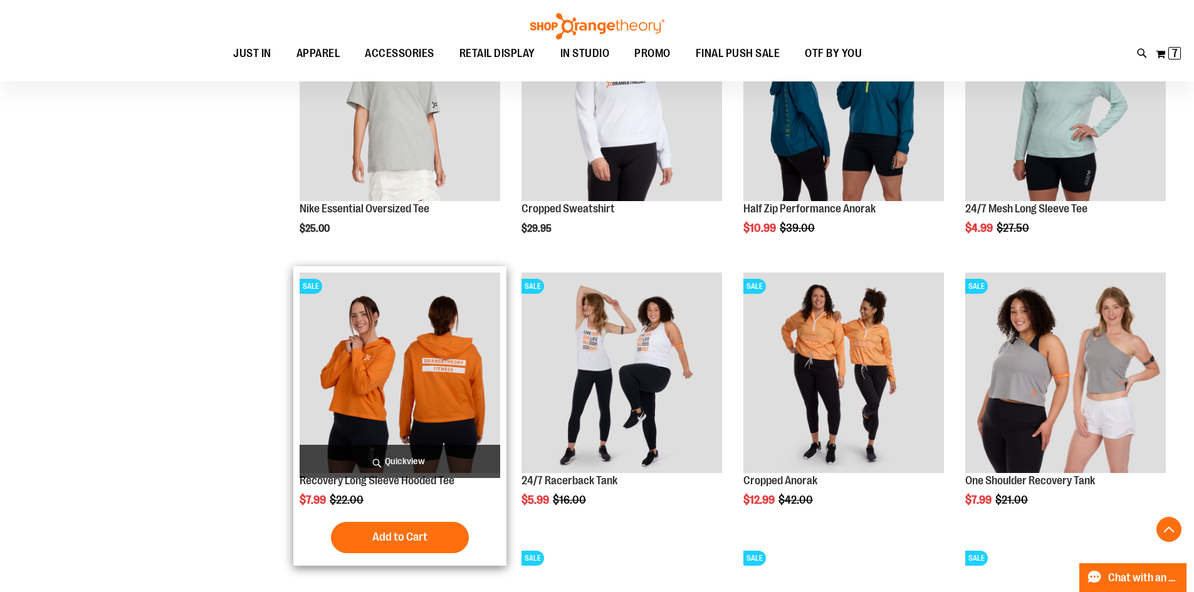
click at [371, 348] on img "product" at bounding box center [400, 373] width 201 height 201
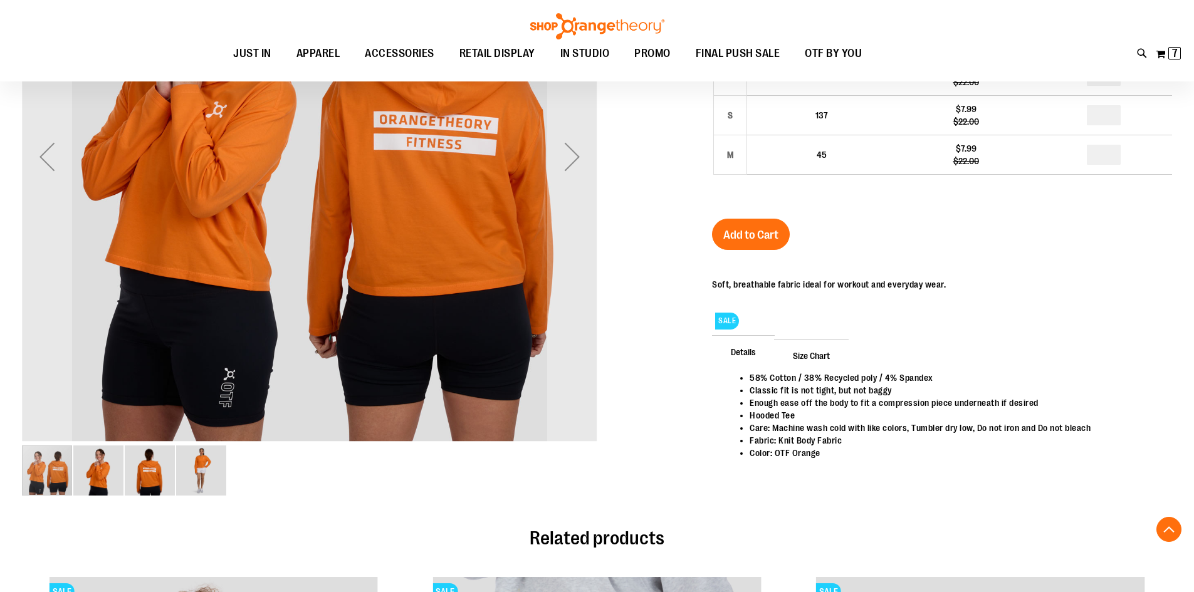
scroll to position [312, 0]
click at [196, 466] on img "image 4 of 4" at bounding box center [201, 471] width 50 height 50
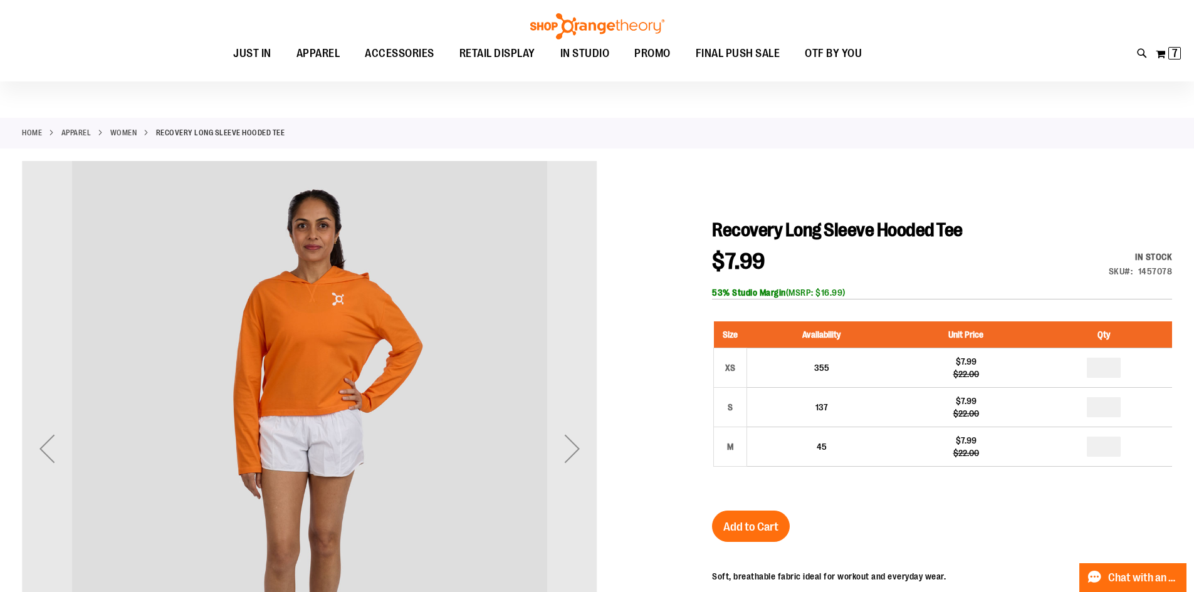
scroll to position [0, 0]
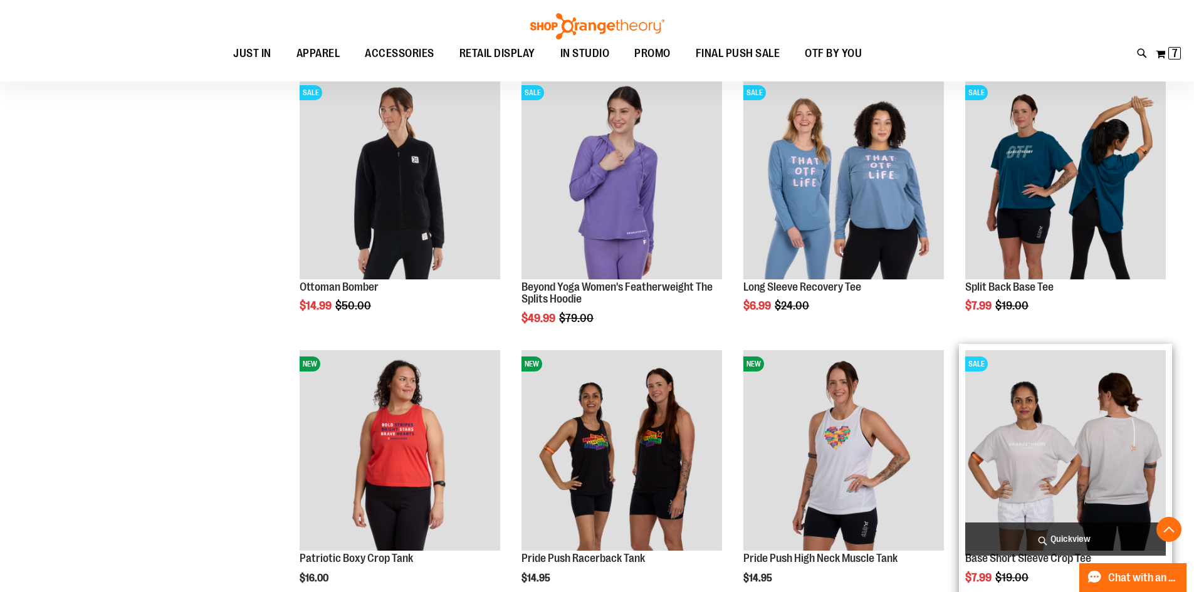
scroll to position [1065, 0]
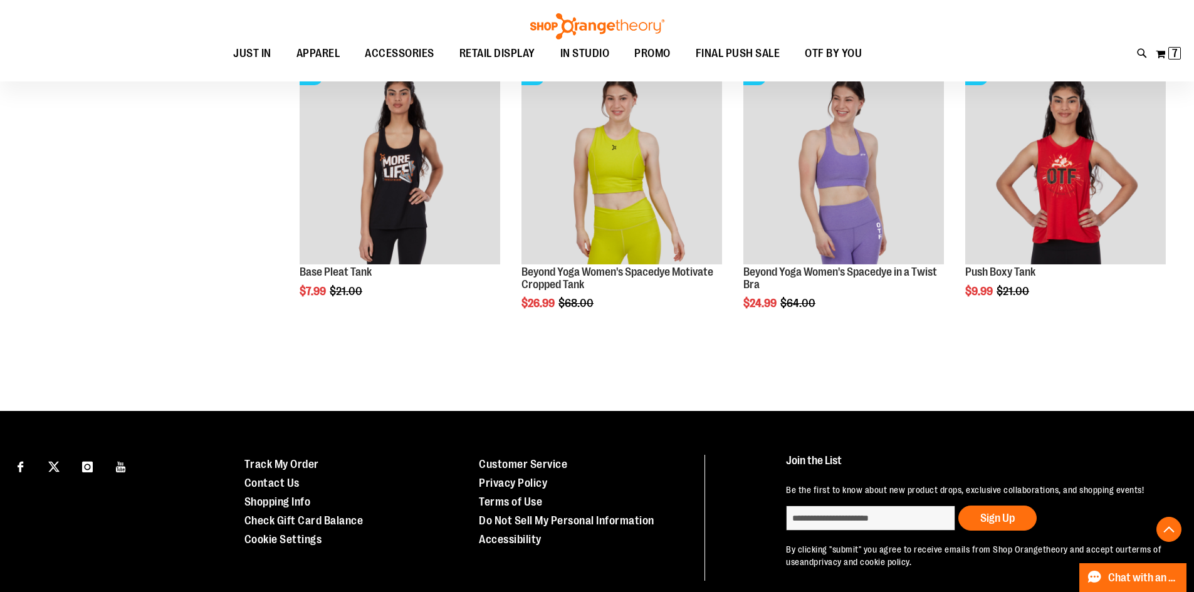
scroll to position [2178, 0]
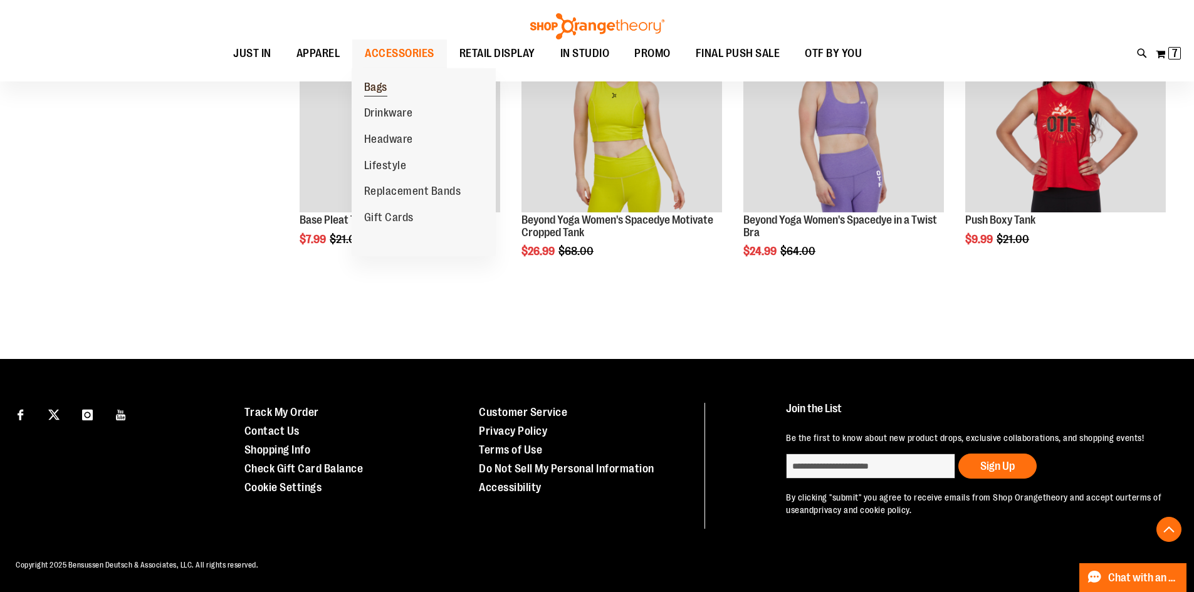
click at [386, 88] on span "Bags" at bounding box center [375, 89] width 23 height 16
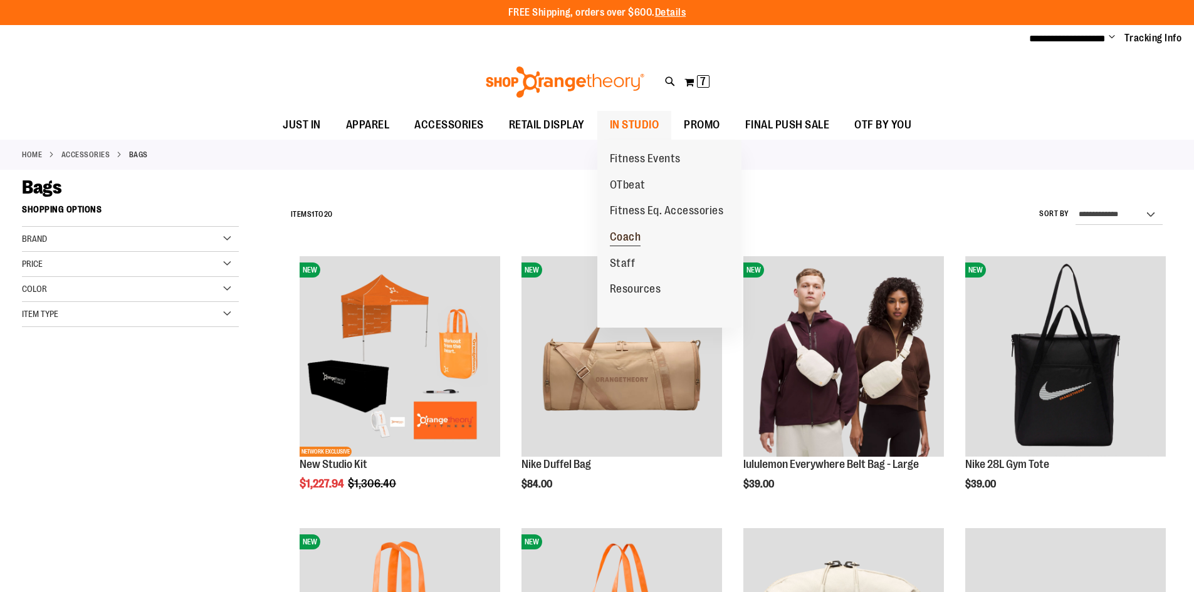
click at [622, 235] on span "Coach" at bounding box center [625, 239] width 31 height 16
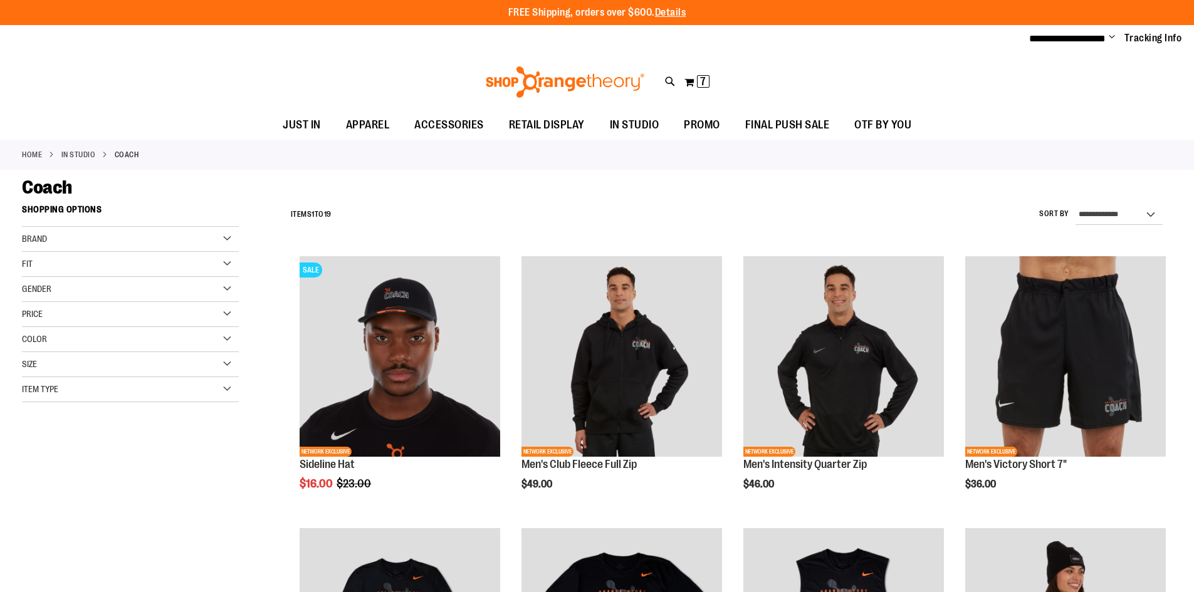
click at [107, 291] on div "Gender" at bounding box center [130, 289] width 217 height 25
click at [56, 330] on link "Women 10 items" at bounding box center [123, 328] width 208 height 13
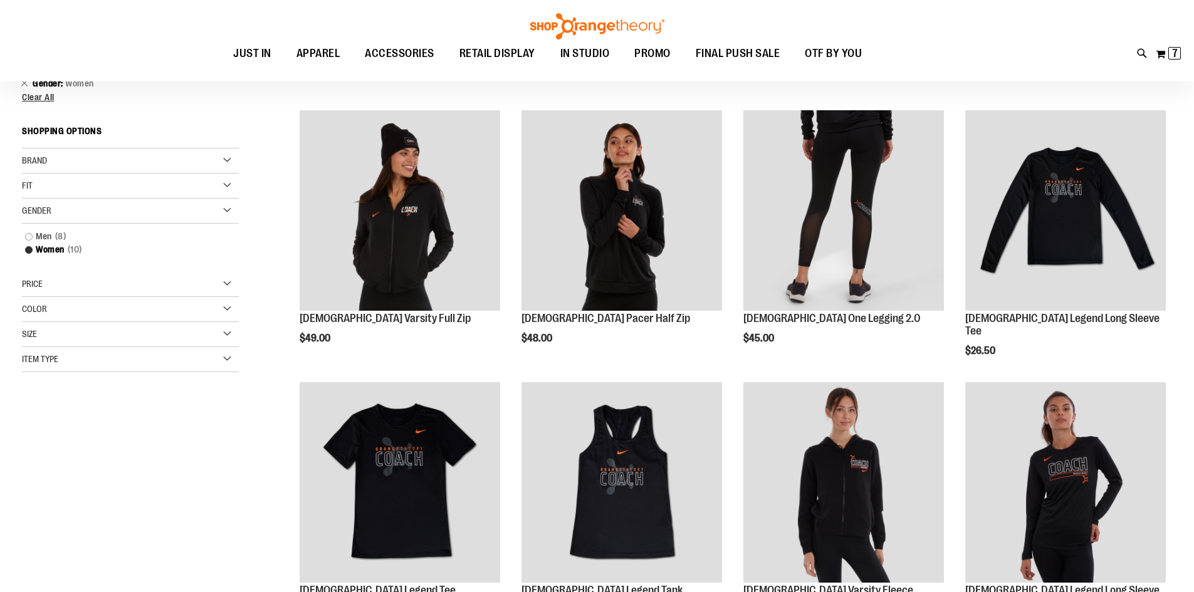
scroll to position [198, 0]
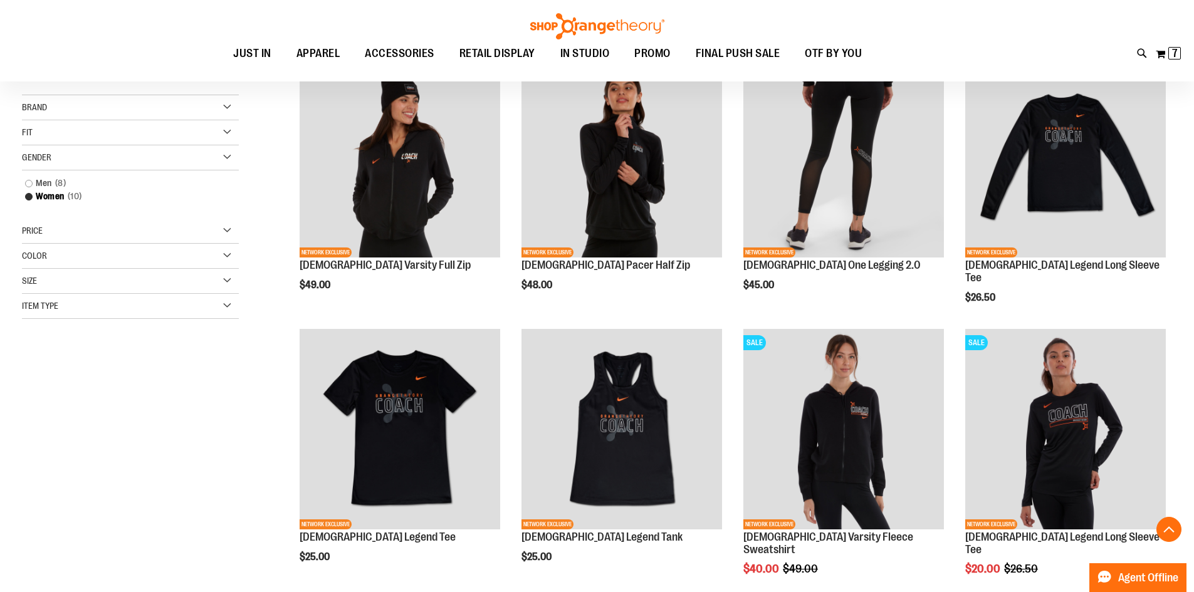
click at [33, 134] on div "Fit" at bounding box center [130, 132] width 217 height 25
click at [68, 266] on div "Price" at bounding box center [130, 266] width 217 height 25
click at [94, 364] on div "Size" at bounding box center [130, 364] width 217 height 25
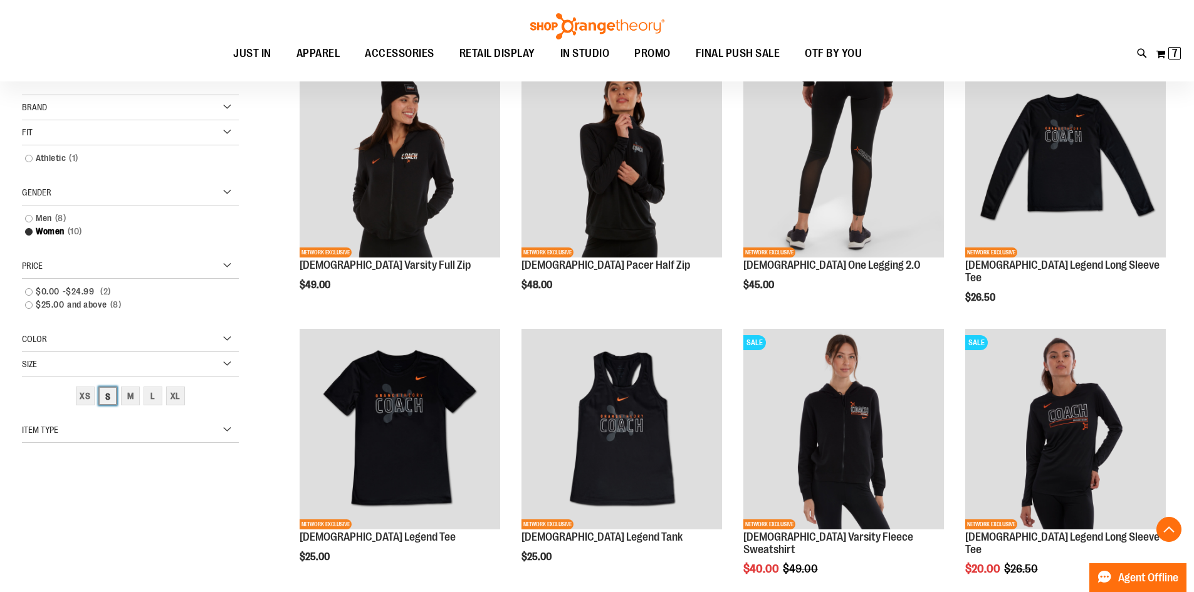
click at [102, 403] on div "S" at bounding box center [107, 396] width 19 height 19
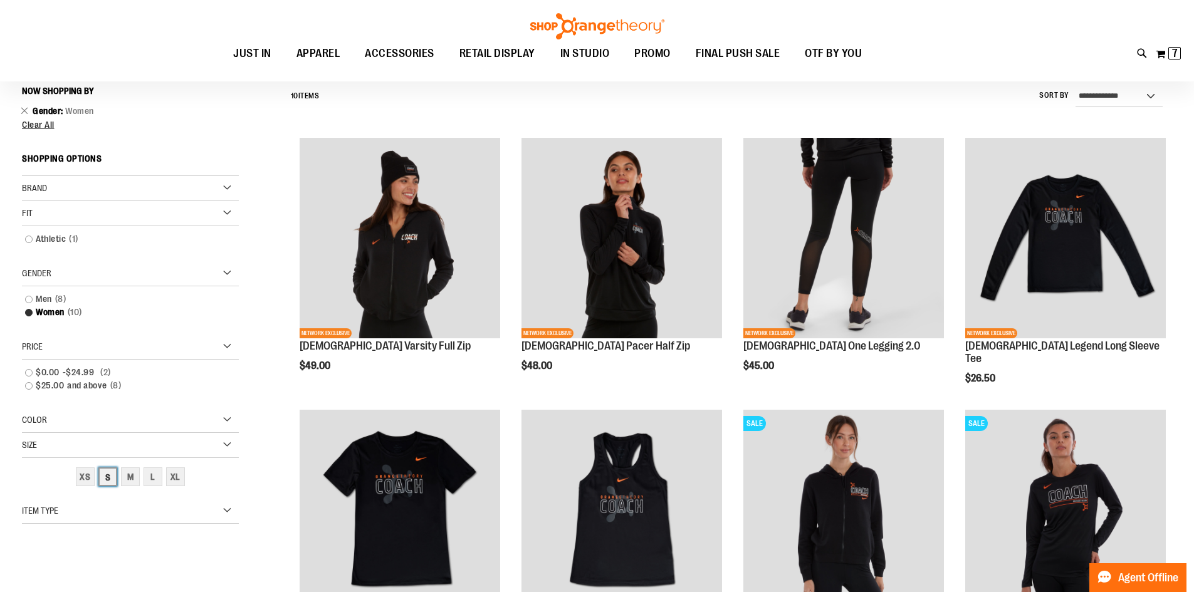
scroll to position [117, 0]
